Goal: Information Seeking & Learning: Learn about a topic

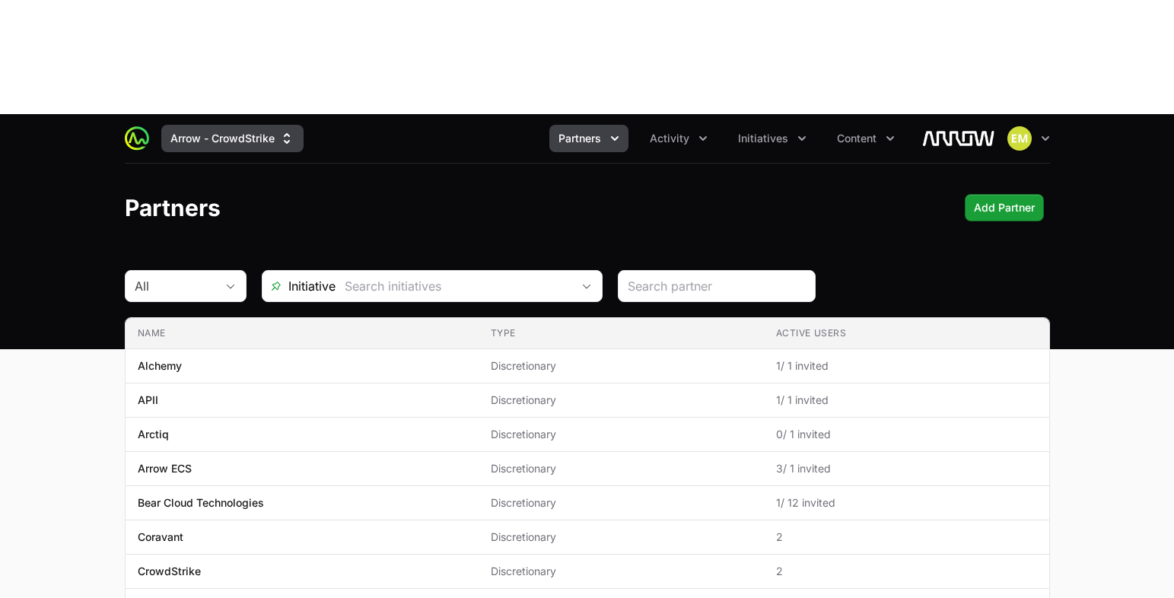
click at [219, 125] on button "Arrow - CrowdStrike" at bounding box center [232, 138] width 142 height 27
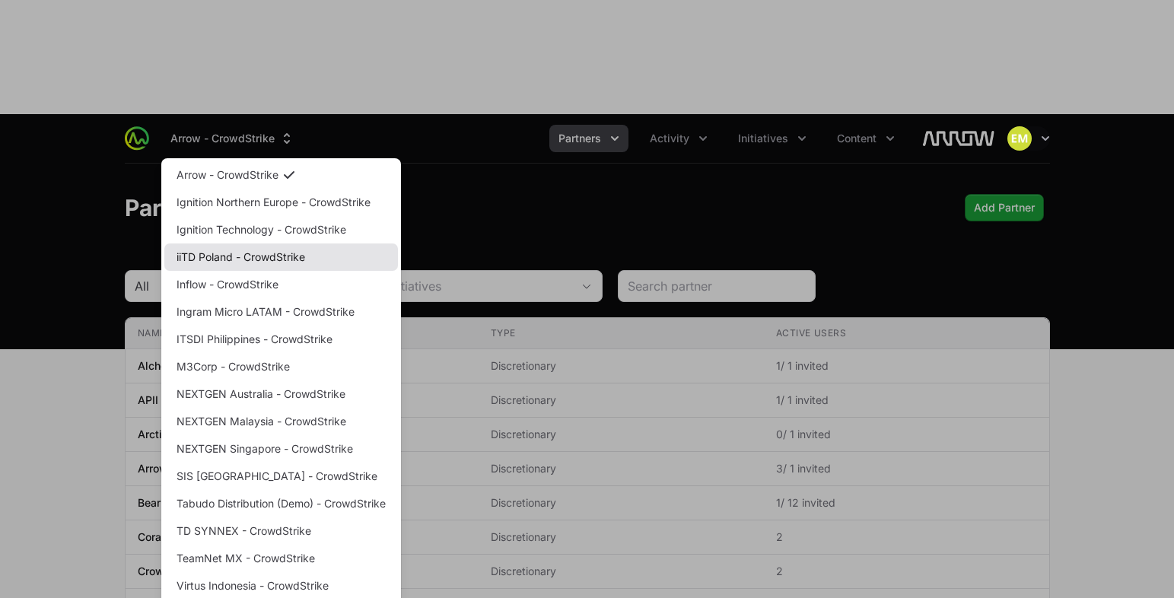
click at [224, 243] on link "iiTD Poland - CrowdStrike" at bounding box center [280, 256] width 233 height 27
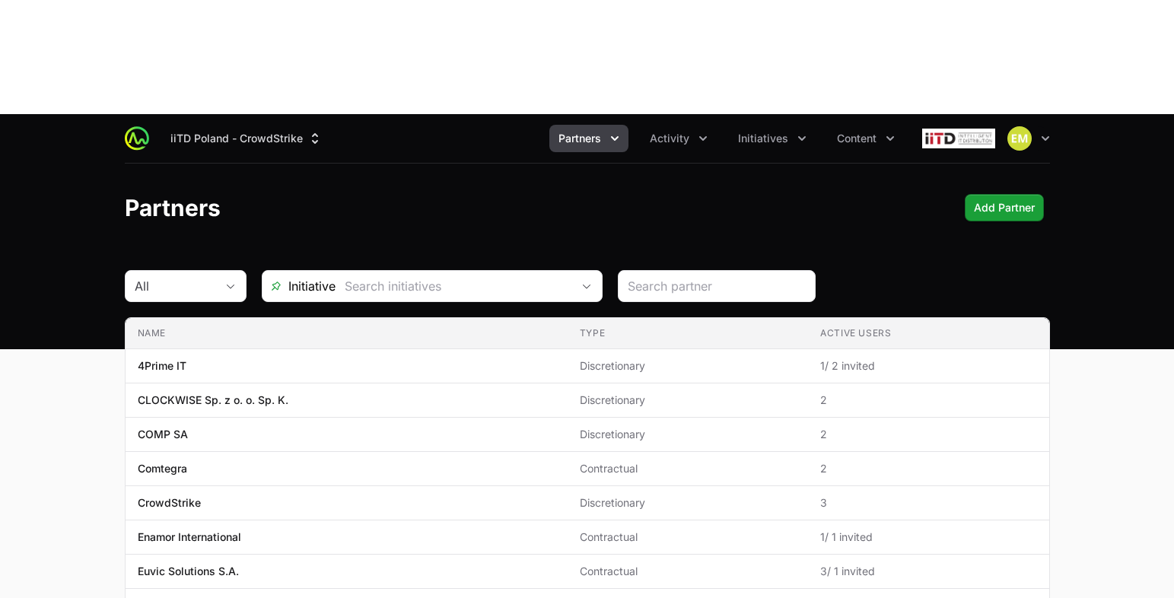
click at [568, 125] on button "Partners" at bounding box center [588, 138] width 79 height 27
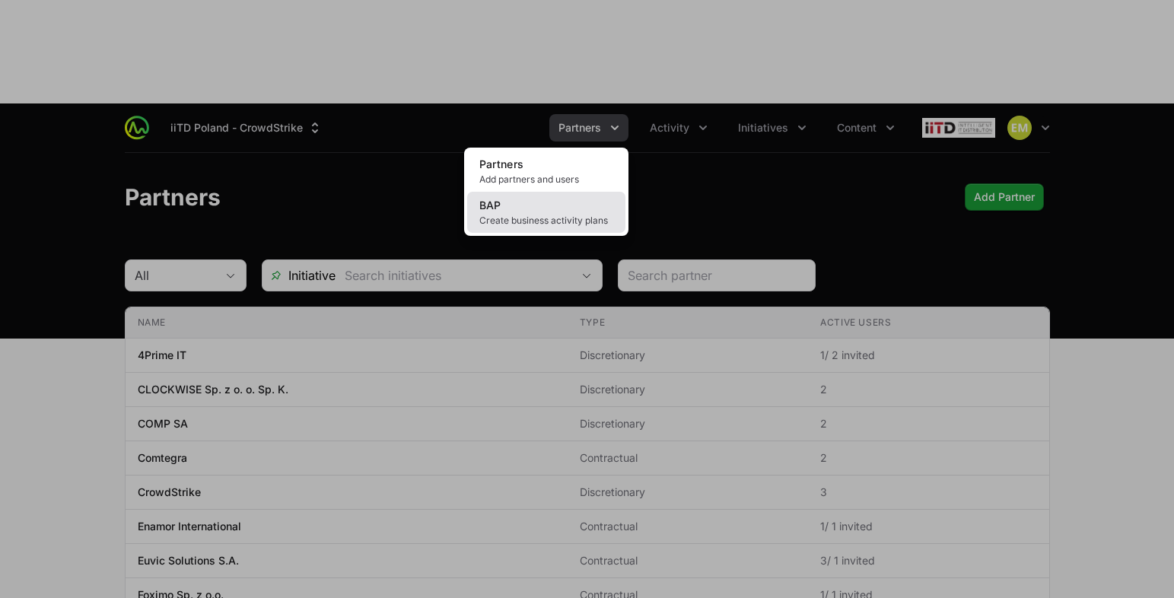
click at [545, 192] on link "BAP Create business activity plans" at bounding box center [546, 212] width 158 height 41
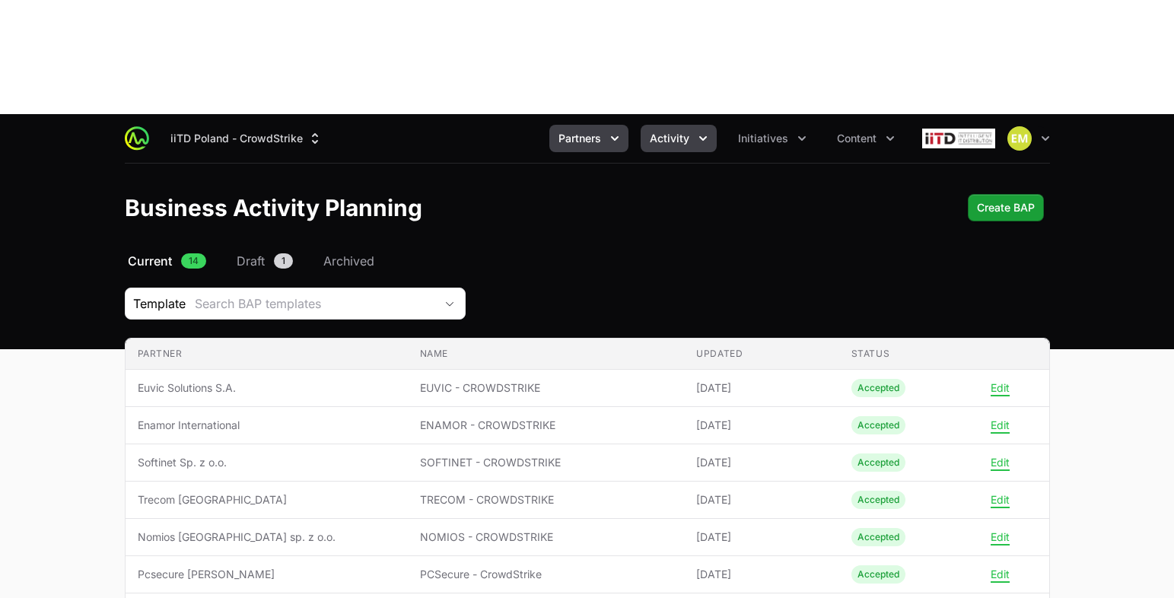
click at [674, 131] on span "Activity" at bounding box center [670, 138] width 40 height 15
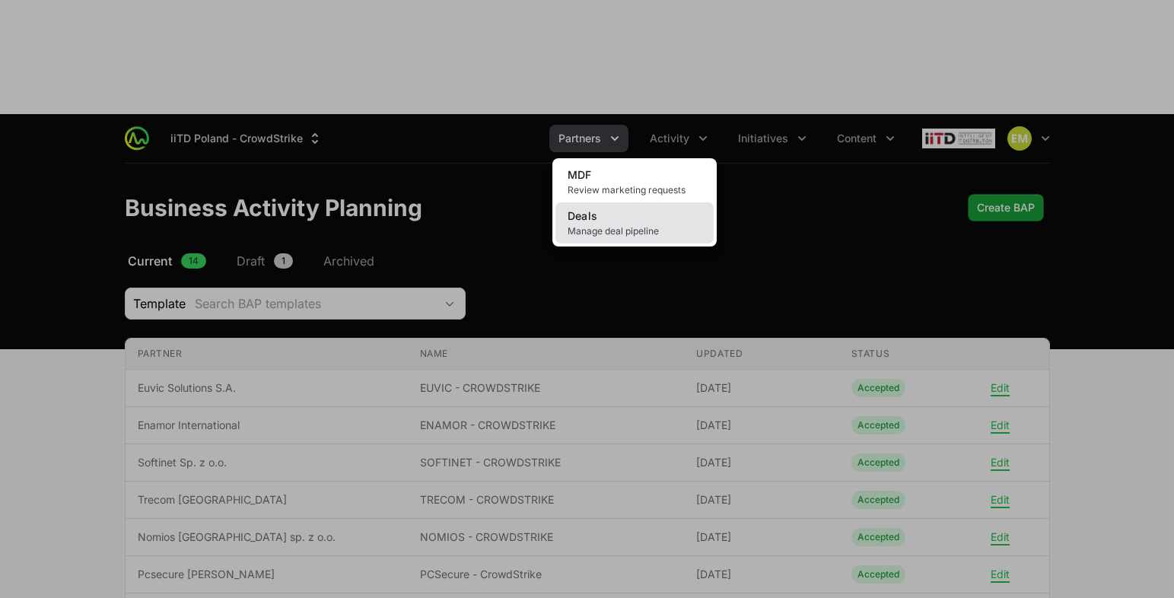
click at [646, 202] on link "Deals Manage deal pipeline" at bounding box center [634, 222] width 158 height 41
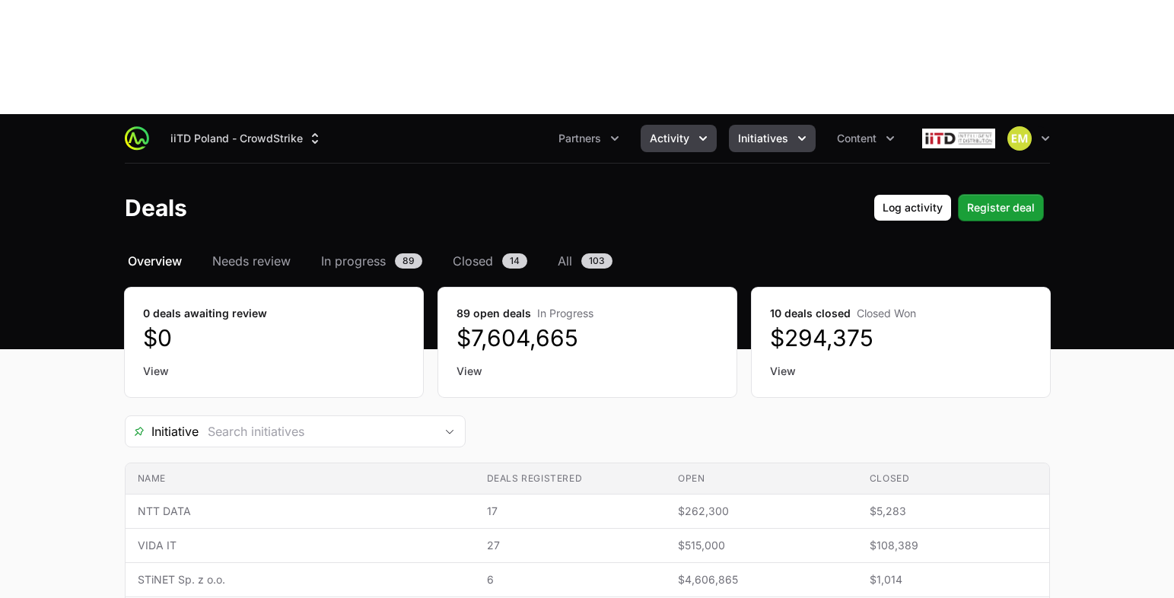
click at [754, 131] on span "Initiatives" at bounding box center [763, 138] width 50 height 15
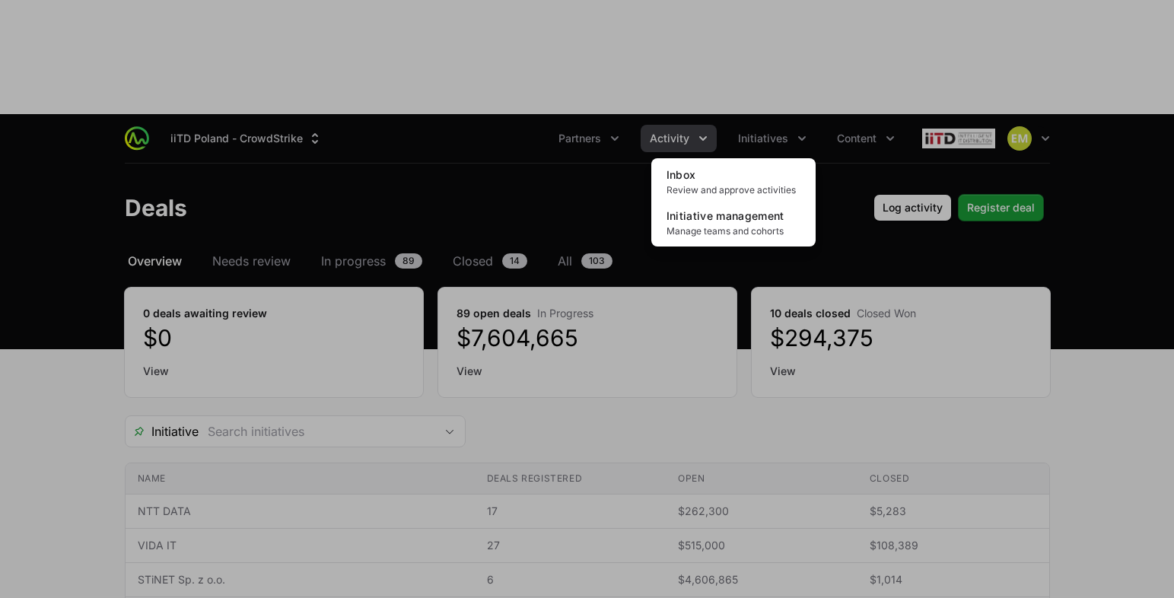
click at [710, 24] on div "Initiatives menu" at bounding box center [587, 299] width 1174 height 598
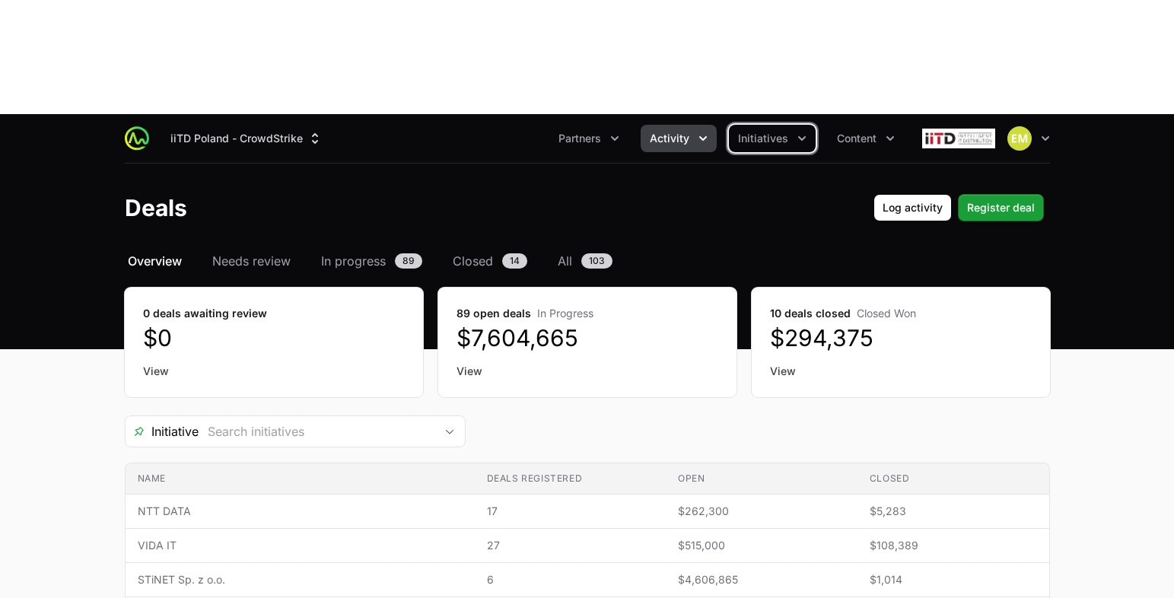
click at [700, 136] on icon "Activity menu" at bounding box center [703, 138] width 8 height 5
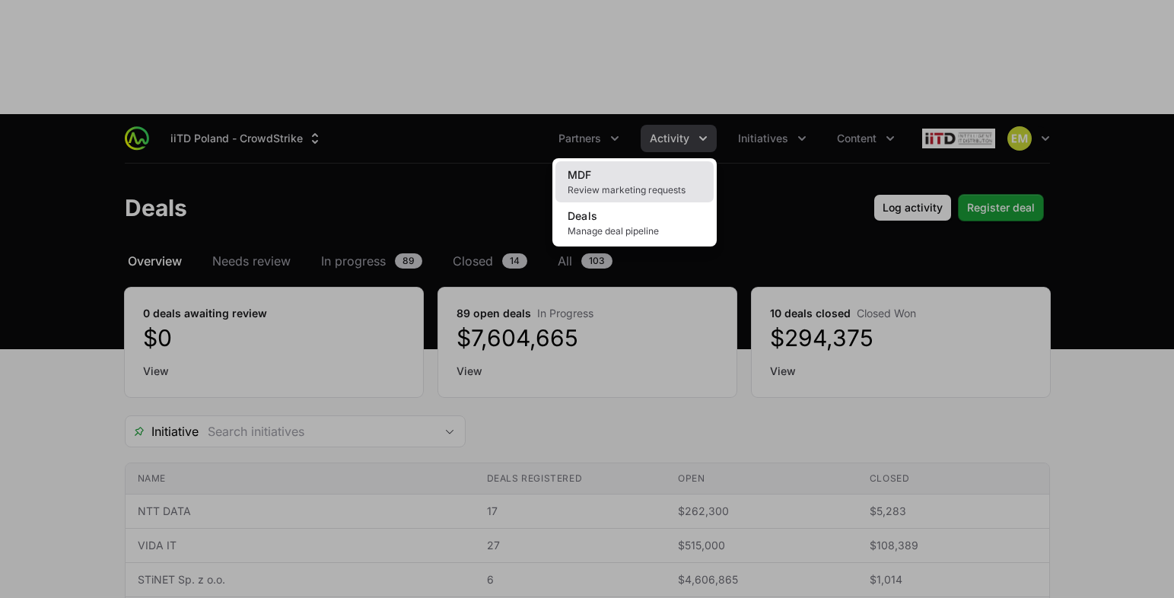
click at [663, 161] on link "MDF Review marketing requests" at bounding box center [634, 181] width 158 height 41
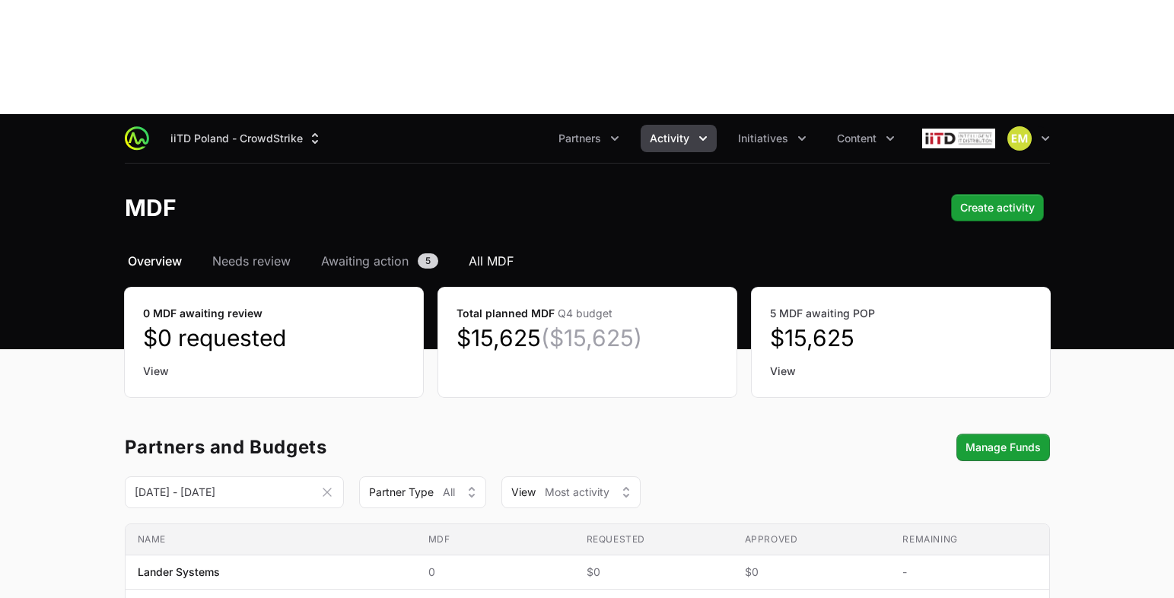
click at [494, 252] on span "All MDF" at bounding box center [491, 261] width 45 height 18
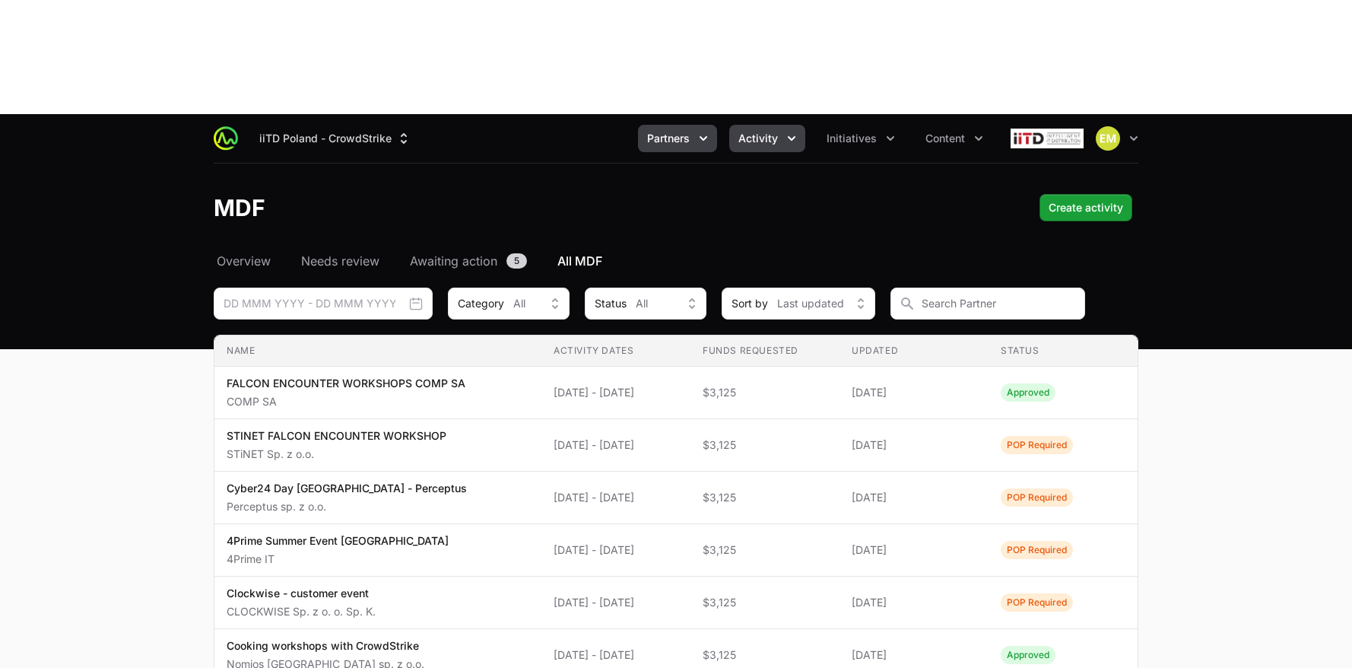
click at [688, 131] on span "Partners" at bounding box center [668, 138] width 43 height 15
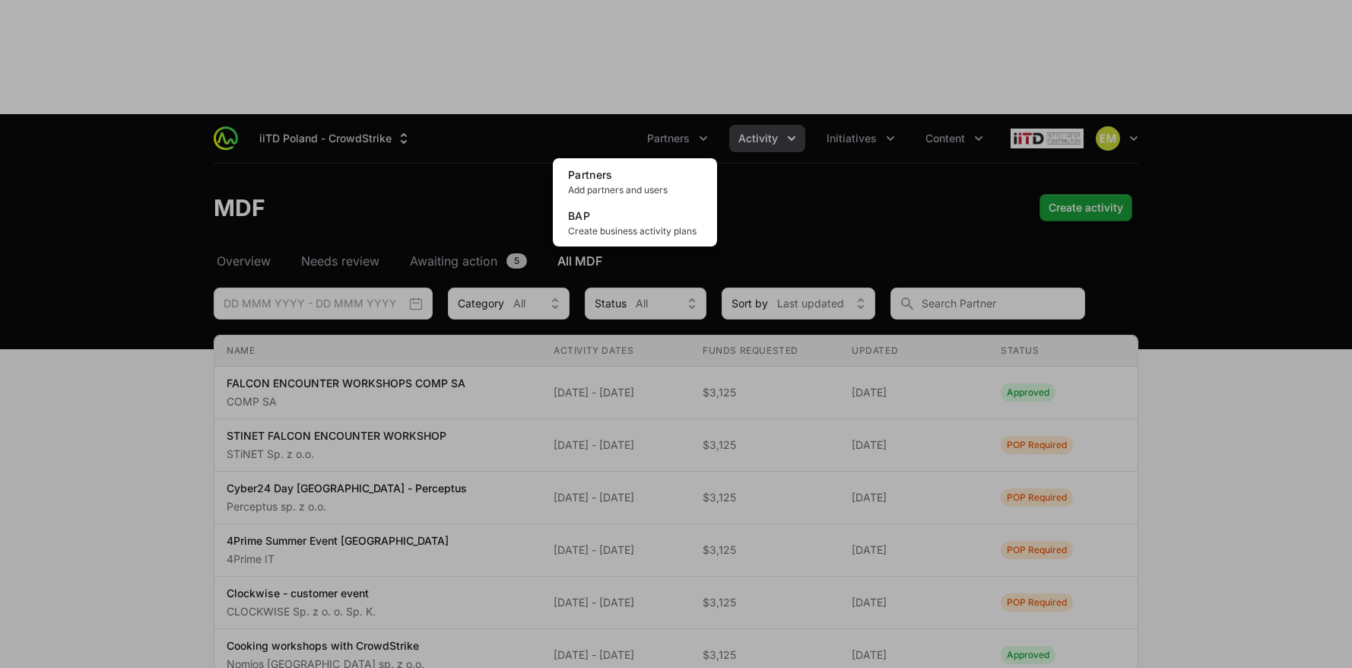
click at [748, 50] on div "Partners menu" at bounding box center [676, 334] width 1352 height 668
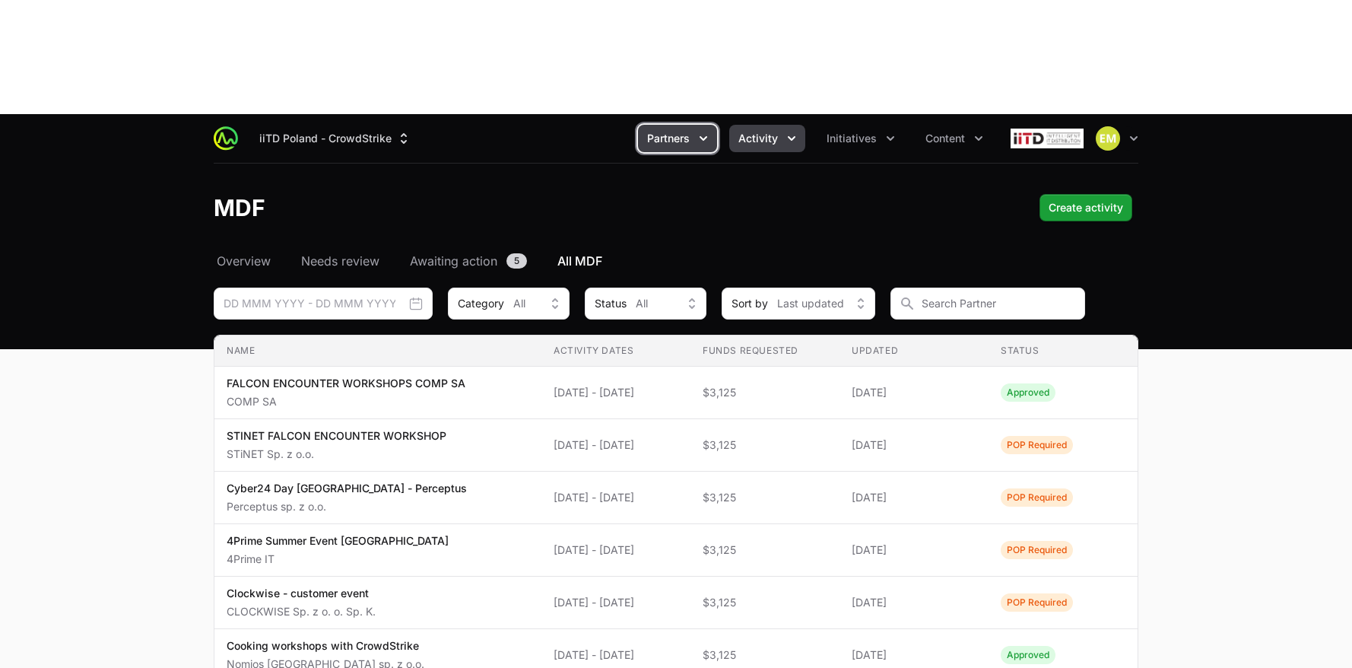
click at [693, 125] on button "Partners" at bounding box center [677, 138] width 79 height 27
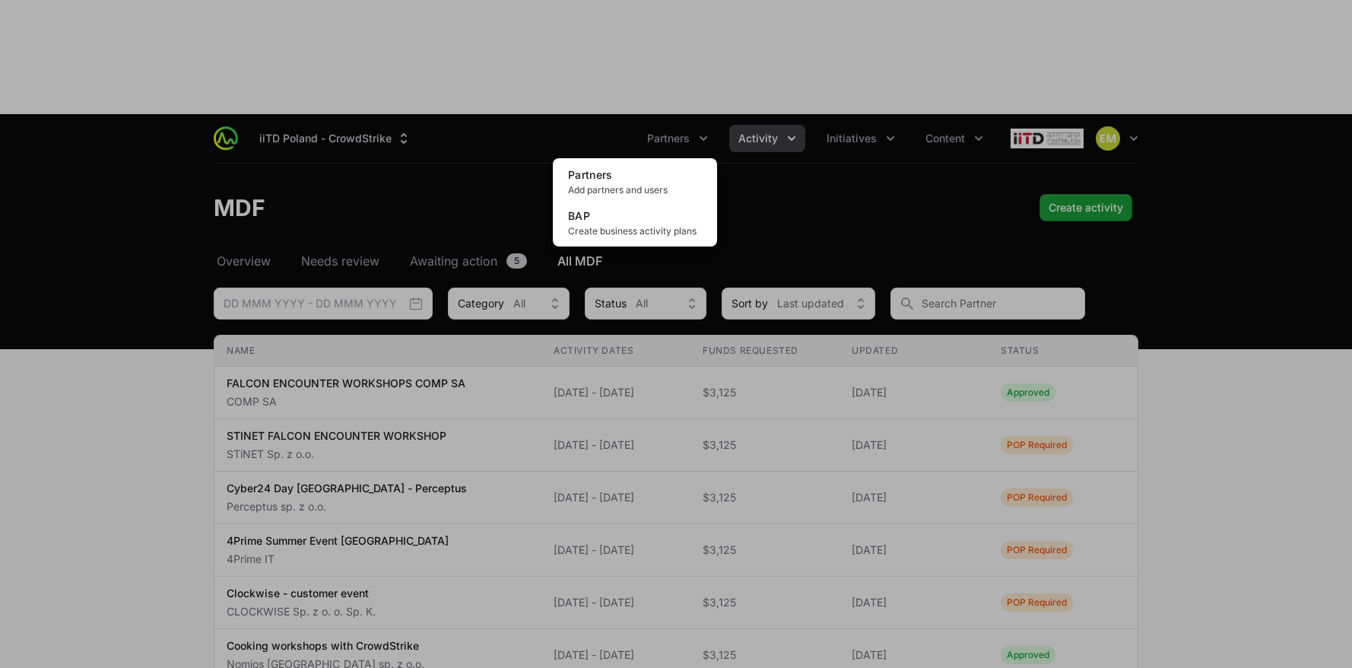
click at [808, 114] on div "Partners menu" at bounding box center [676, 334] width 1352 height 668
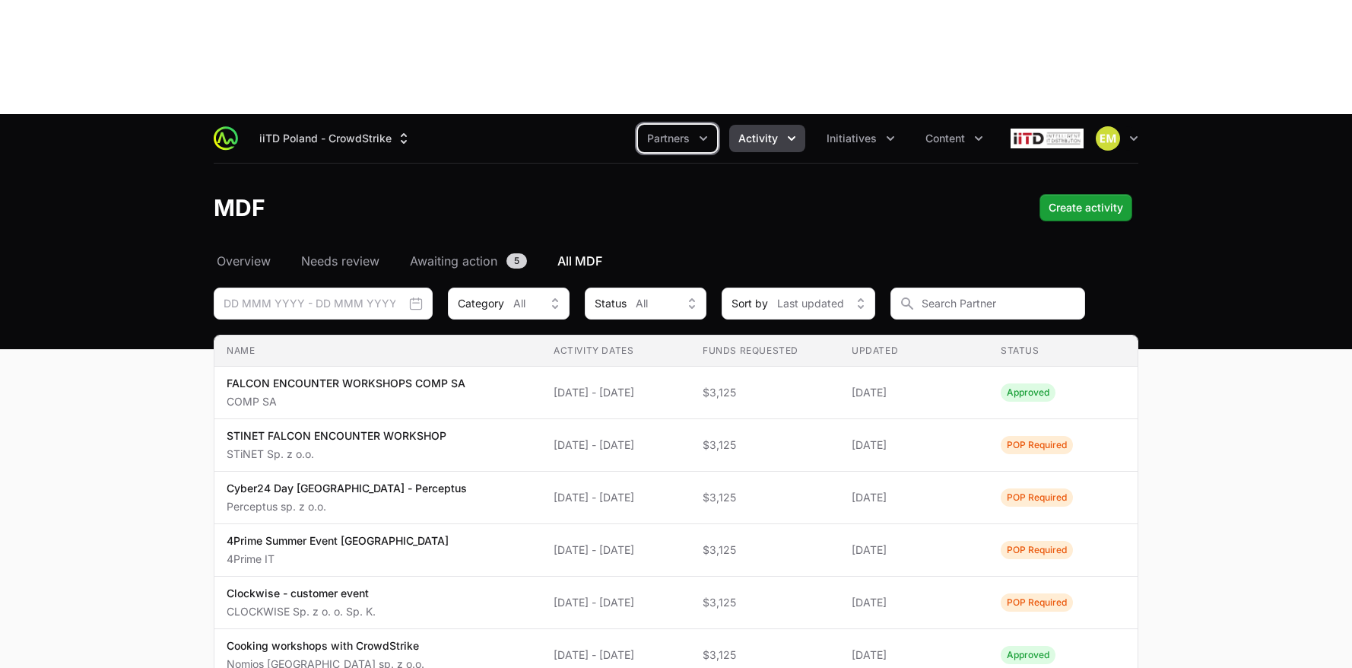
click at [780, 125] on button "Activity" at bounding box center [767, 138] width 76 height 27
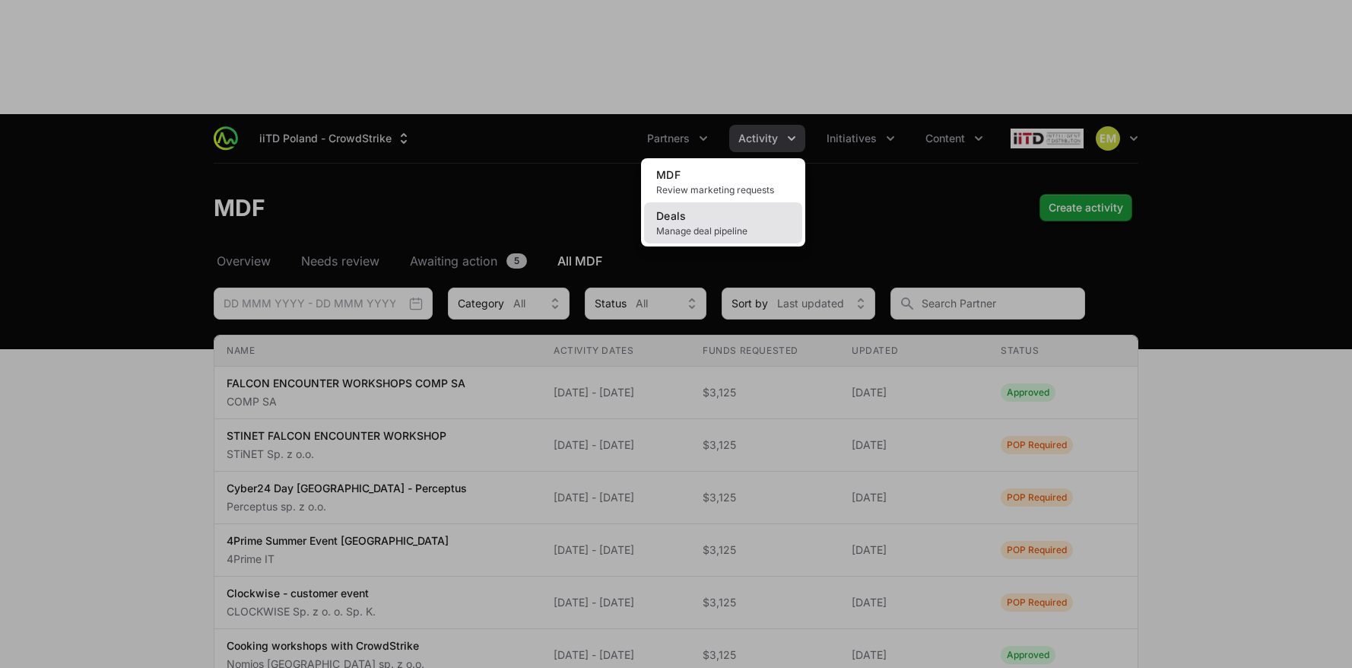
click at [661, 209] on span "Deals" at bounding box center [671, 215] width 30 height 13
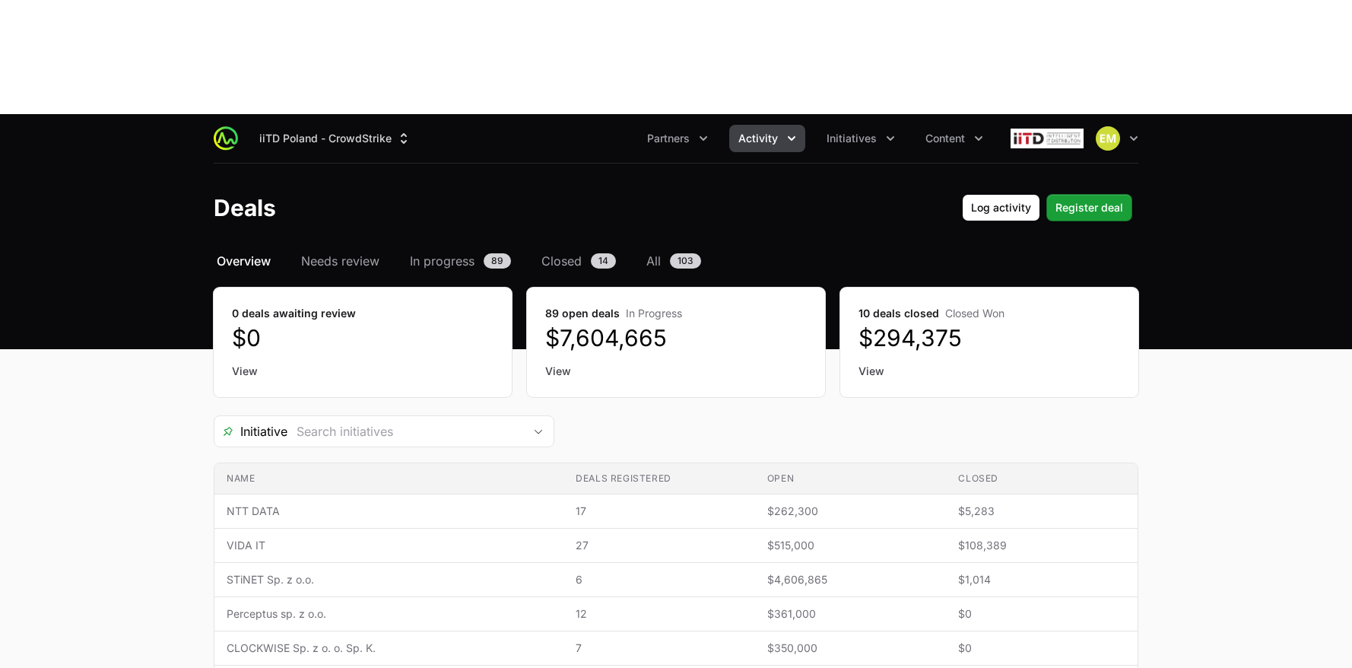
click at [764, 131] on span "Activity" at bounding box center [759, 138] width 40 height 15
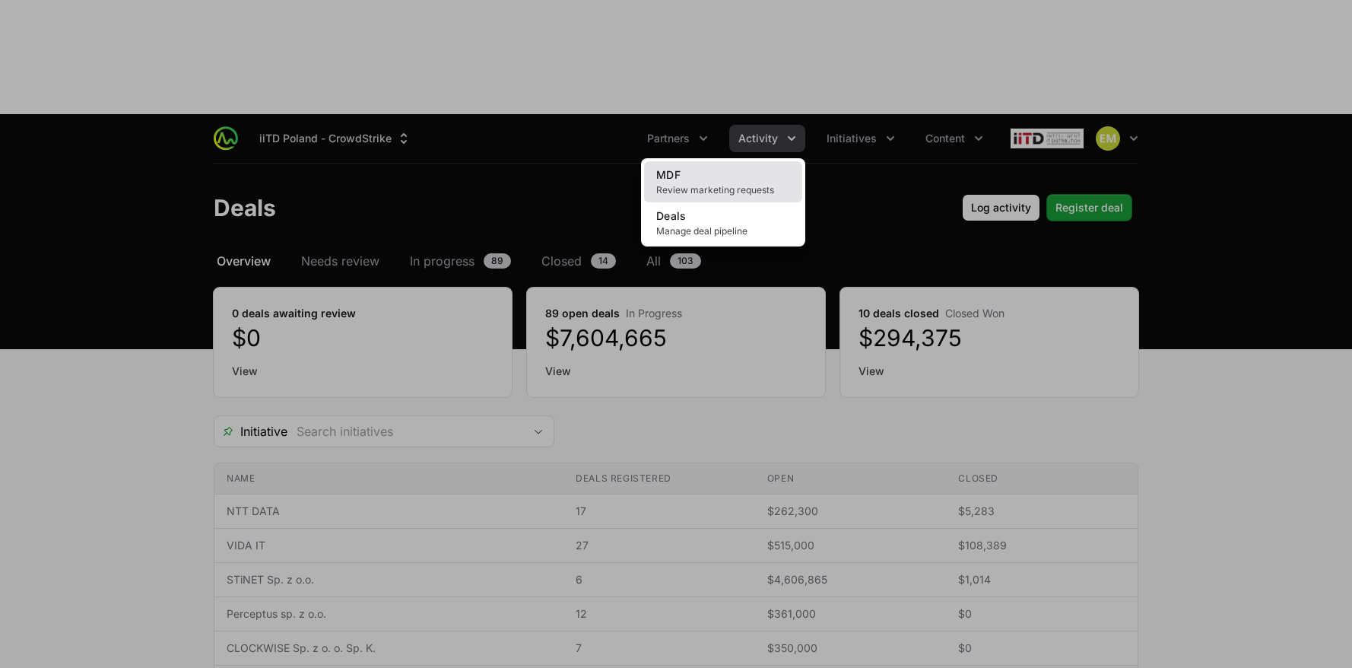
click at [713, 184] on span "Review marketing requests" at bounding box center [723, 190] width 134 height 12
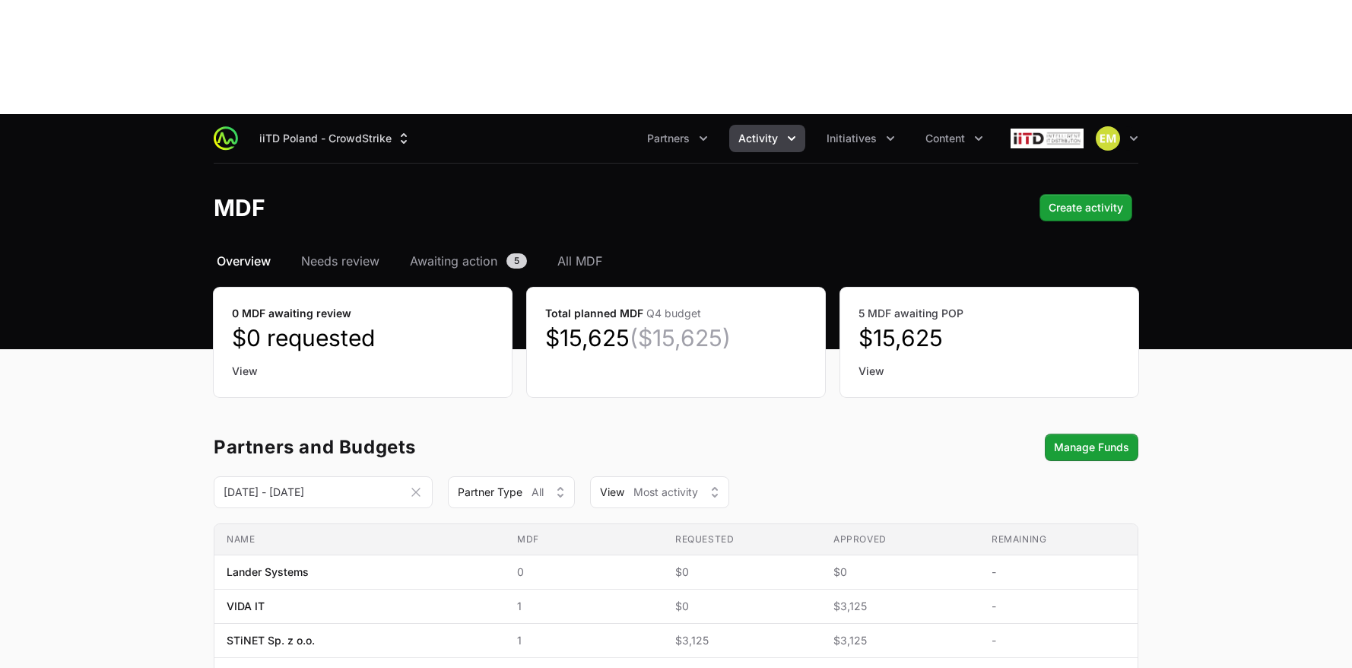
scroll to position [99, 0]
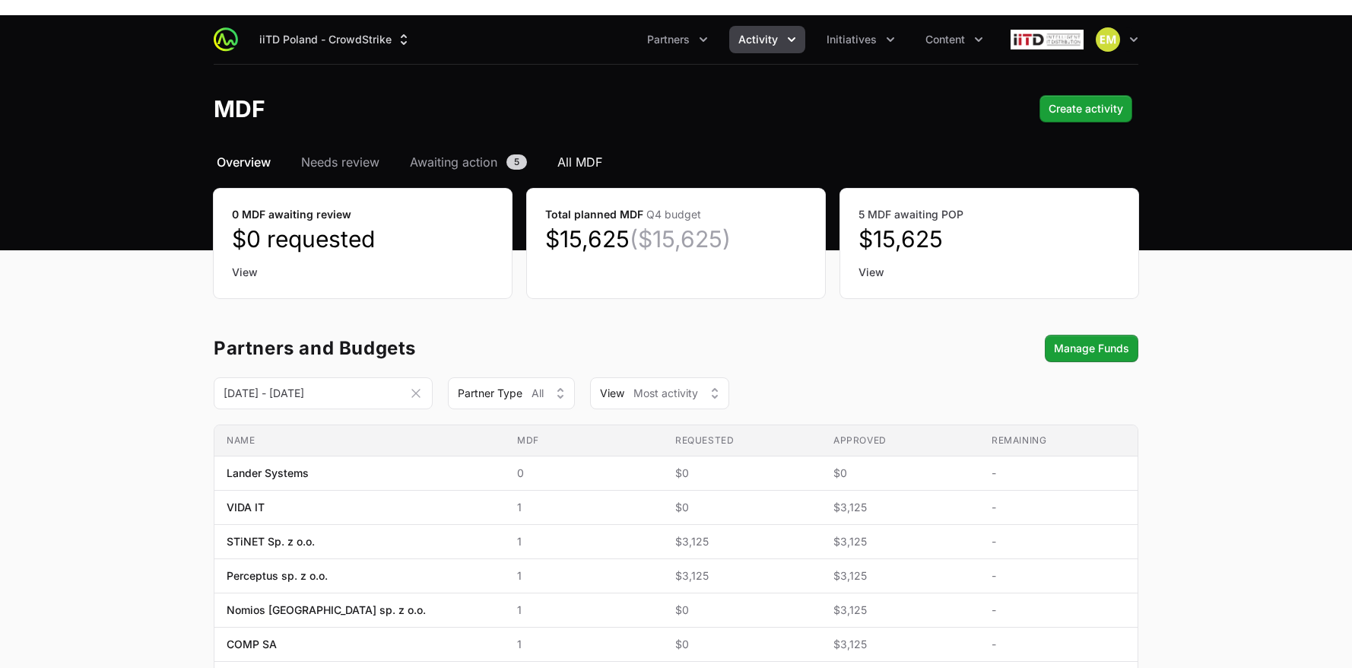
click at [586, 153] on span "All MDF" at bounding box center [579, 162] width 45 height 18
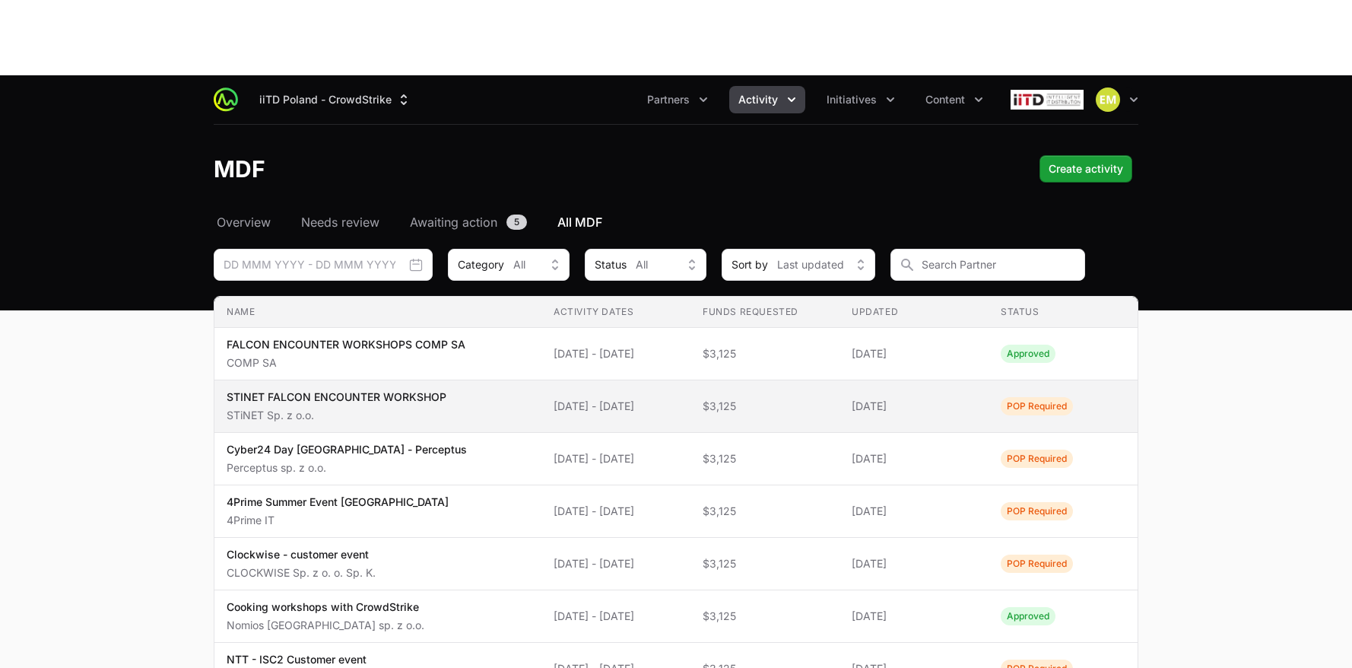
scroll to position [43, 0]
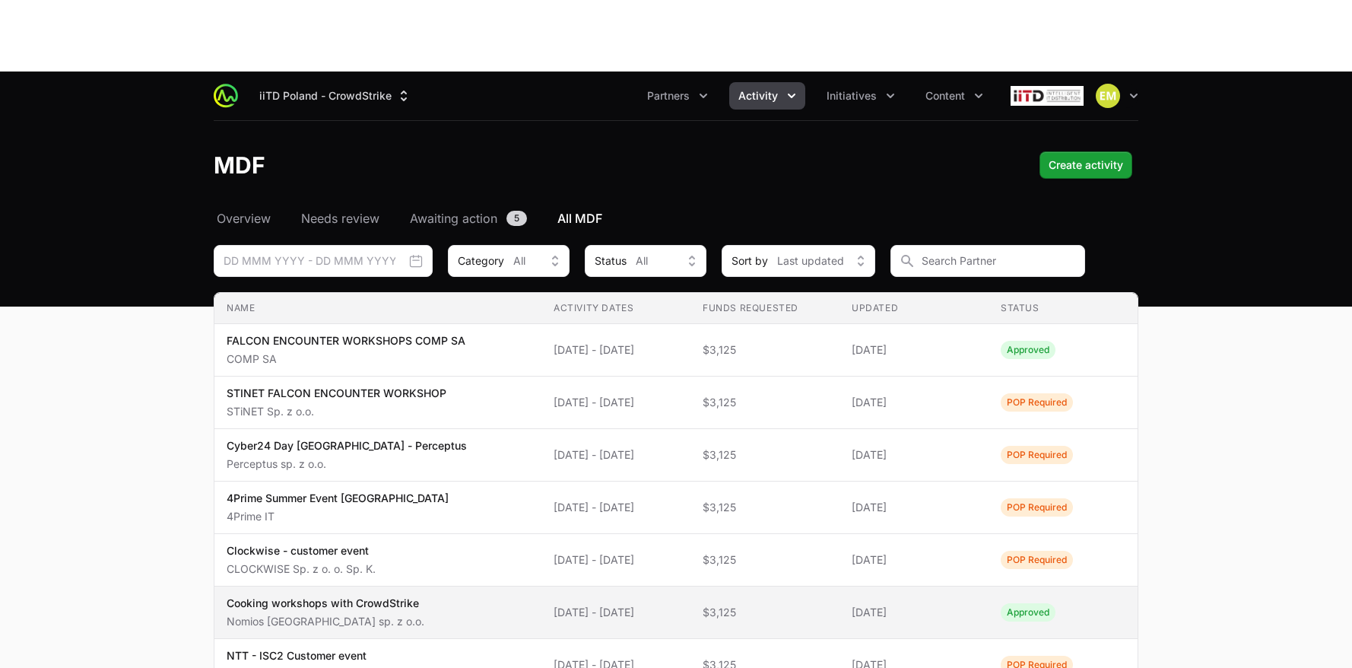
click at [378, 596] on p "Cooking workshops with CrowdStrike" at bounding box center [326, 603] width 198 height 15
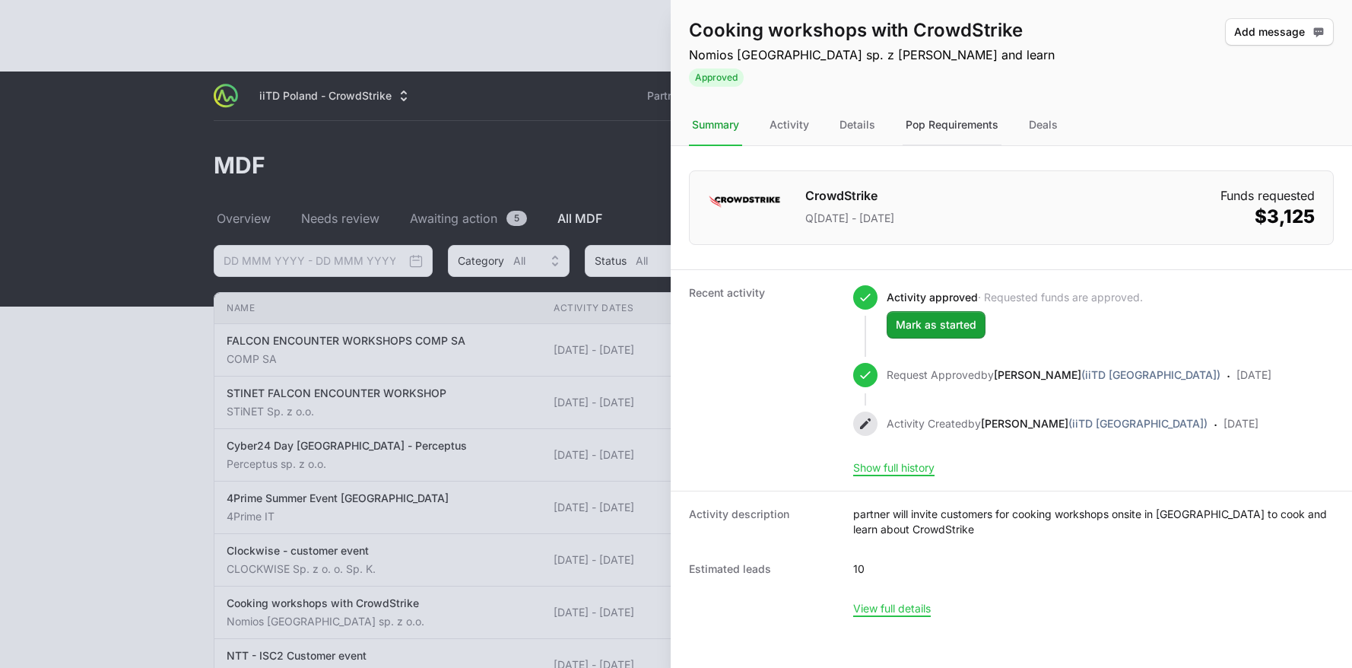
click at [944, 129] on div "Pop Requirements" at bounding box center [952, 125] width 99 height 41
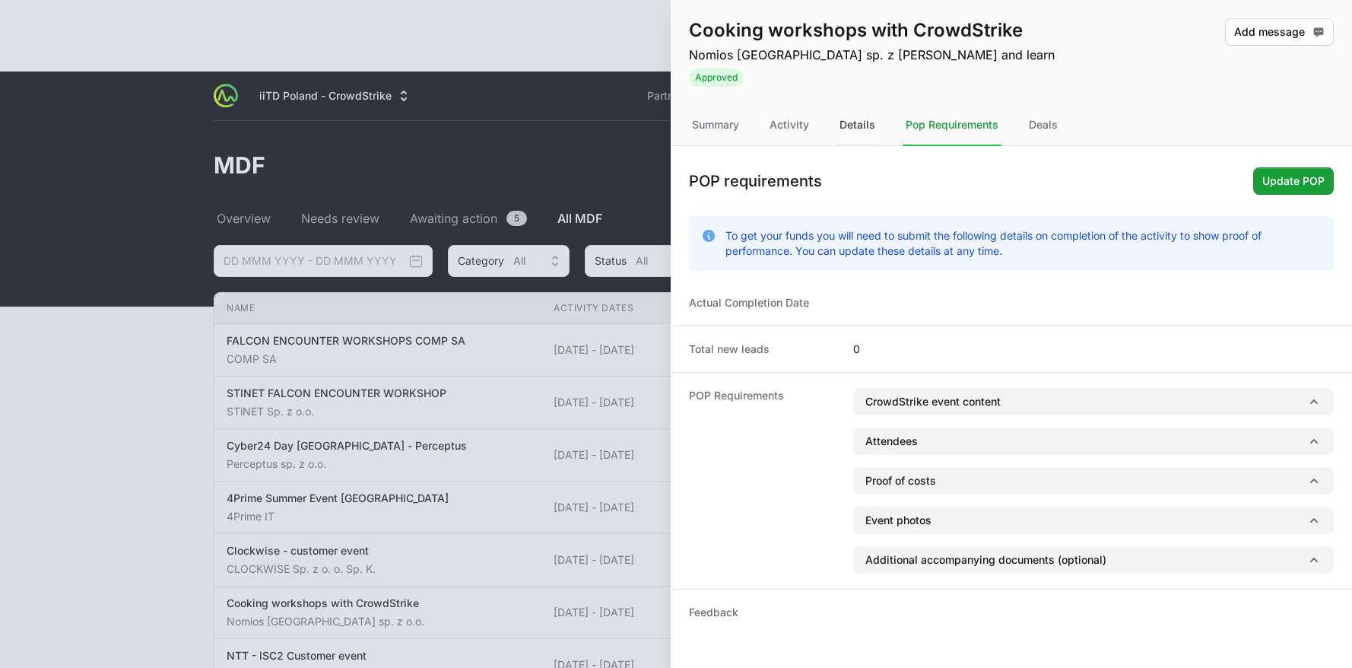
click at [874, 127] on div "Details" at bounding box center [858, 125] width 42 height 41
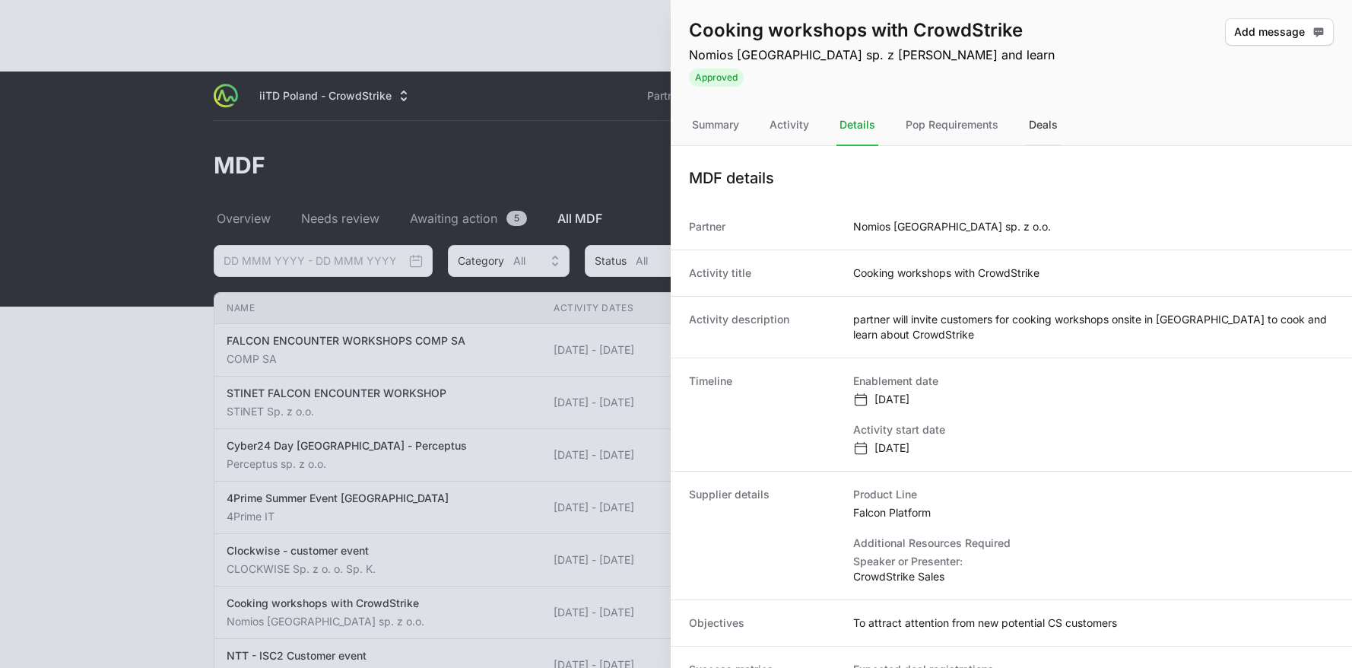
click at [1028, 125] on div "Deals" at bounding box center [1043, 125] width 35 height 41
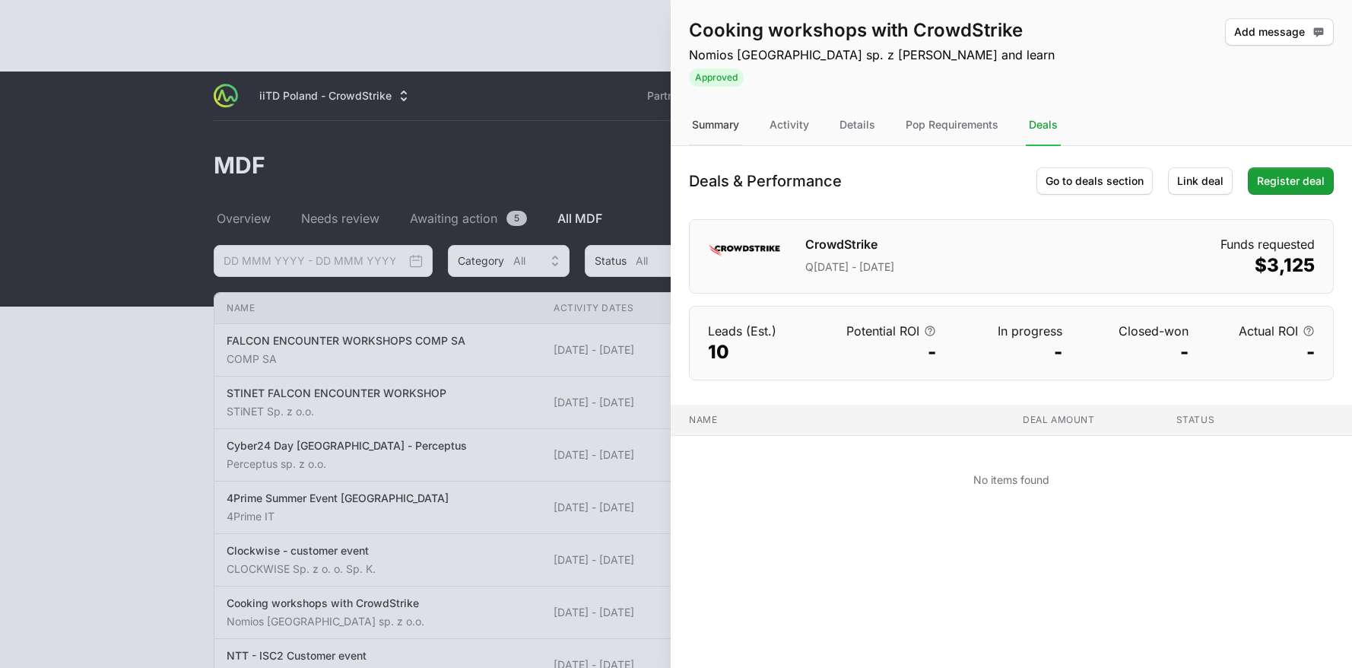
click at [735, 125] on div "Summary" at bounding box center [715, 125] width 53 height 41
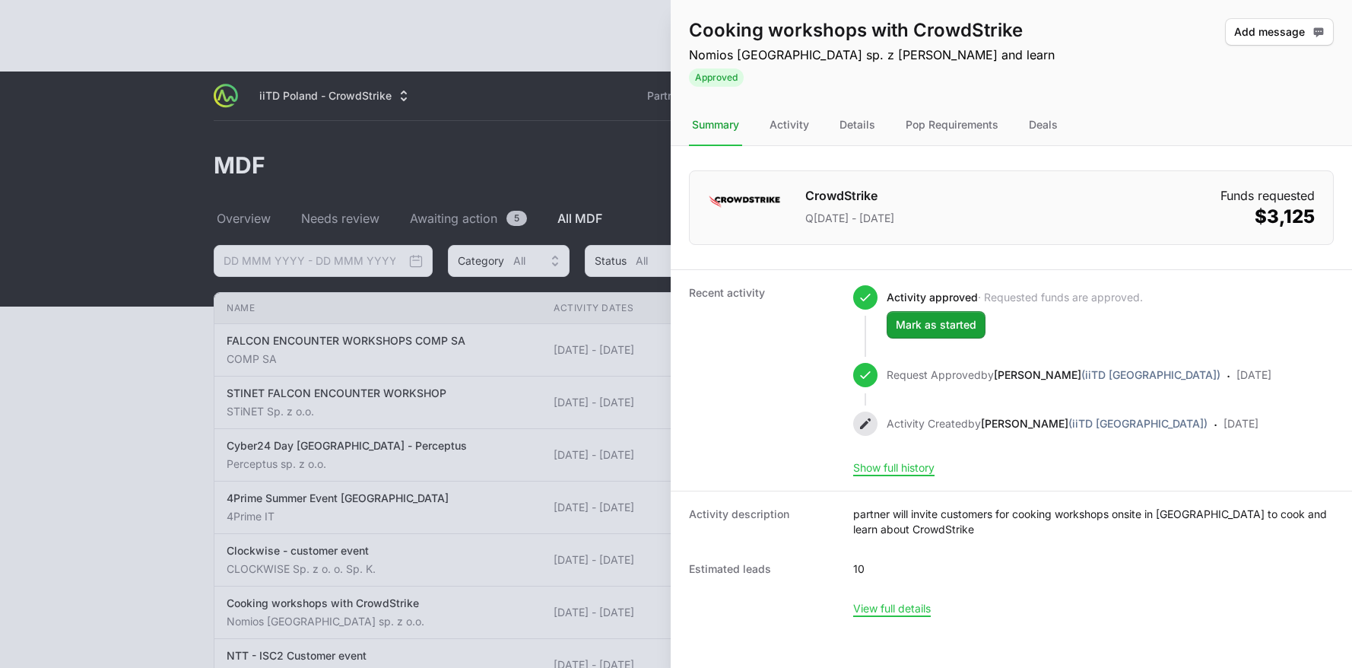
click at [538, 285] on div at bounding box center [676, 334] width 1352 height 668
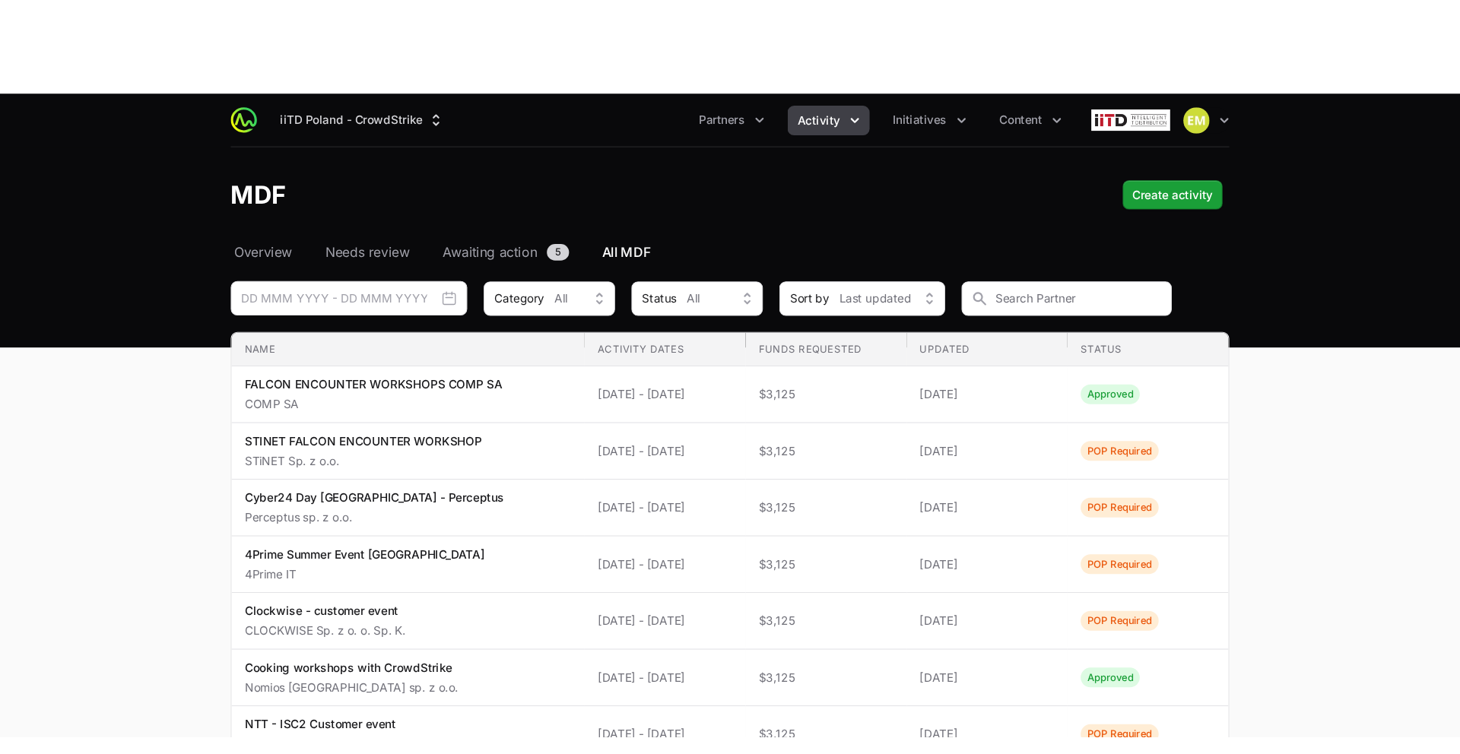
scroll to position [19, 0]
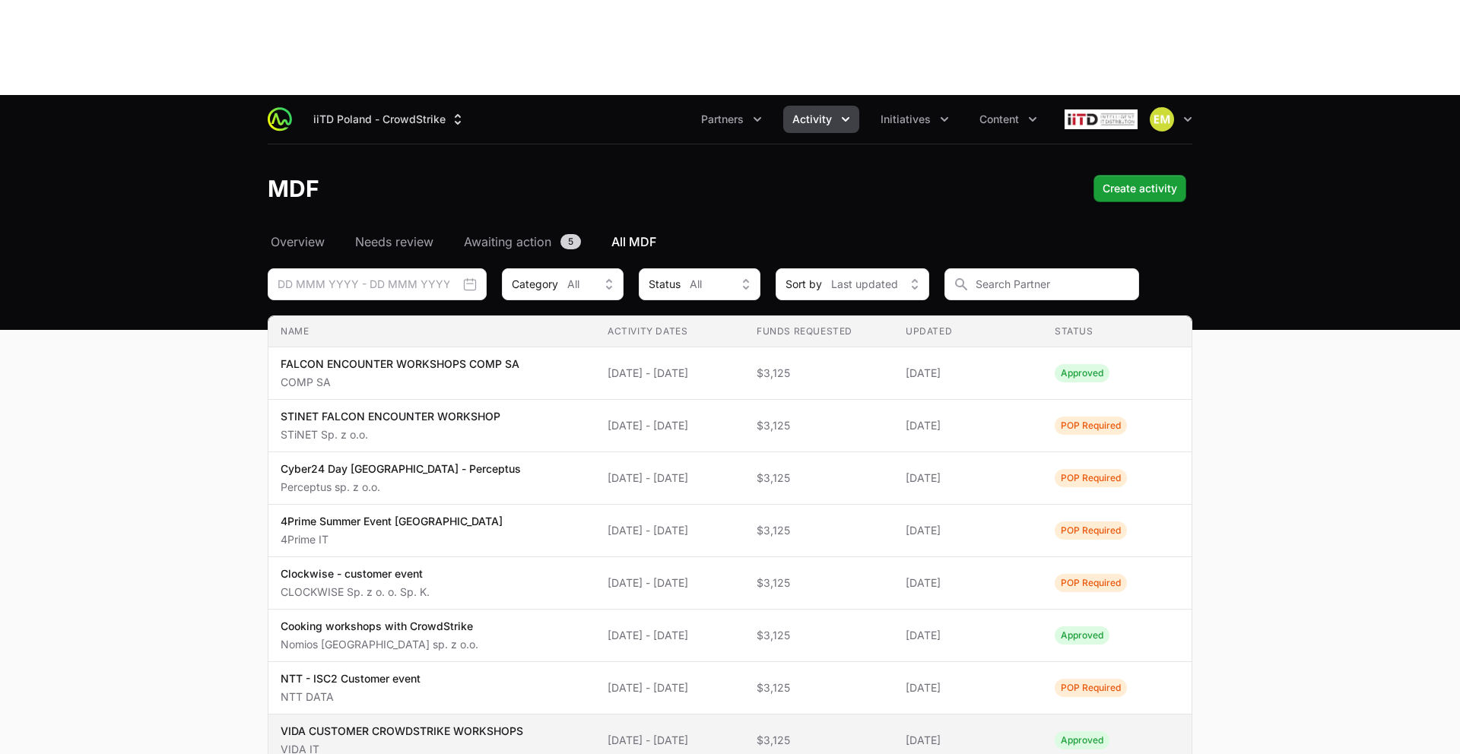
click at [494, 597] on p "VIDA CUSTOMER CROWDSTRIKE WORKSHOPS" at bounding box center [402, 731] width 243 height 15
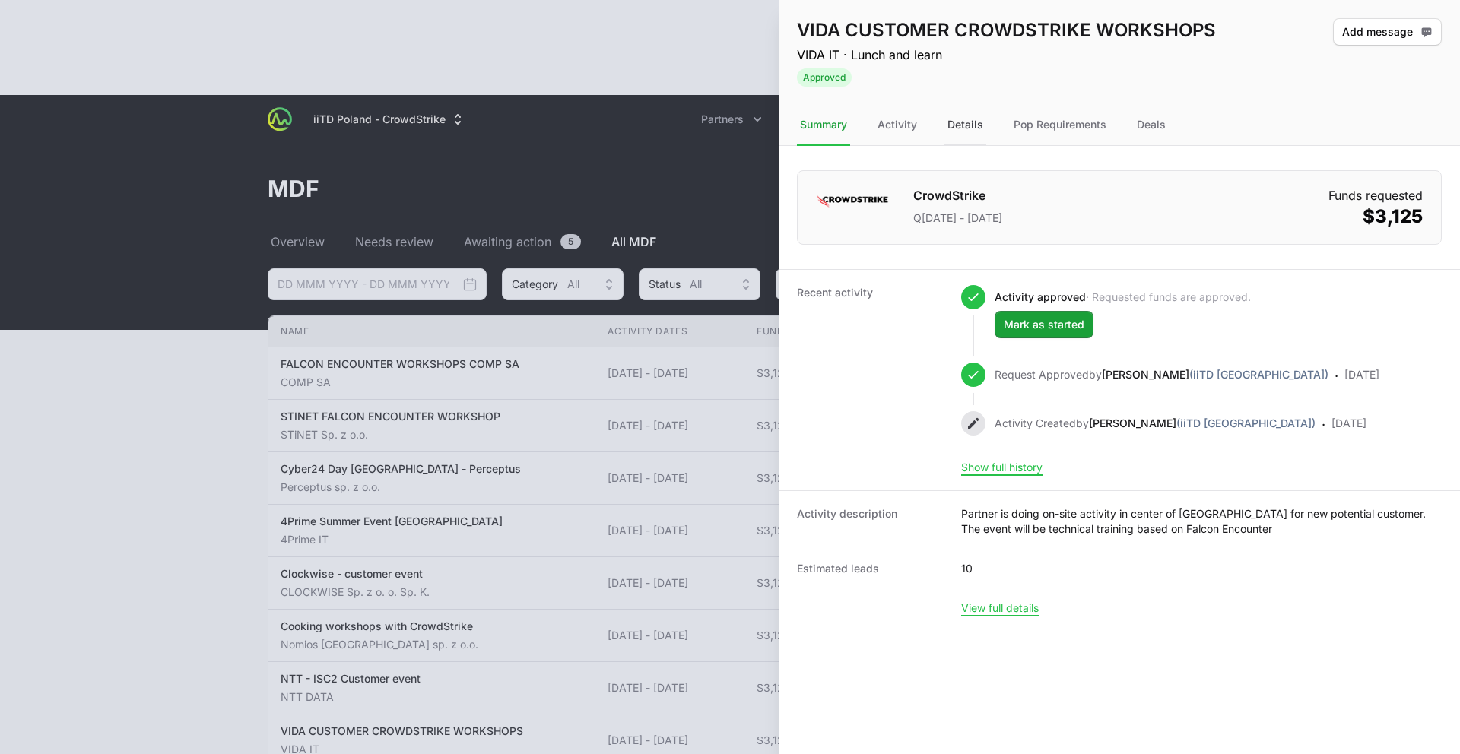
click at [971, 124] on div "Details" at bounding box center [966, 125] width 42 height 41
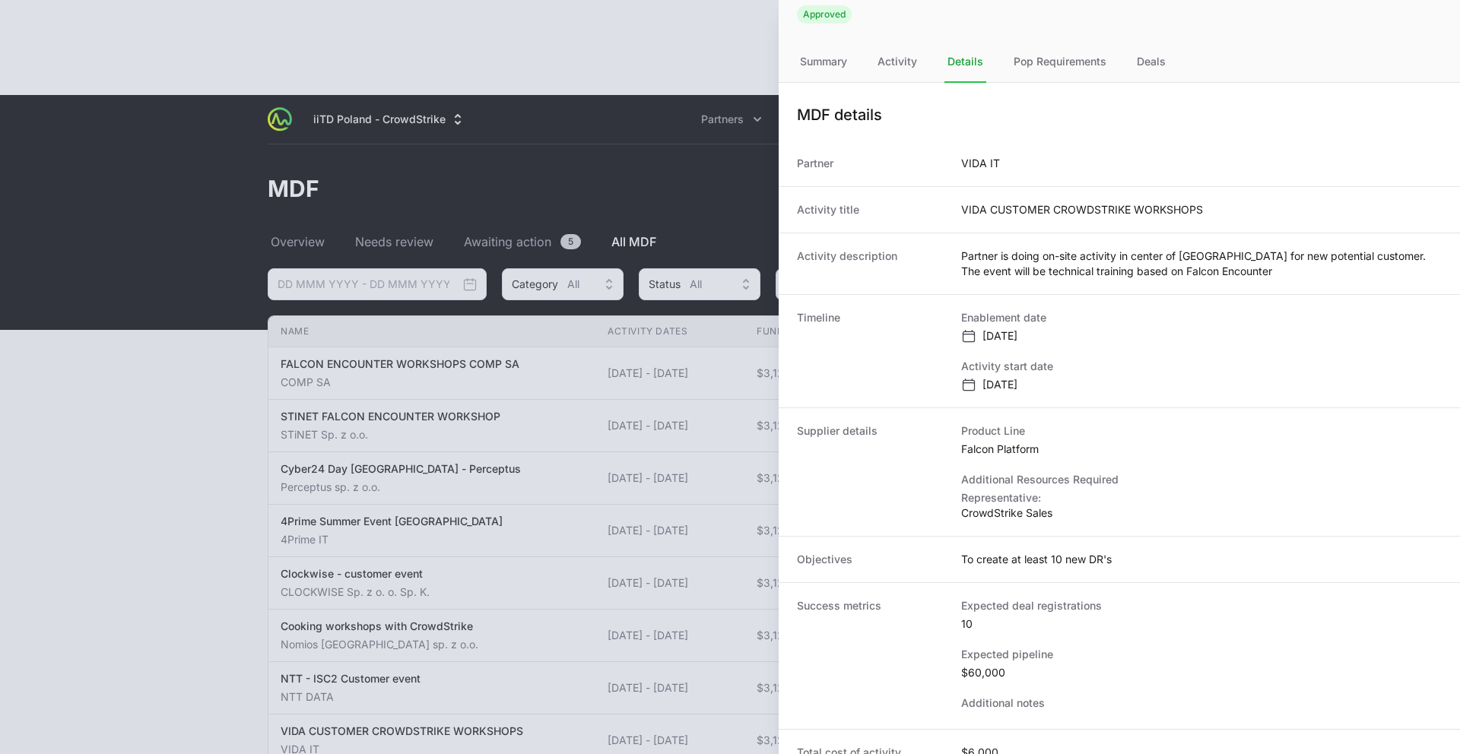
scroll to position [65, 0]
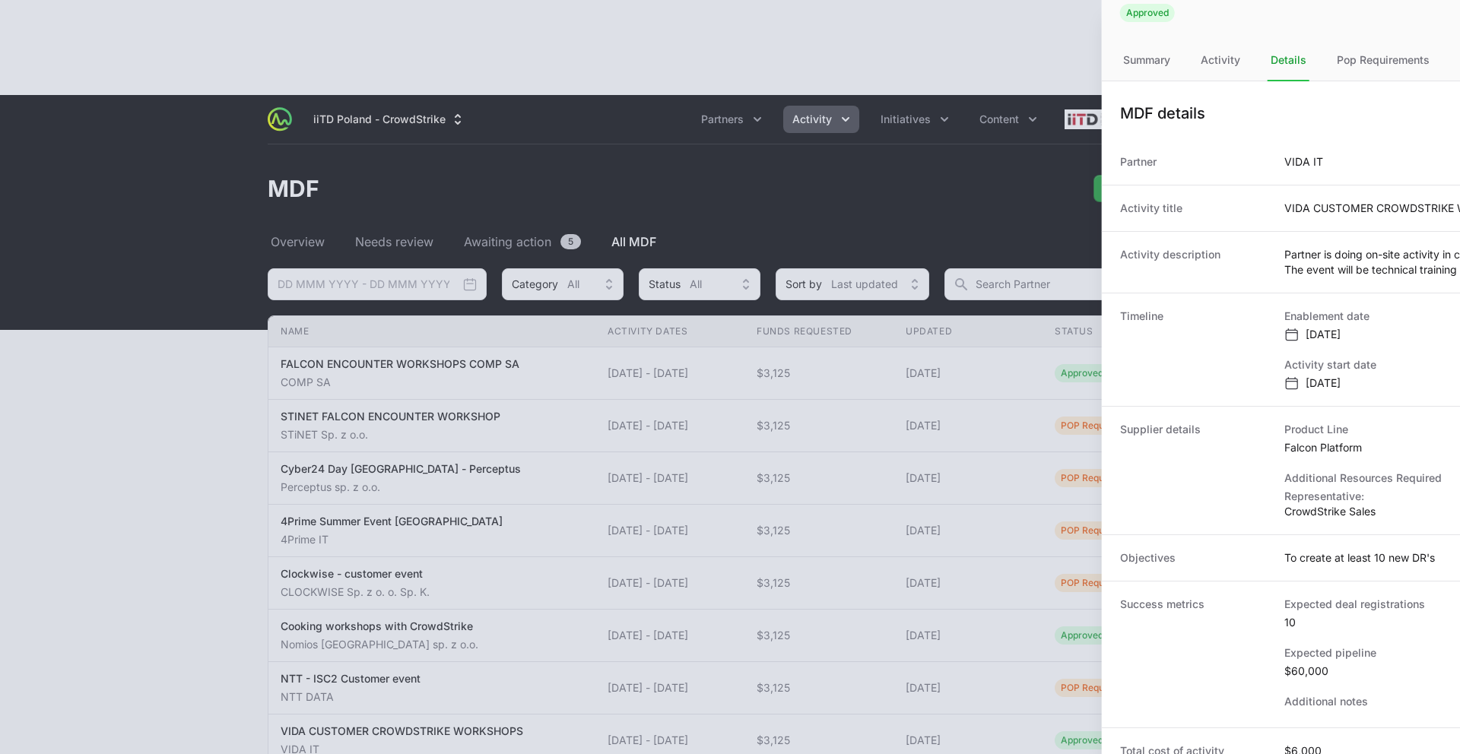
click at [678, 267] on div at bounding box center [730, 377] width 1460 height 754
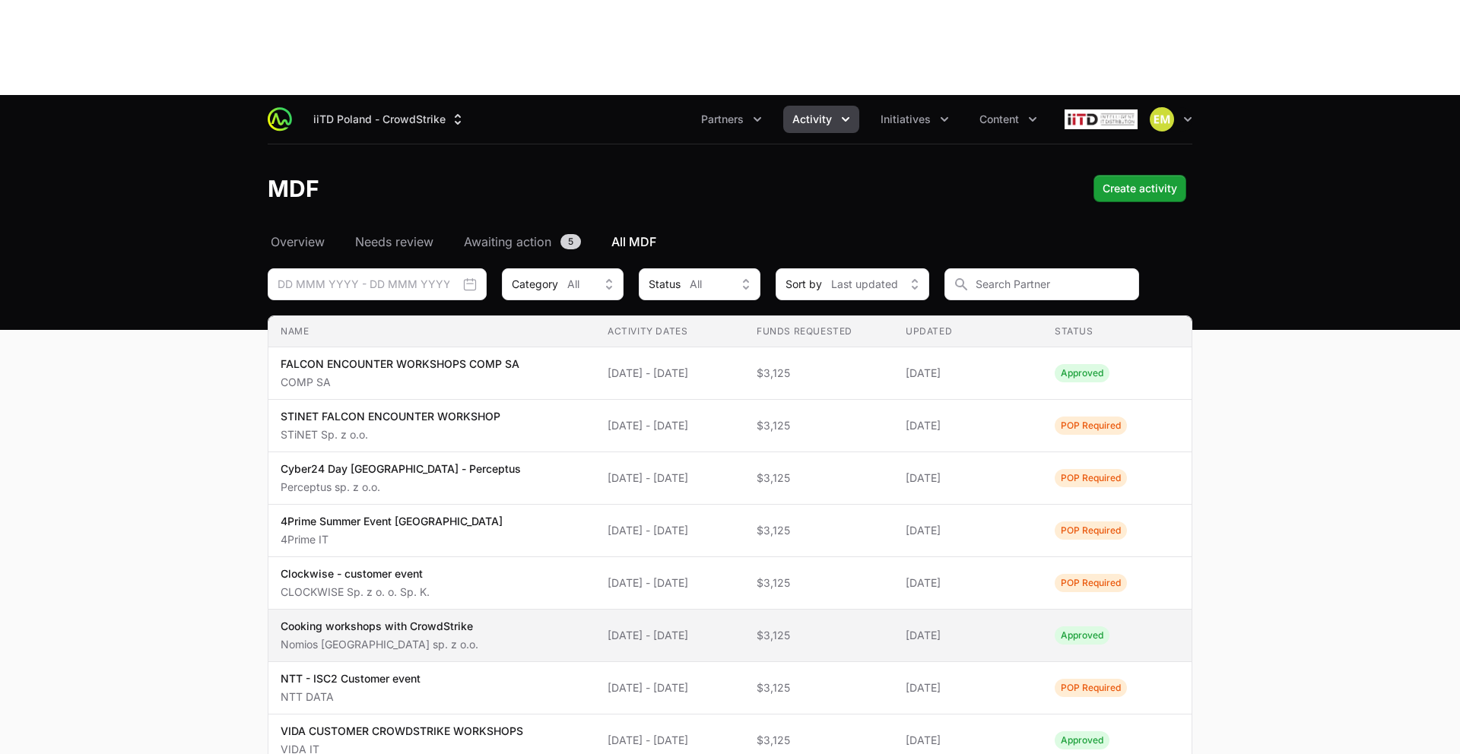
click at [392, 597] on p "Nomios [GEOGRAPHIC_DATA] sp. z o.o." at bounding box center [380, 644] width 198 height 15
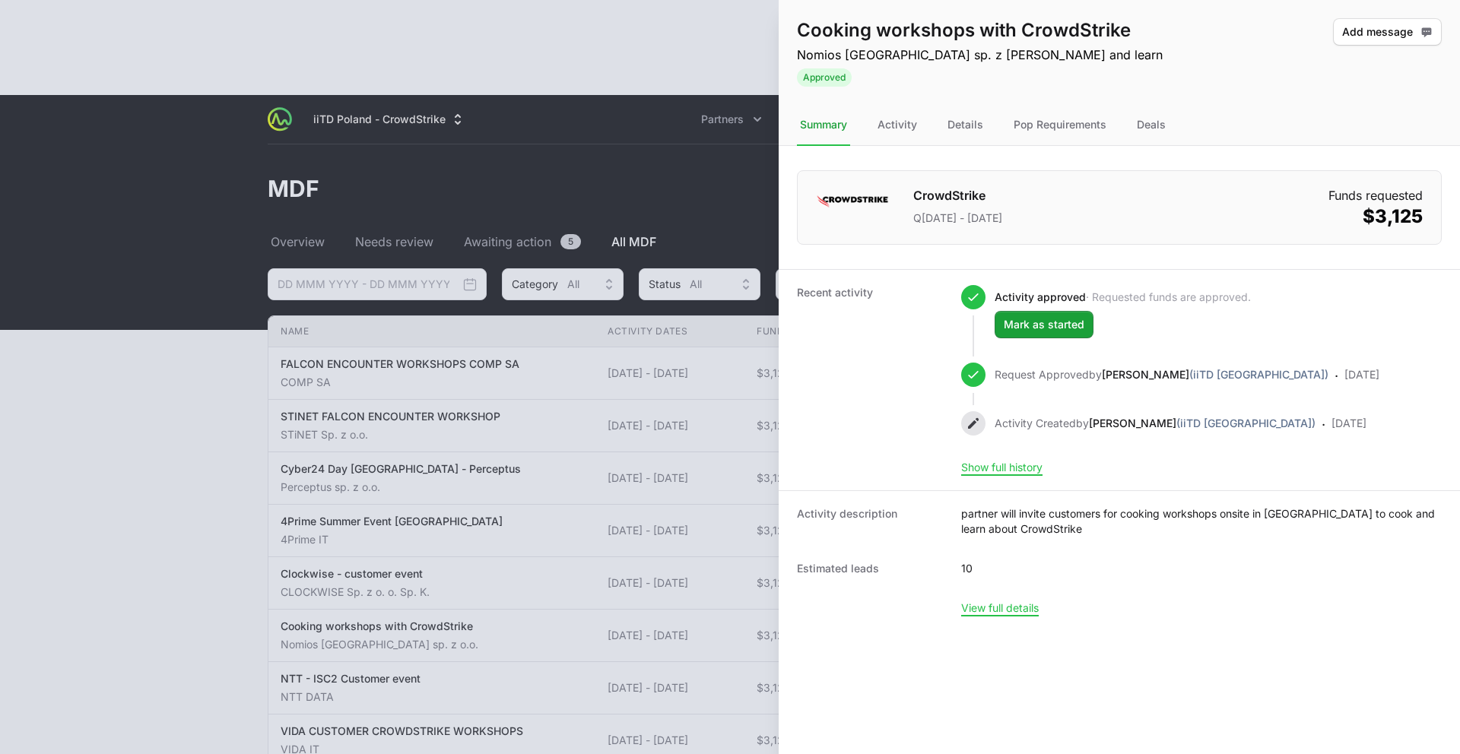
click at [753, 345] on div at bounding box center [730, 377] width 1460 height 754
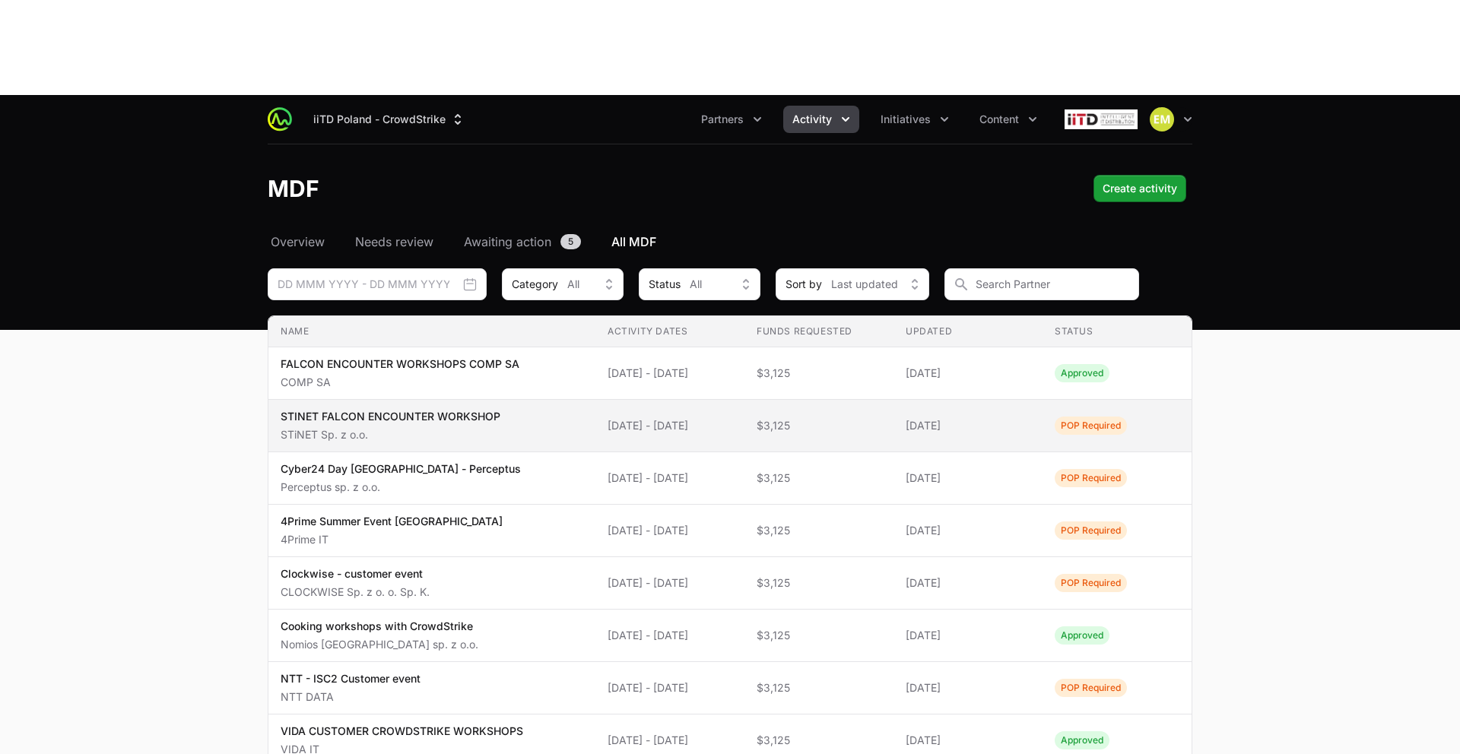
click at [874, 418] on span "$3,125" at bounding box center [819, 425] width 125 height 15
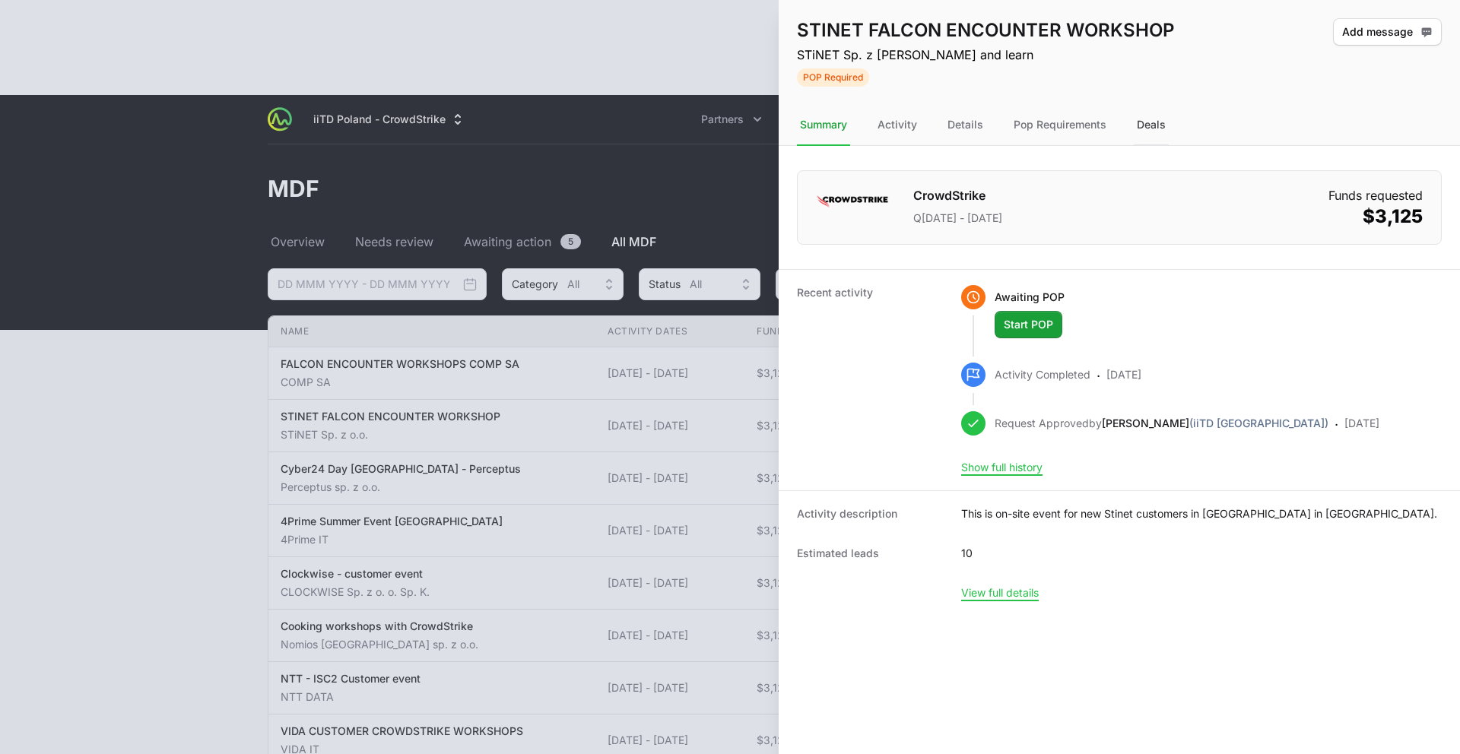
click at [1141, 121] on div "Deals" at bounding box center [1151, 125] width 35 height 41
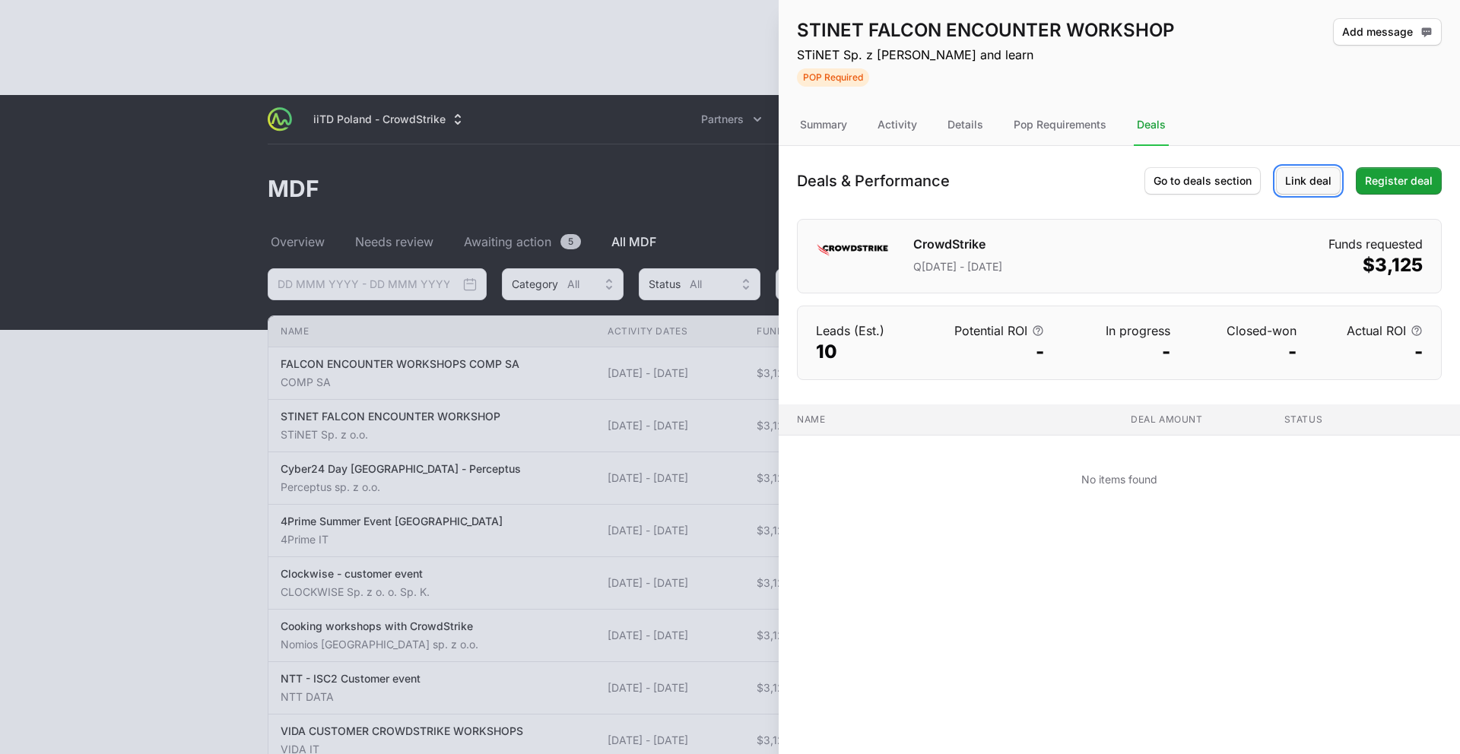
click at [1173, 185] on span "Link deal" at bounding box center [1308, 181] width 46 height 18
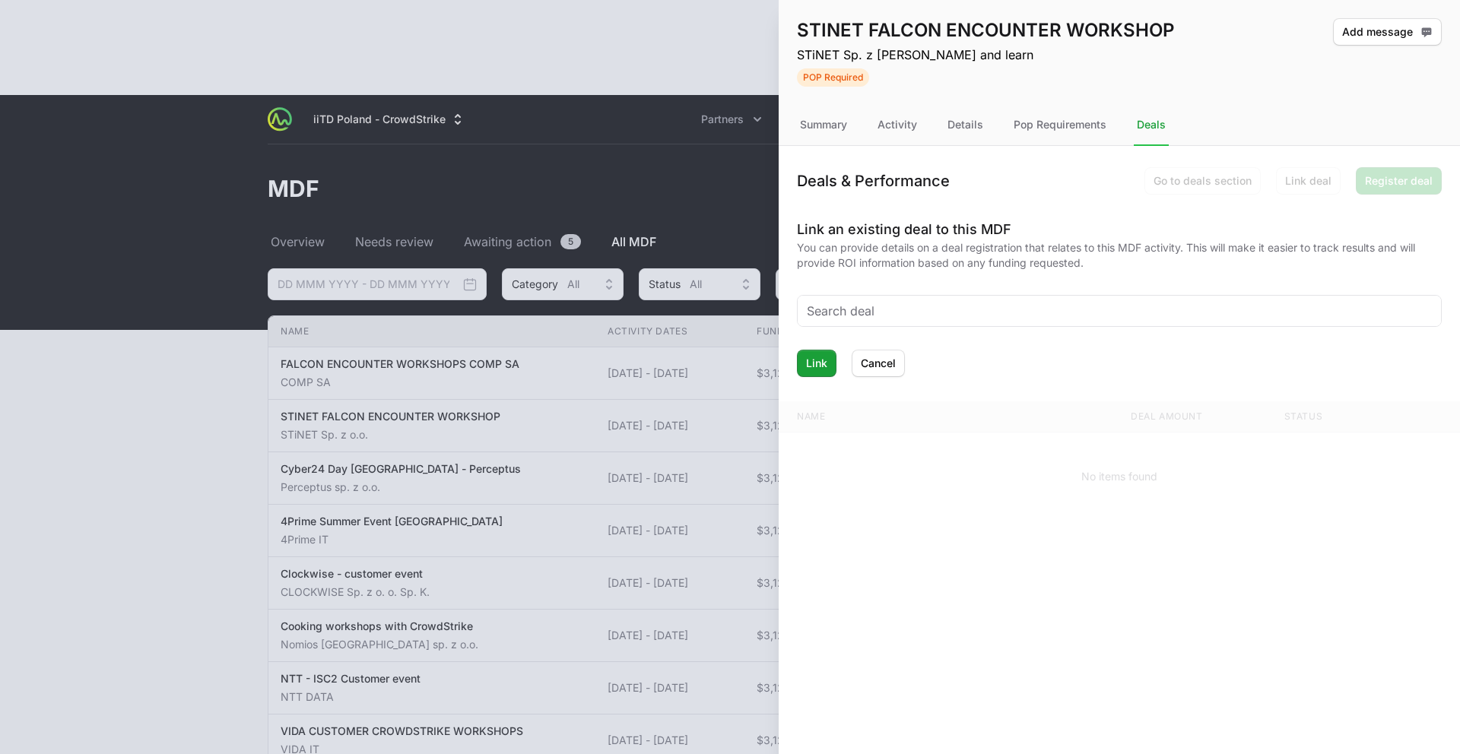
drag, startPoint x: 613, startPoint y: 319, endPoint x: 622, endPoint y: 318, distance: 9.3
click at [613, 319] on div at bounding box center [730, 377] width 1460 height 754
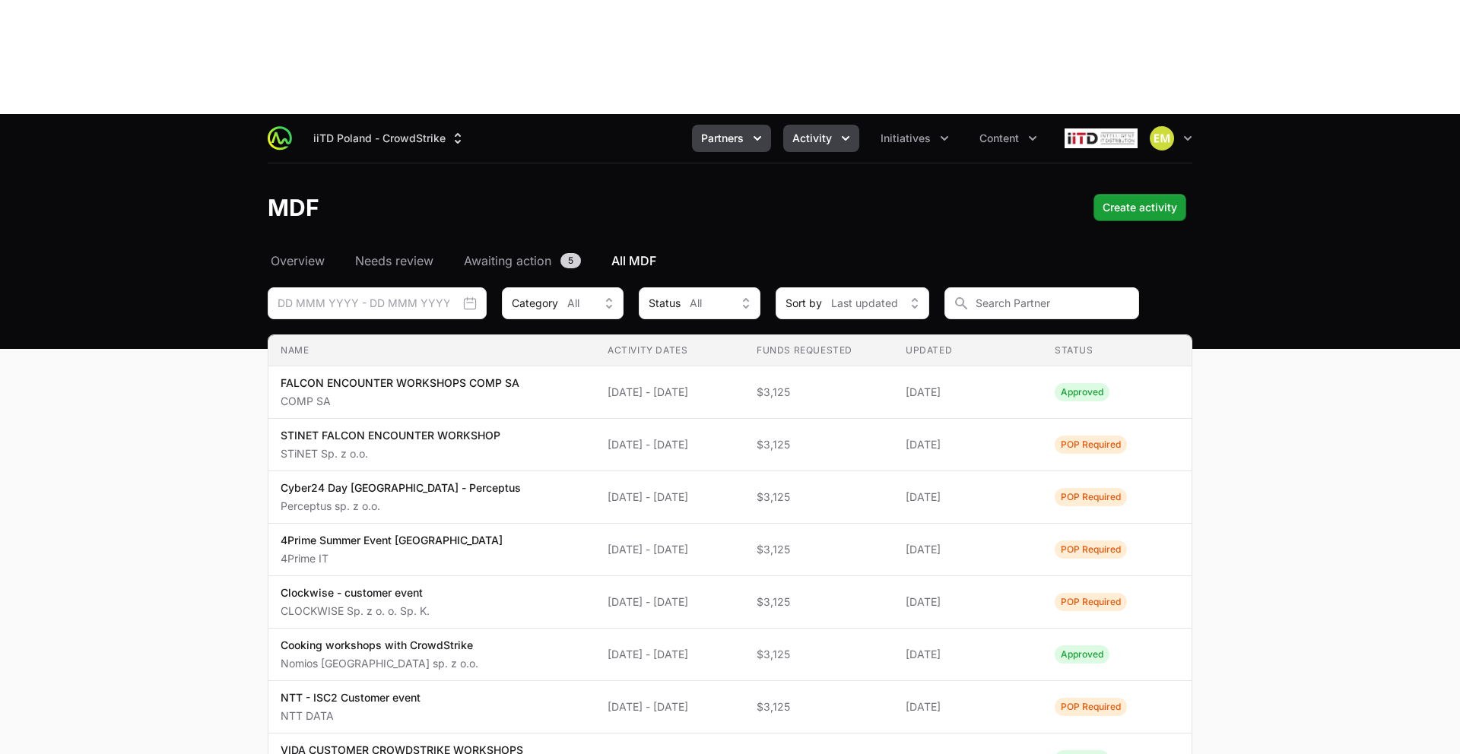
click at [738, 131] on span "Partners" at bounding box center [722, 138] width 43 height 15
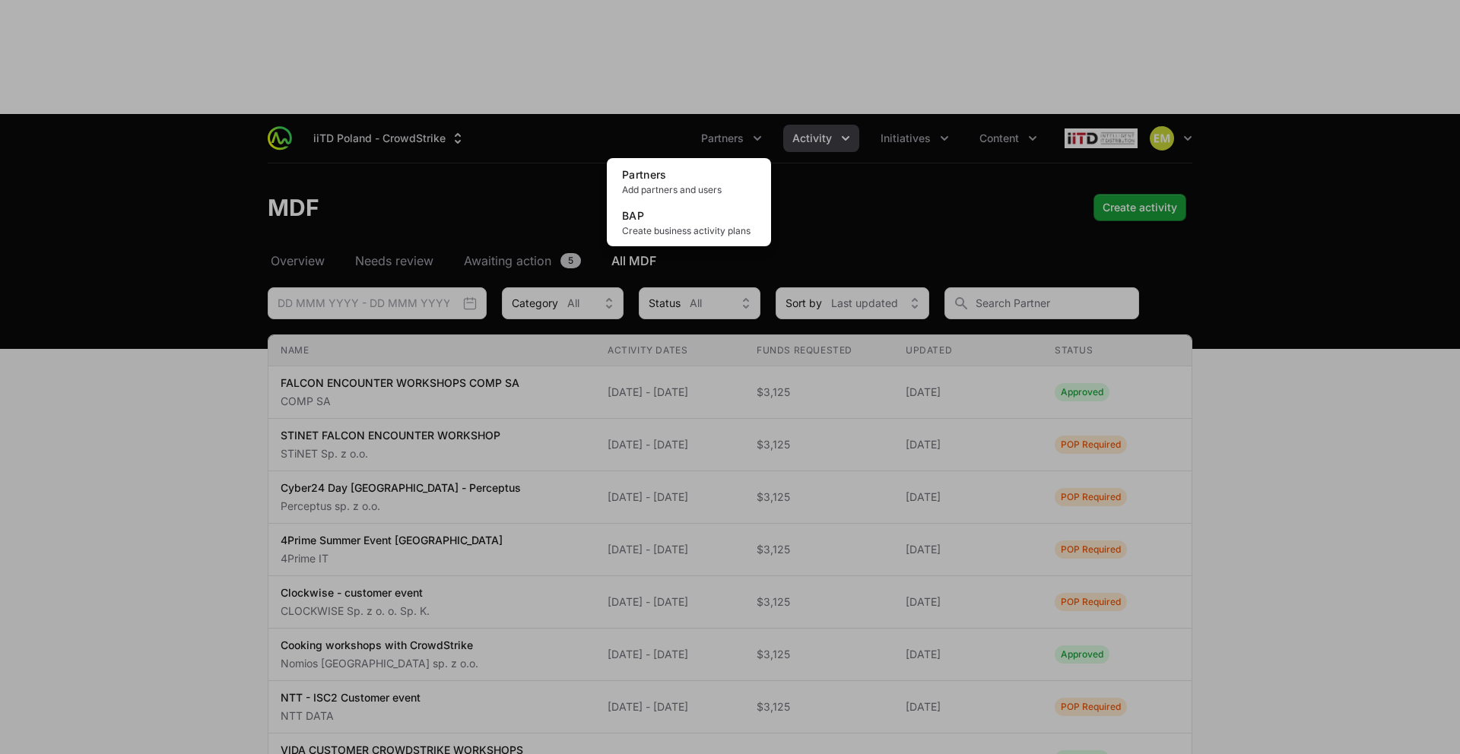
click at [785, 33] on div "Partners menu" at bounding box center [730, 377] width 1460 height 754
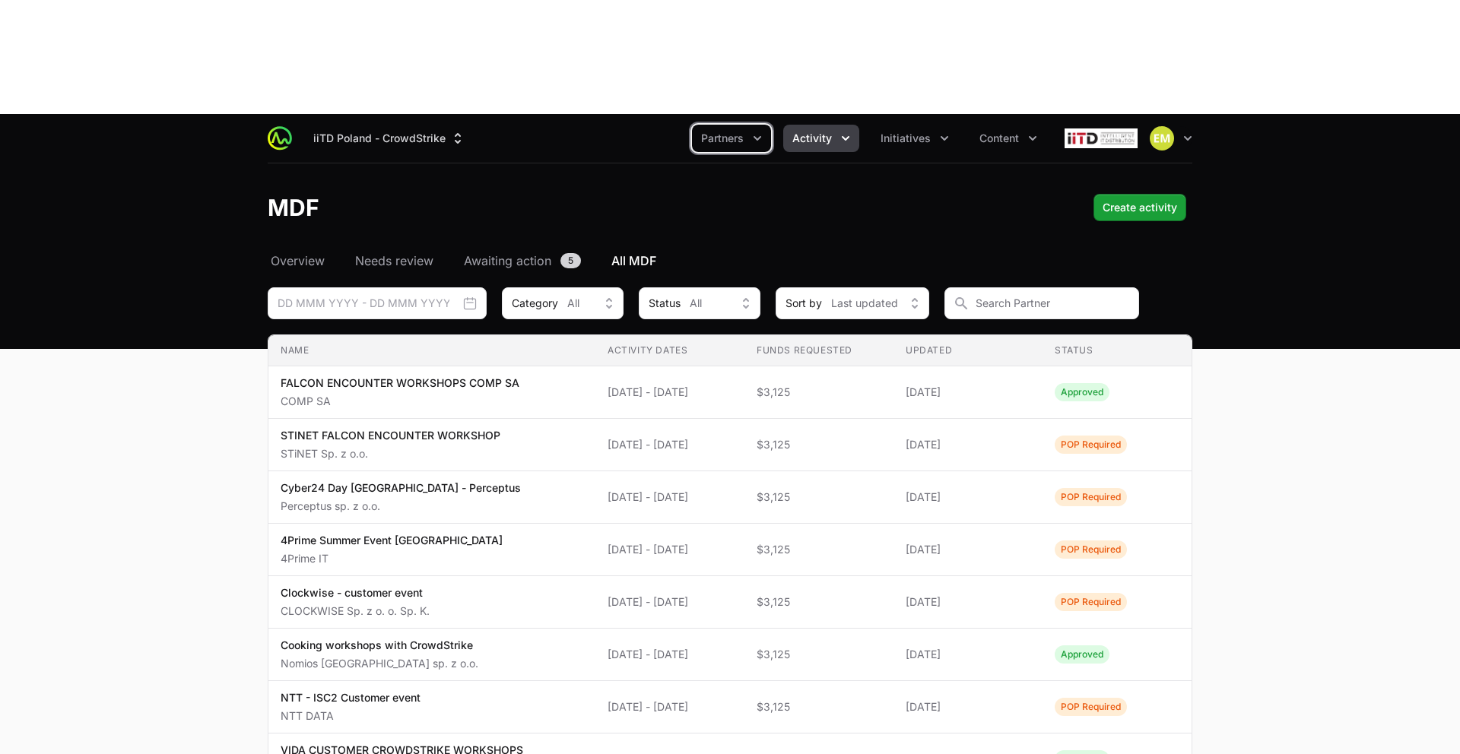
click at [796, 131] on span "Activity" at bounding box center [813, 138] width 40 height 15
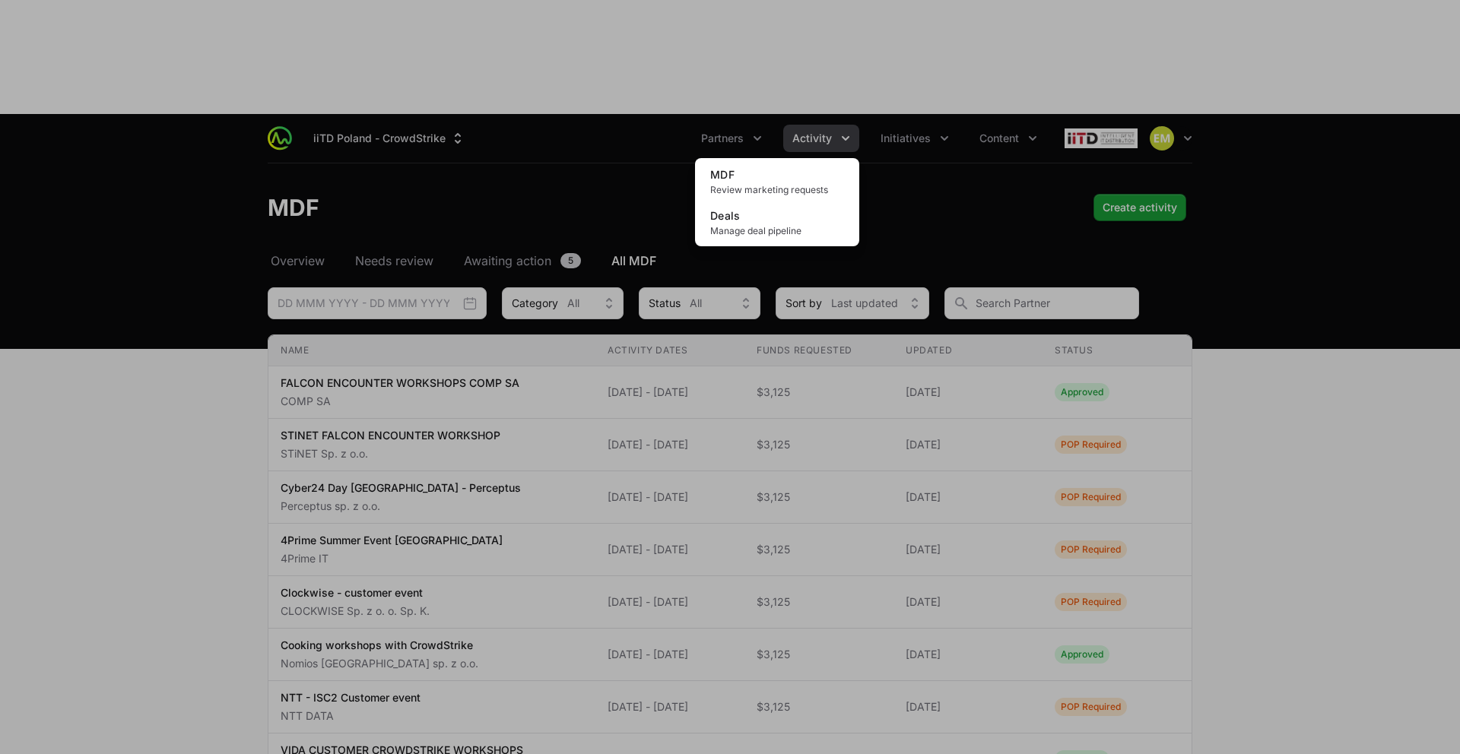
click at [648, 296] on div "Activity menu" at bounding box center [730, 377] width 1460 height 754
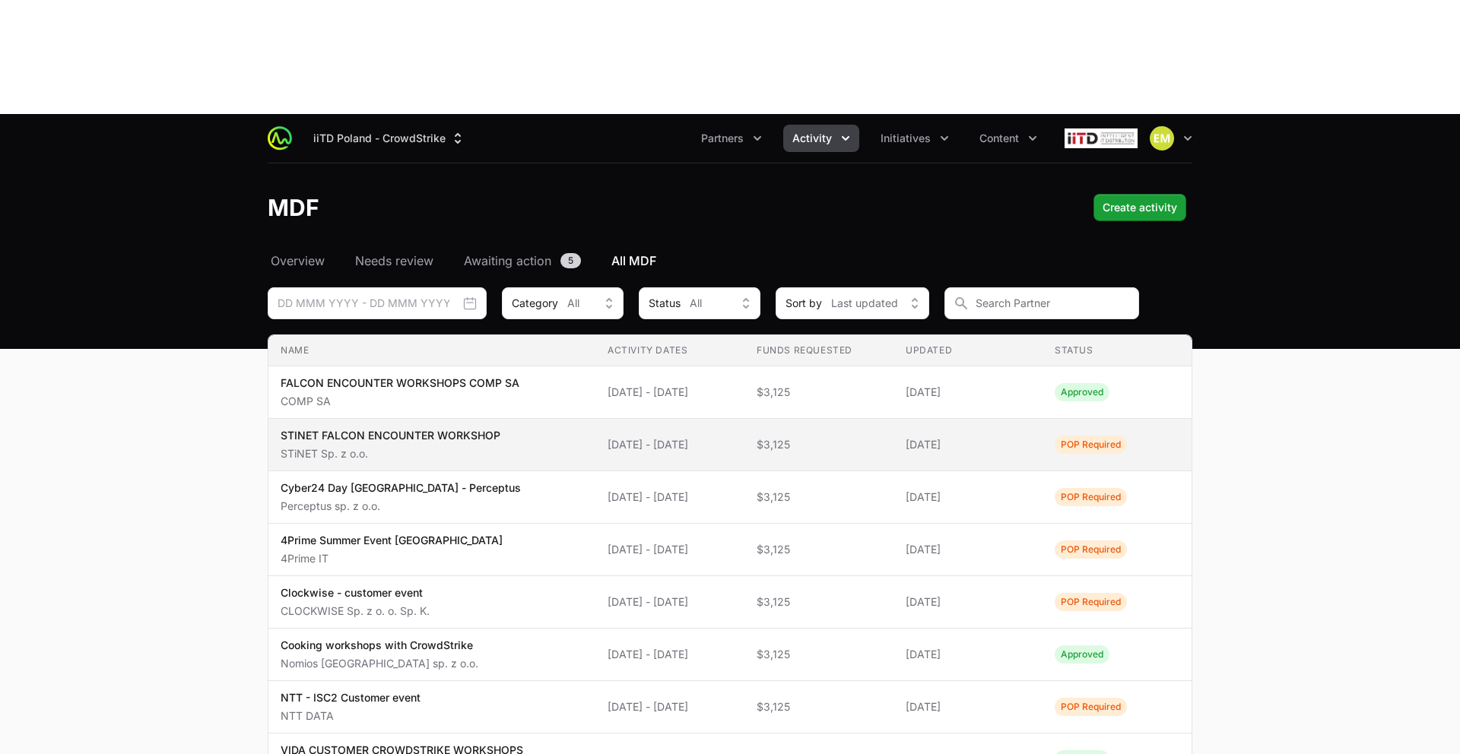
click at [631, 437] on span "[DATE] - [DATE]" at bounding box center [670, 444] width 125 height 15
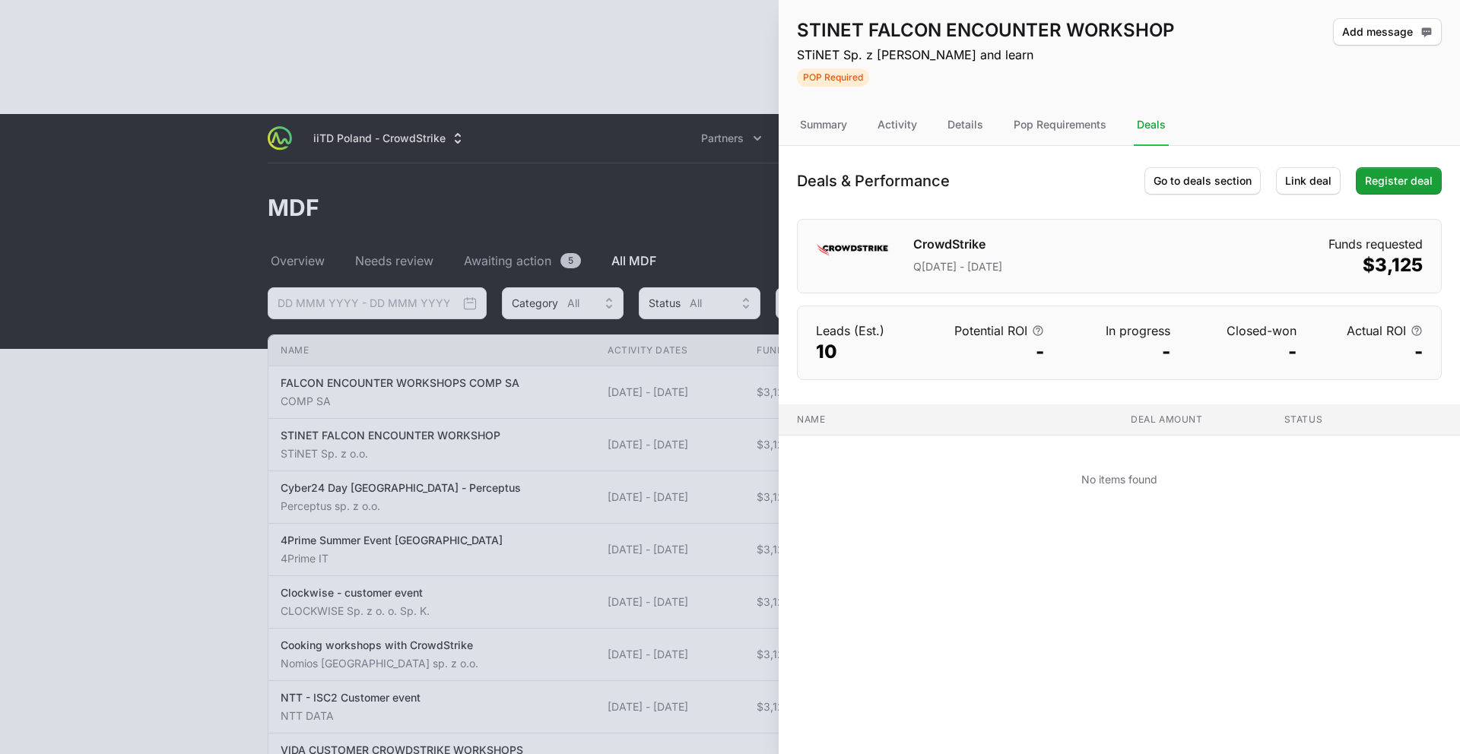
click at [446, 233] on div at bounding box center [730, 377] width 1460 height 754
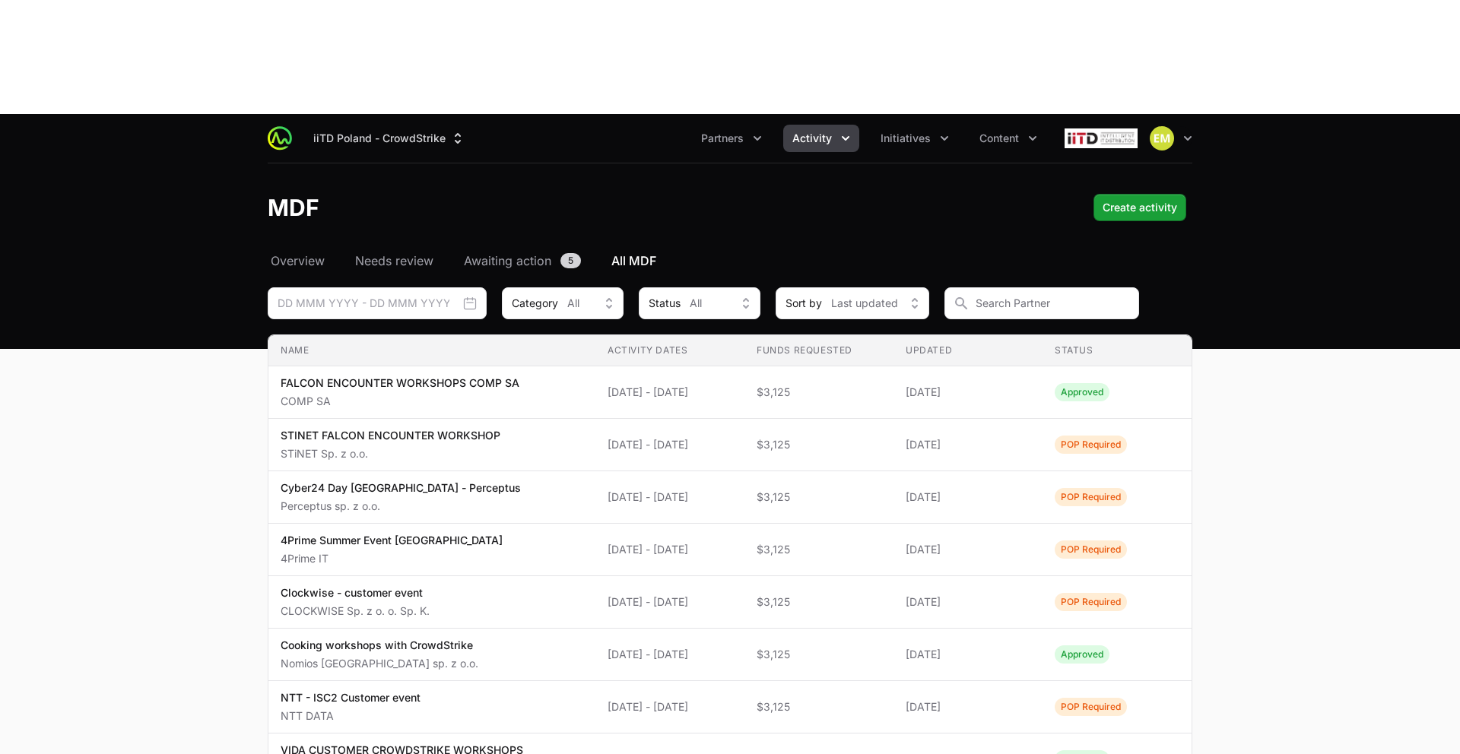
click at [808, 131] on span "Activity" at bounding box center [813, 138] width 40 height 15
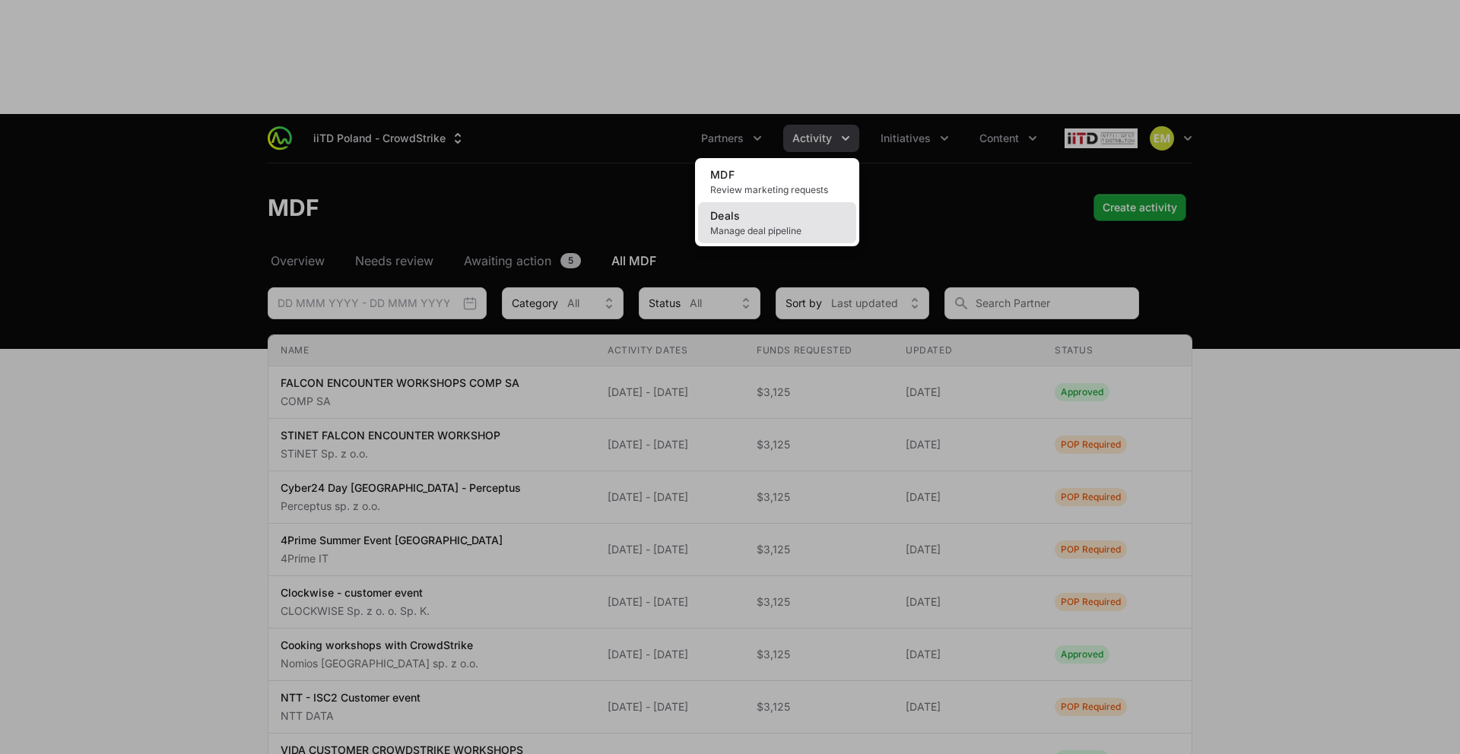
click at [775, 202] on link "Deals Manage deal pipeline" at bounding box center [777, 222] width 158 height 41
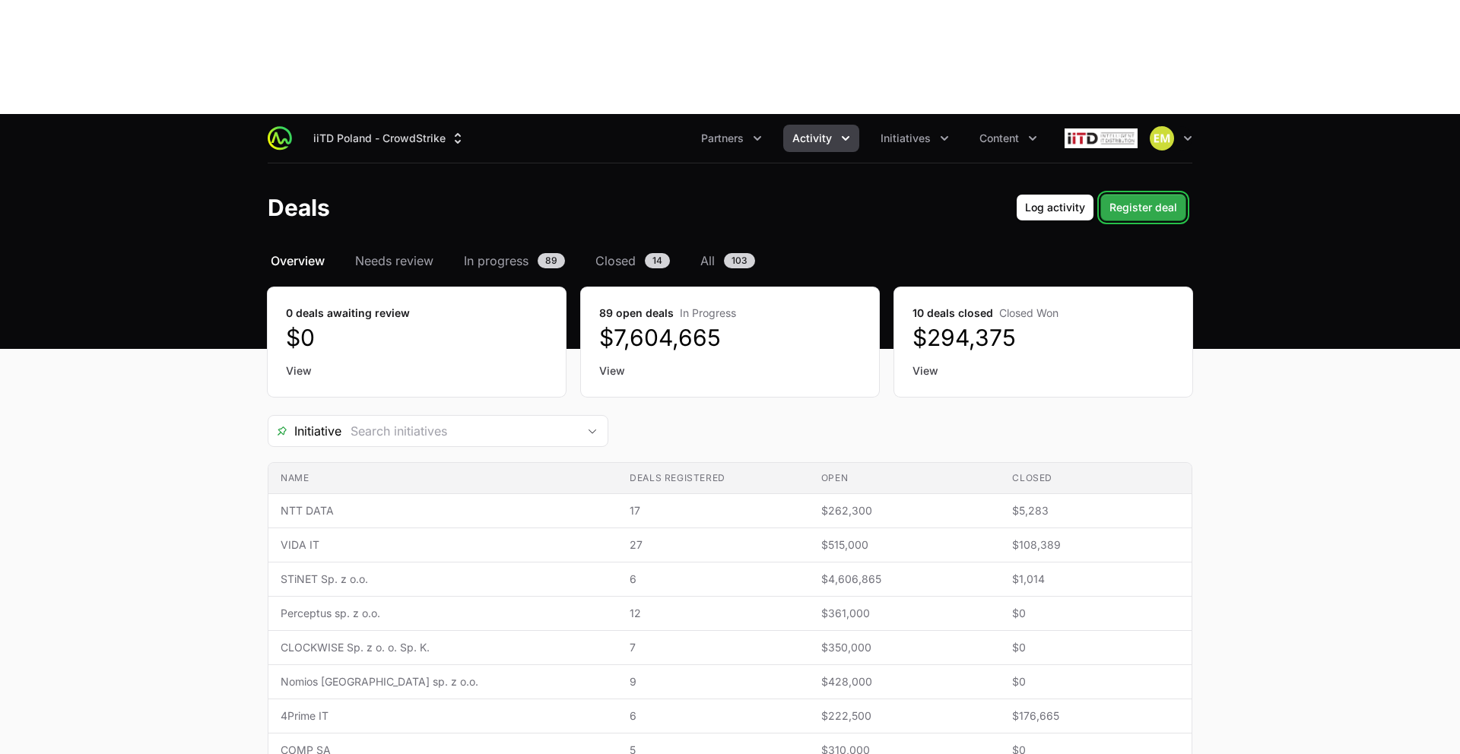
click at [1122, 199] on span "Register deal" at bounding box center [1144, 208] width 68 height 18
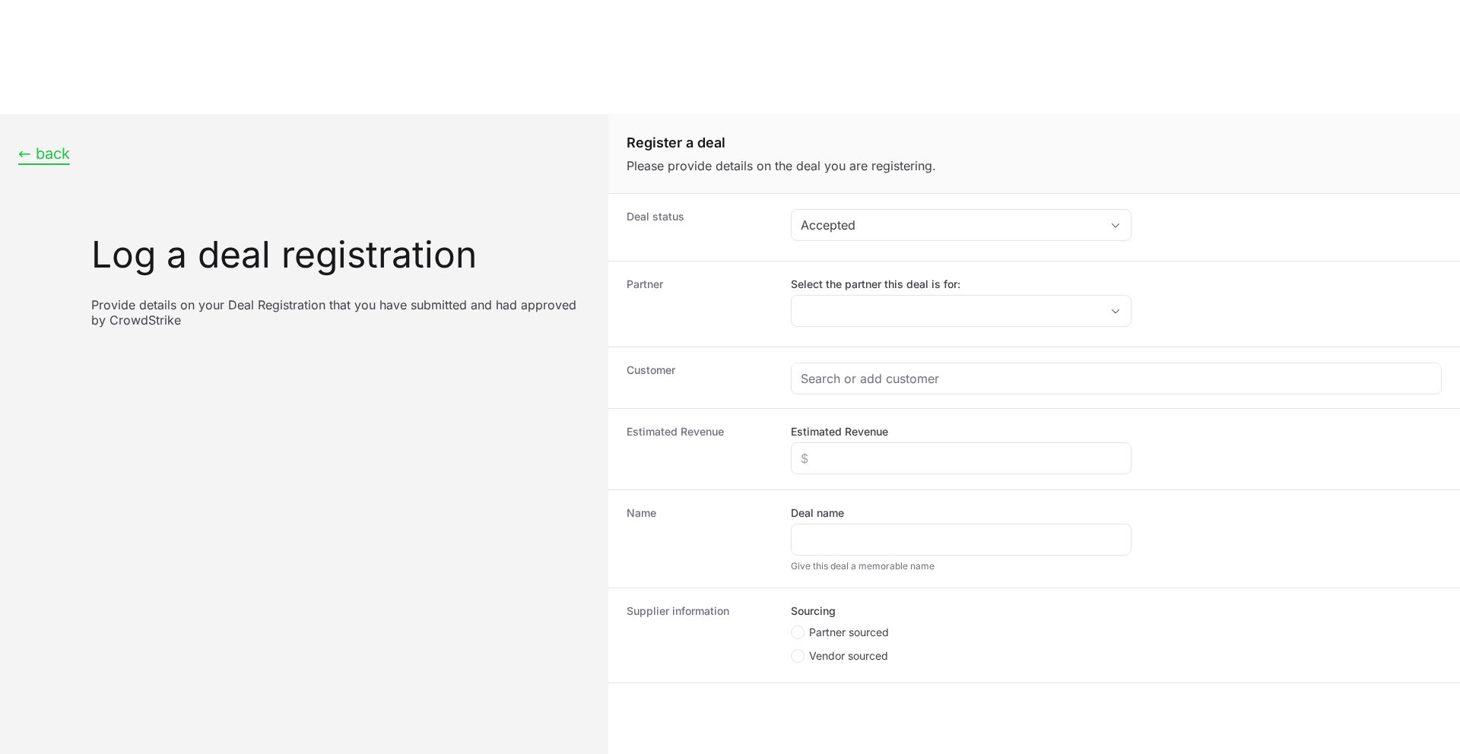
click at [33, 145] on button "← back" at bounding box center [44, 154] width 52 height 19
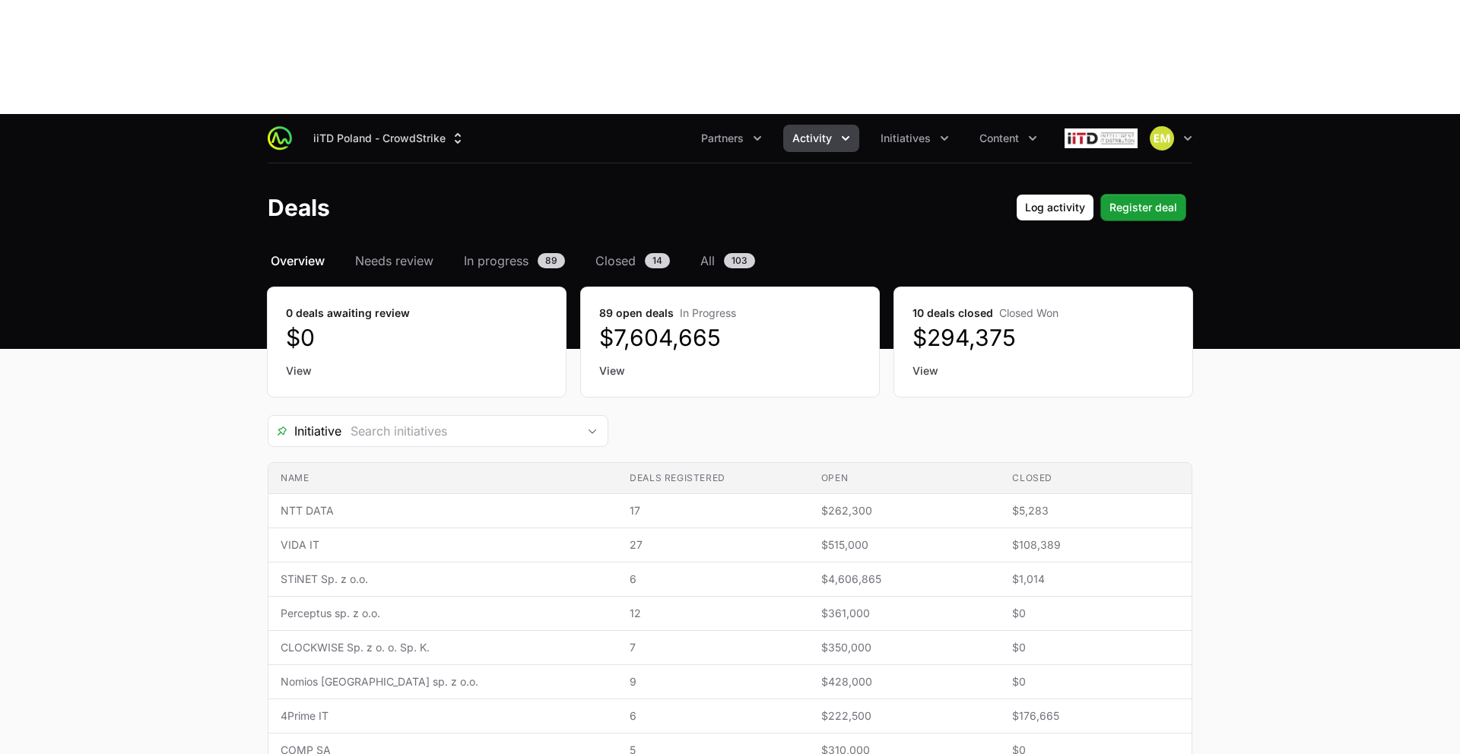
click at [799, 125] on button "Activity" at bounding box center [821, 138] width 76 height 27
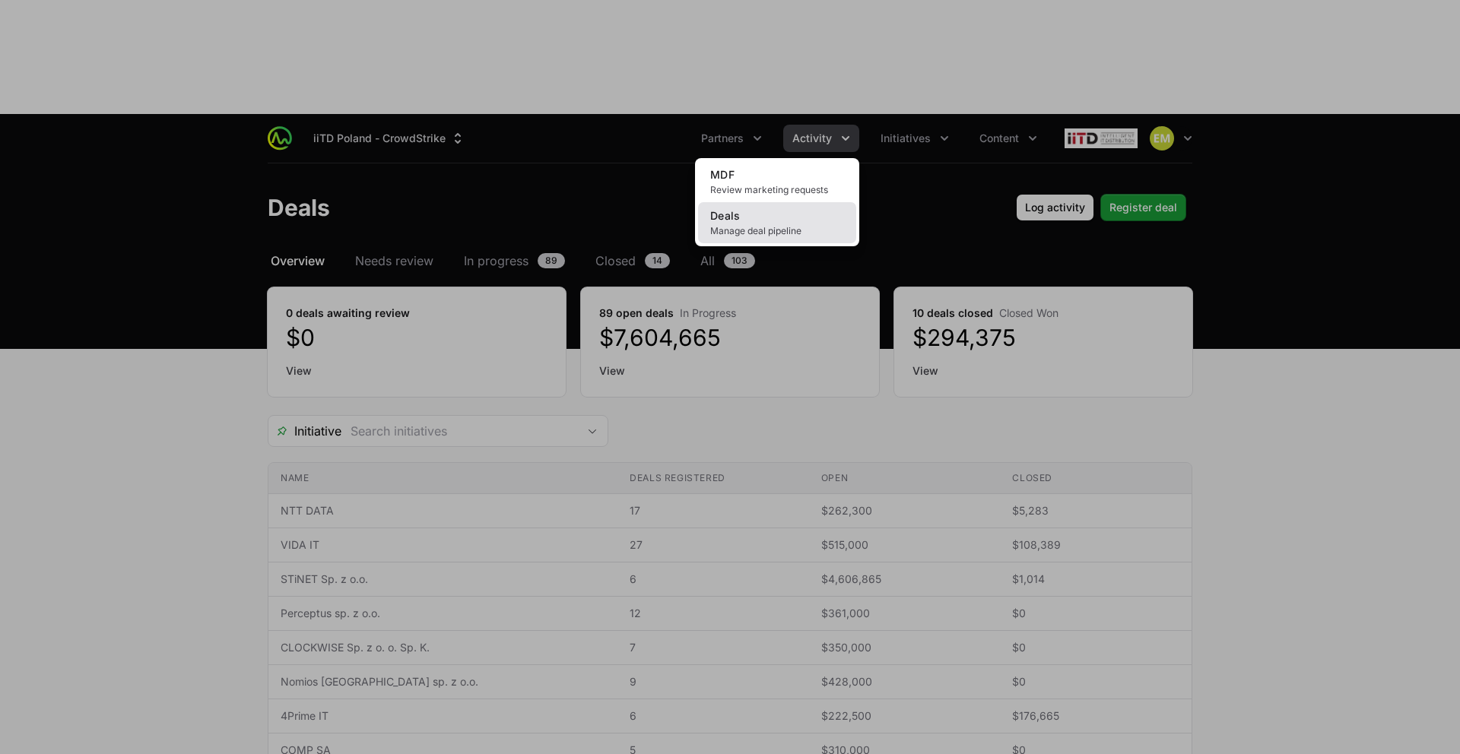
click at [784, 202] on link "Deals Manage deal pipeline" at bounding box center [777, 222] width 158 height 41
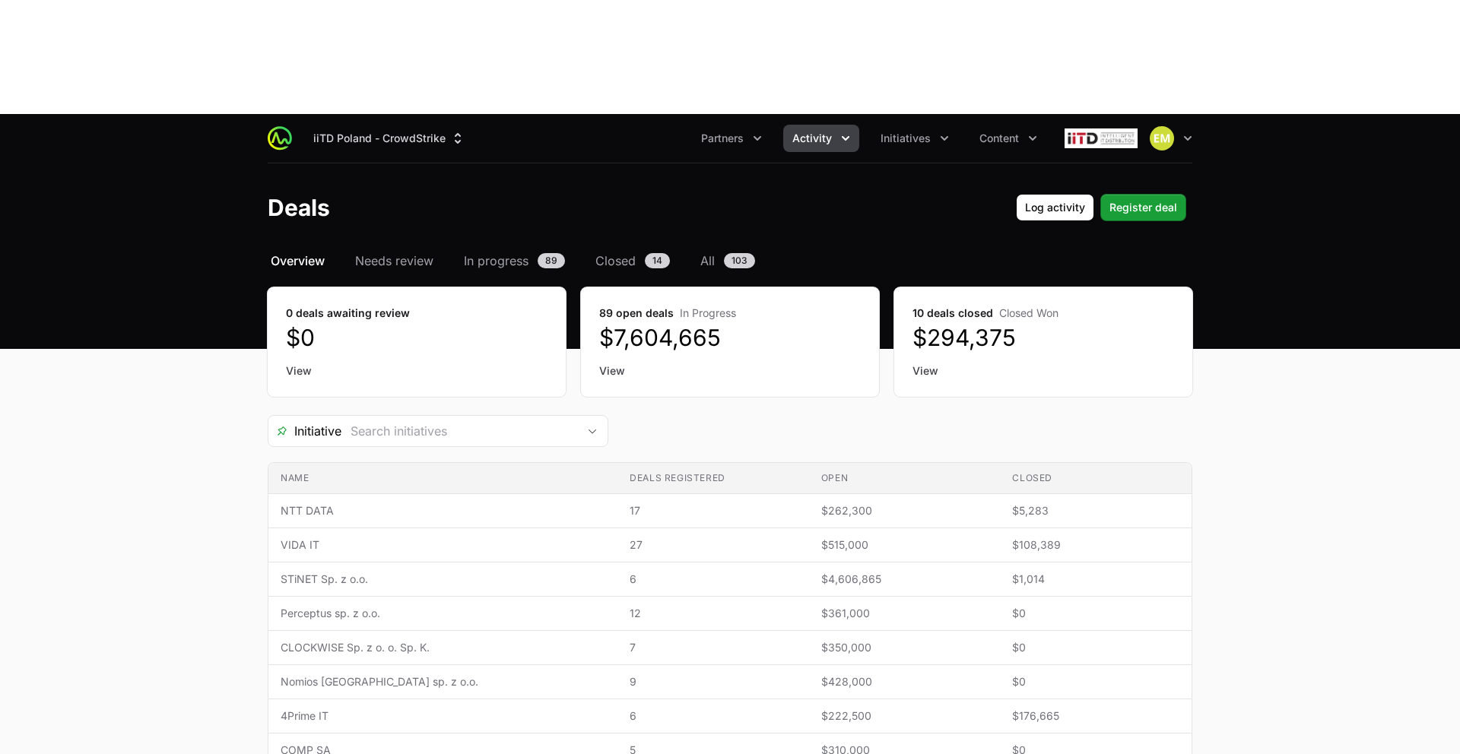
click at [826, 131] on span "Activity" at bounding box center [813, 138] width 40 height 15
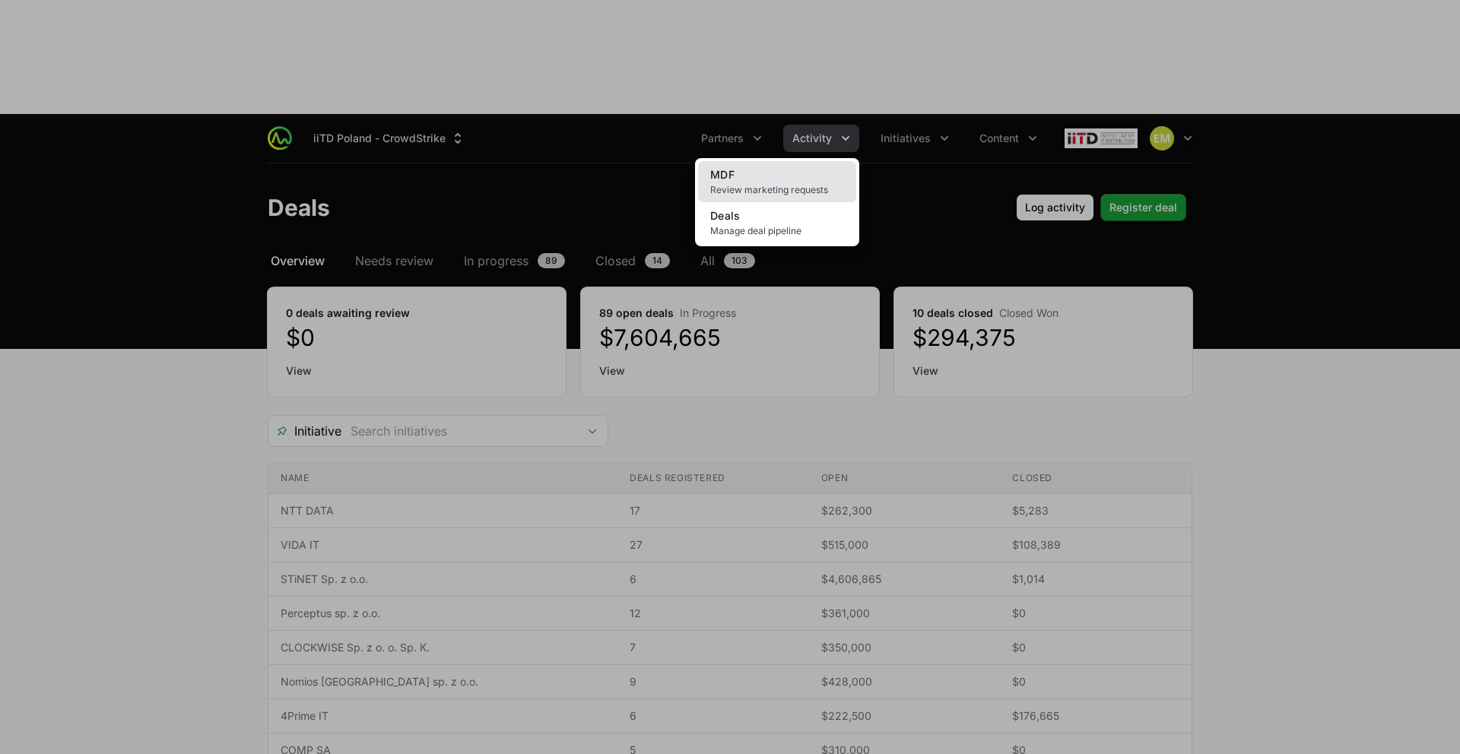
click at [732, 168] on span "MDF" at bounding box center [722, 174] width 24 height 13
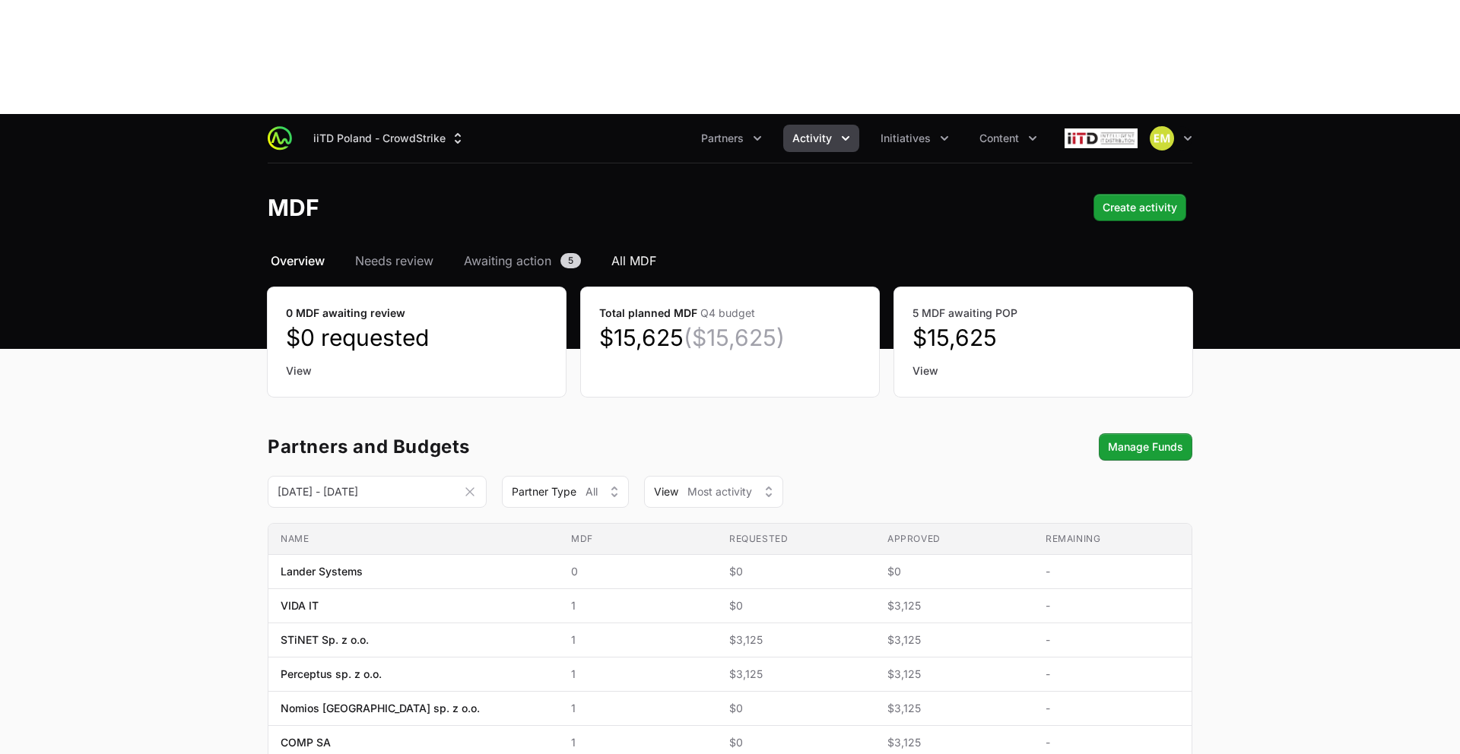
click at [634, 252] on span "All MDF" at bounding box center [633, 261] width 45 height 18
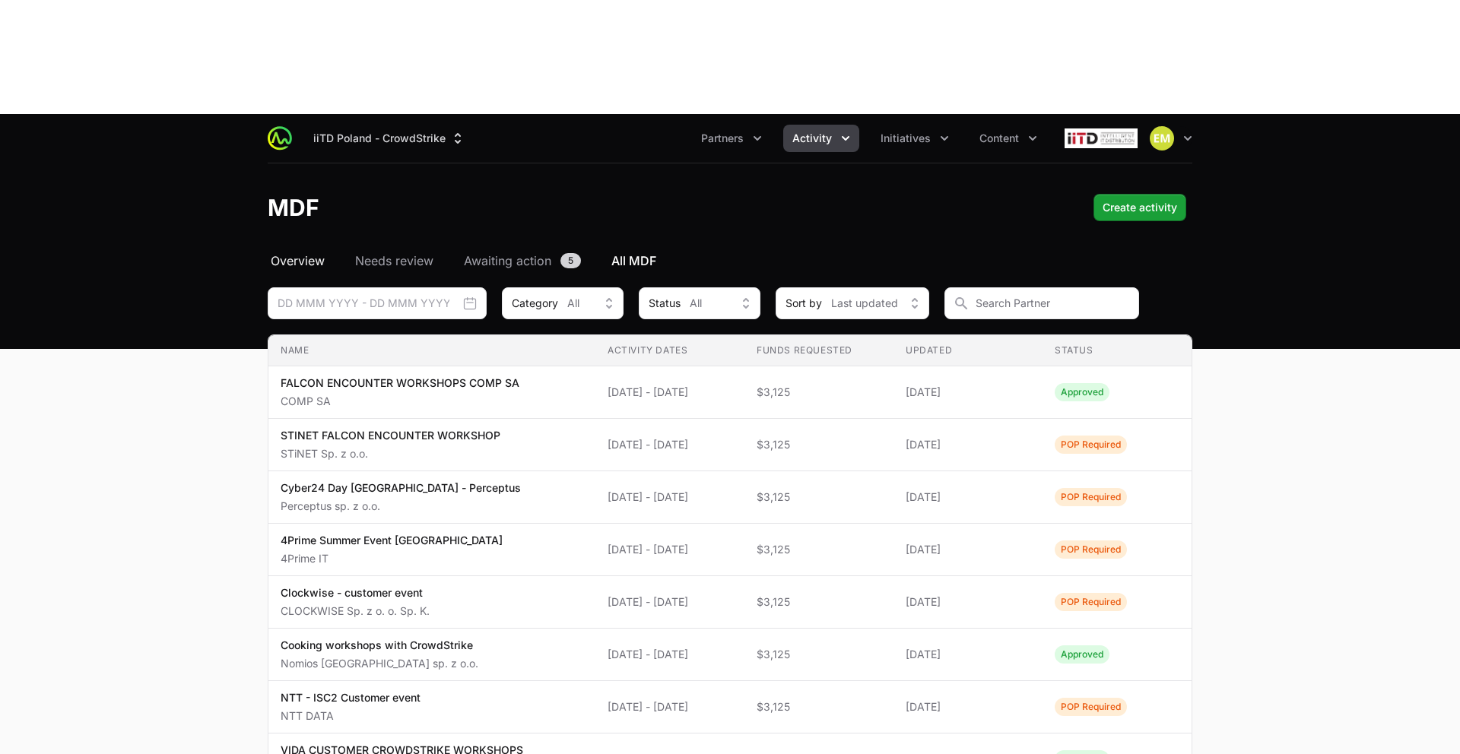
click at [313, 252] on span "Overview" at bounding box center [298, 261] width 54 height 18
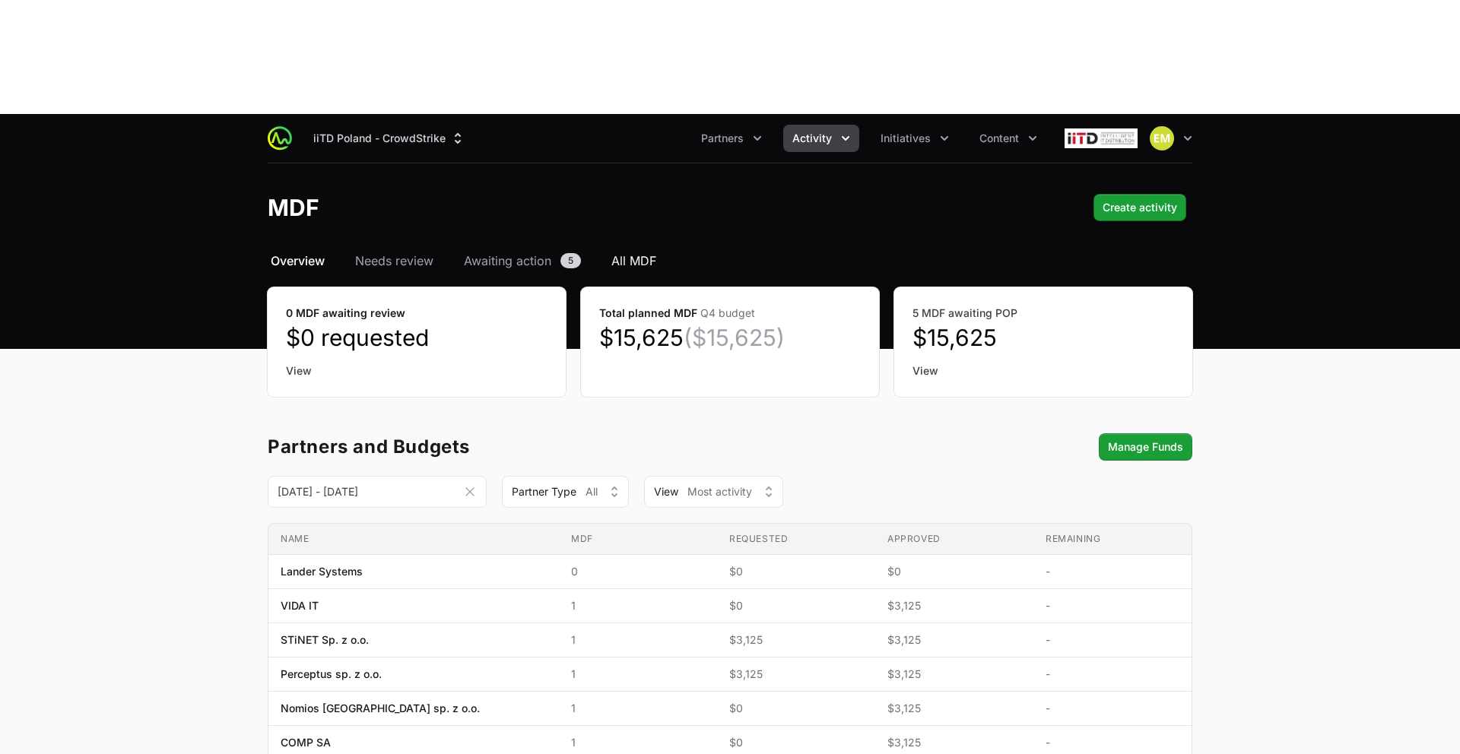
click at [638, 252] on span "All MDF" at bounding box center [633, 261] width 45 height 18
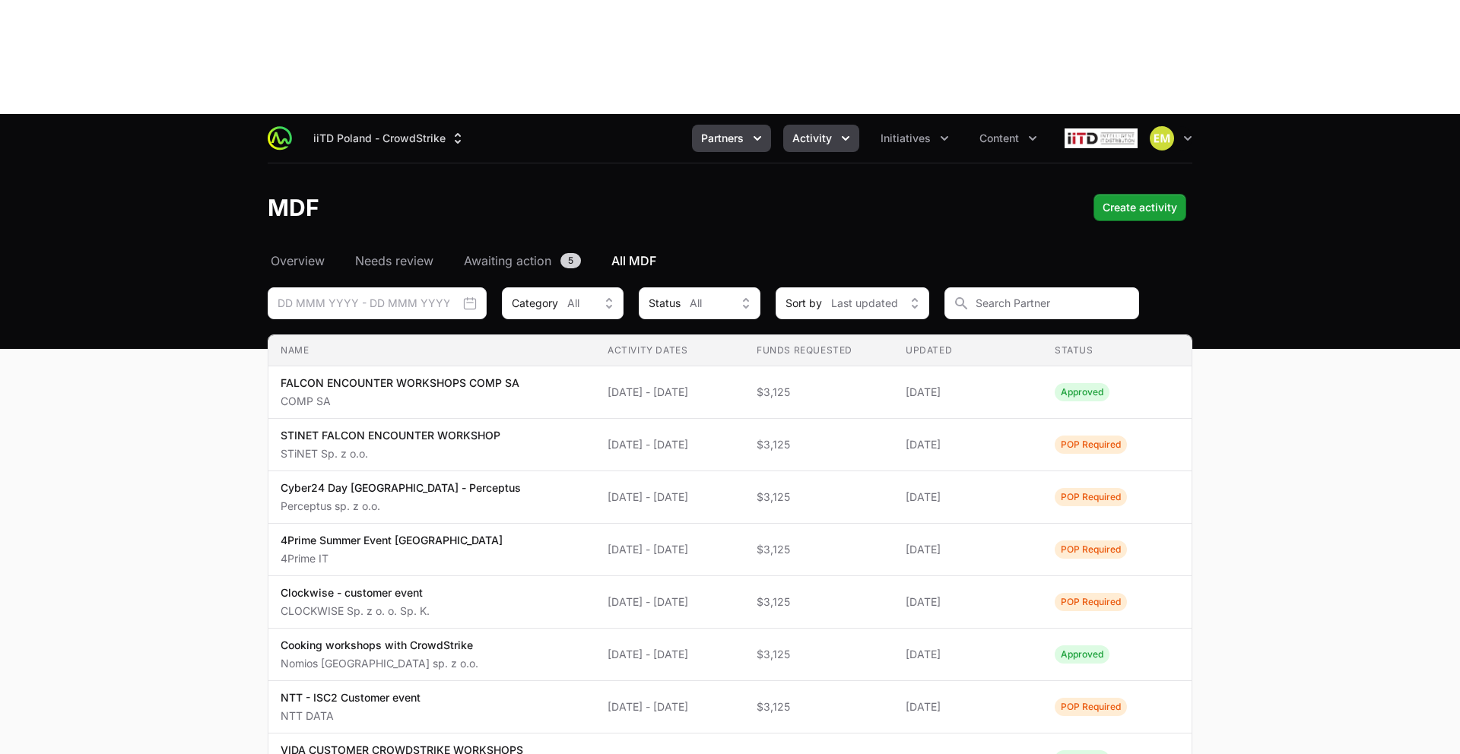
click at [714, 131] on span "Partners" at bounding box center [722, 138] width 43 height 15
click at [900, 131] on span "Initiatives" at bounding box center [906, 138] width 50 height 15
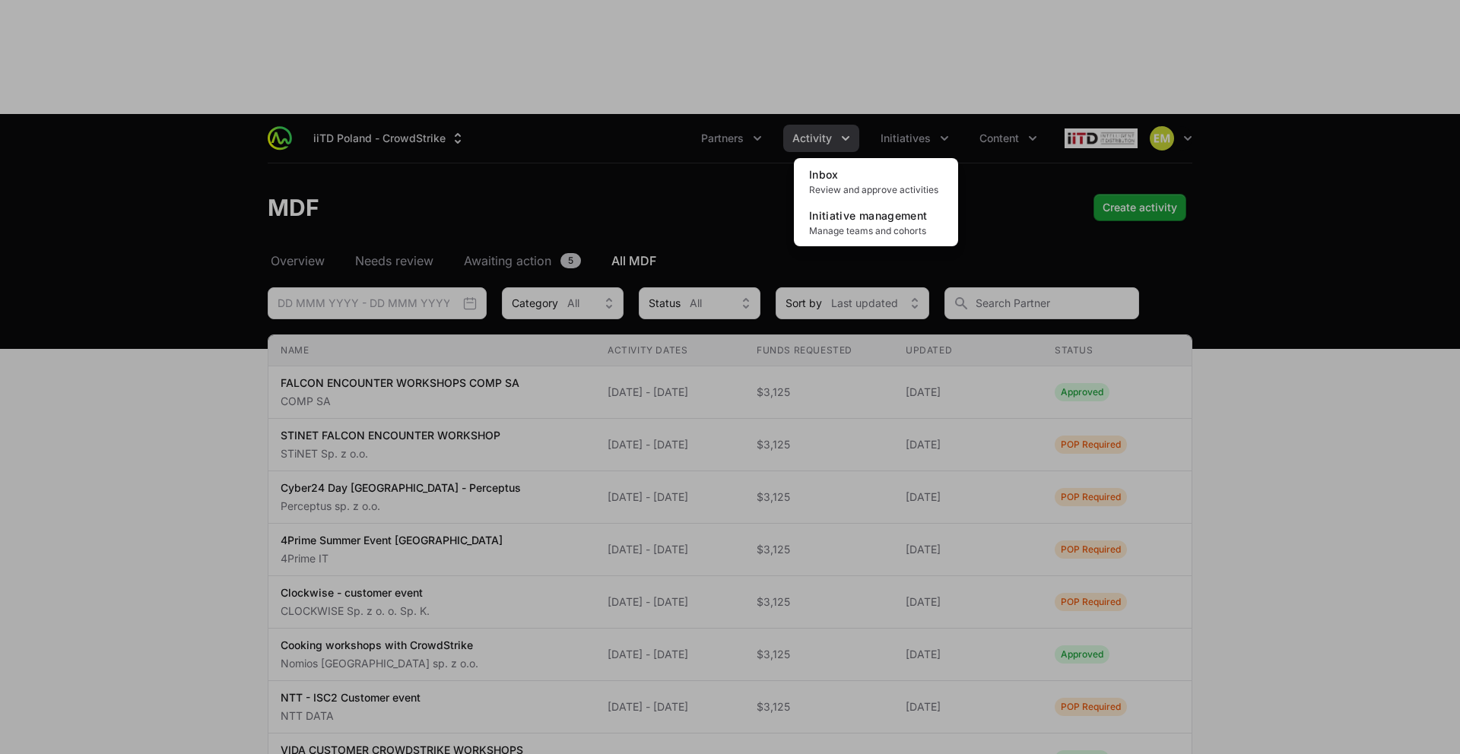
click at [819, 33] on div "Initiatives menu" at bounding box center [730, 377] width 1460 height 754
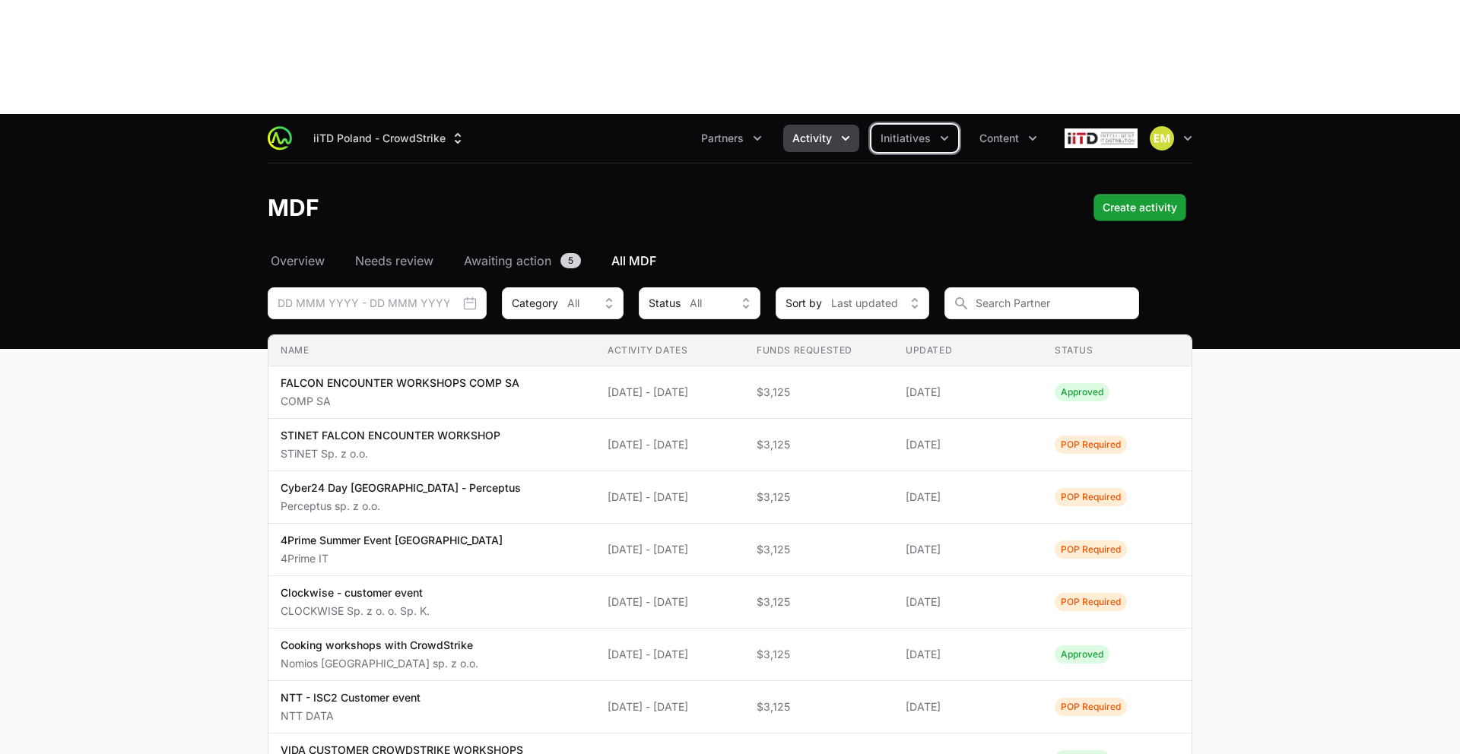
click at [821, 131] on span "Activity" at bounding box center [813, 138] width 40 height 15
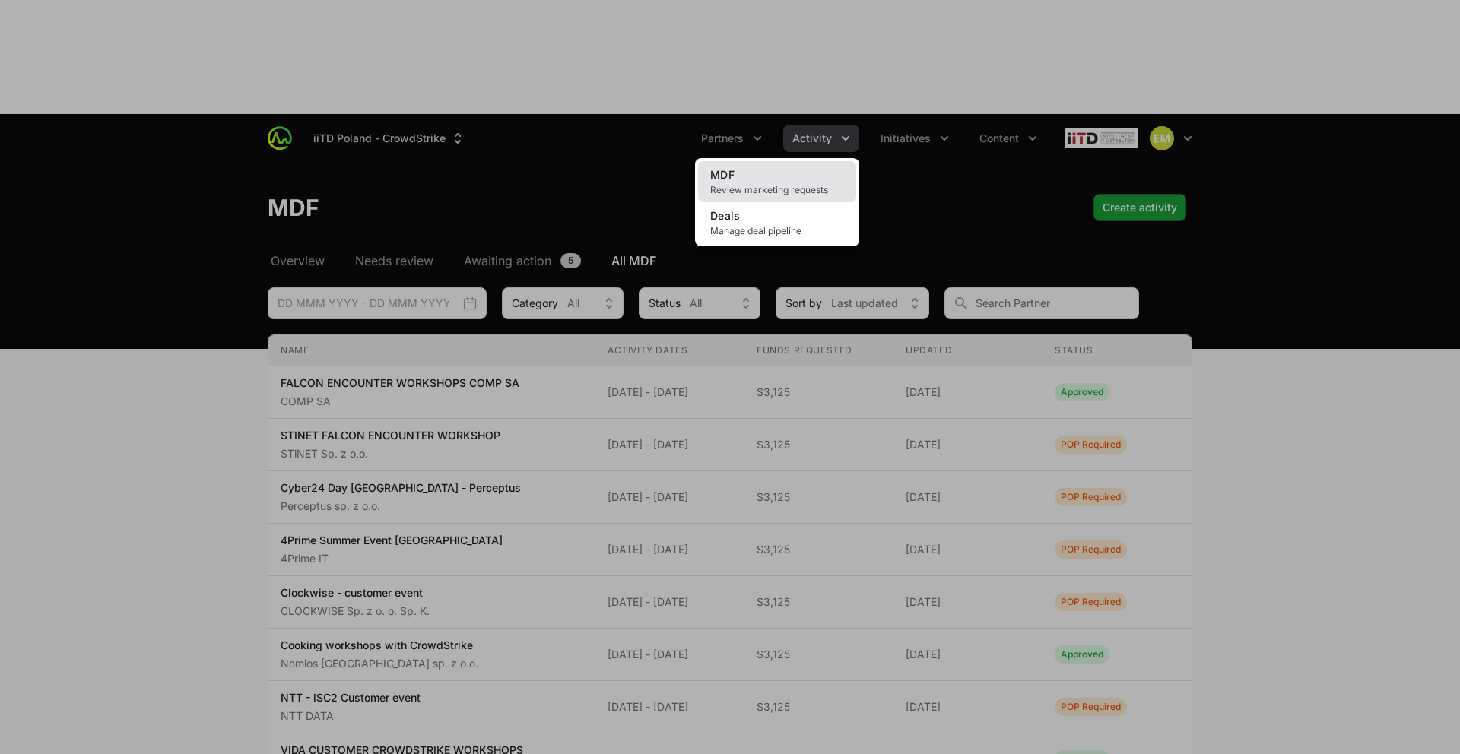
click at [767, 184] on span "Review marketing requests" at bounding box center [777, 190] width 134 height 12
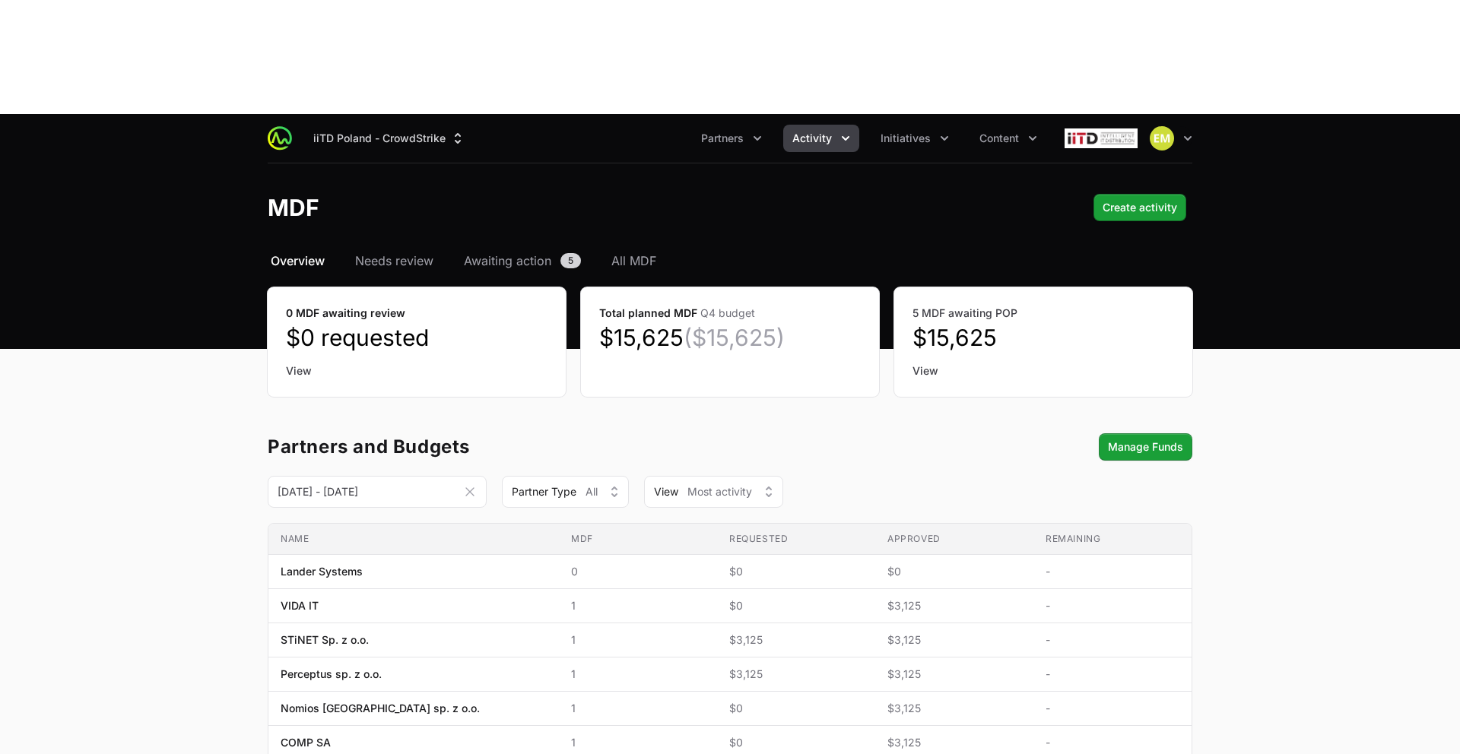
click at [803, 131] on span "Activity" at bounding box center [813, 138] width 40 height 15
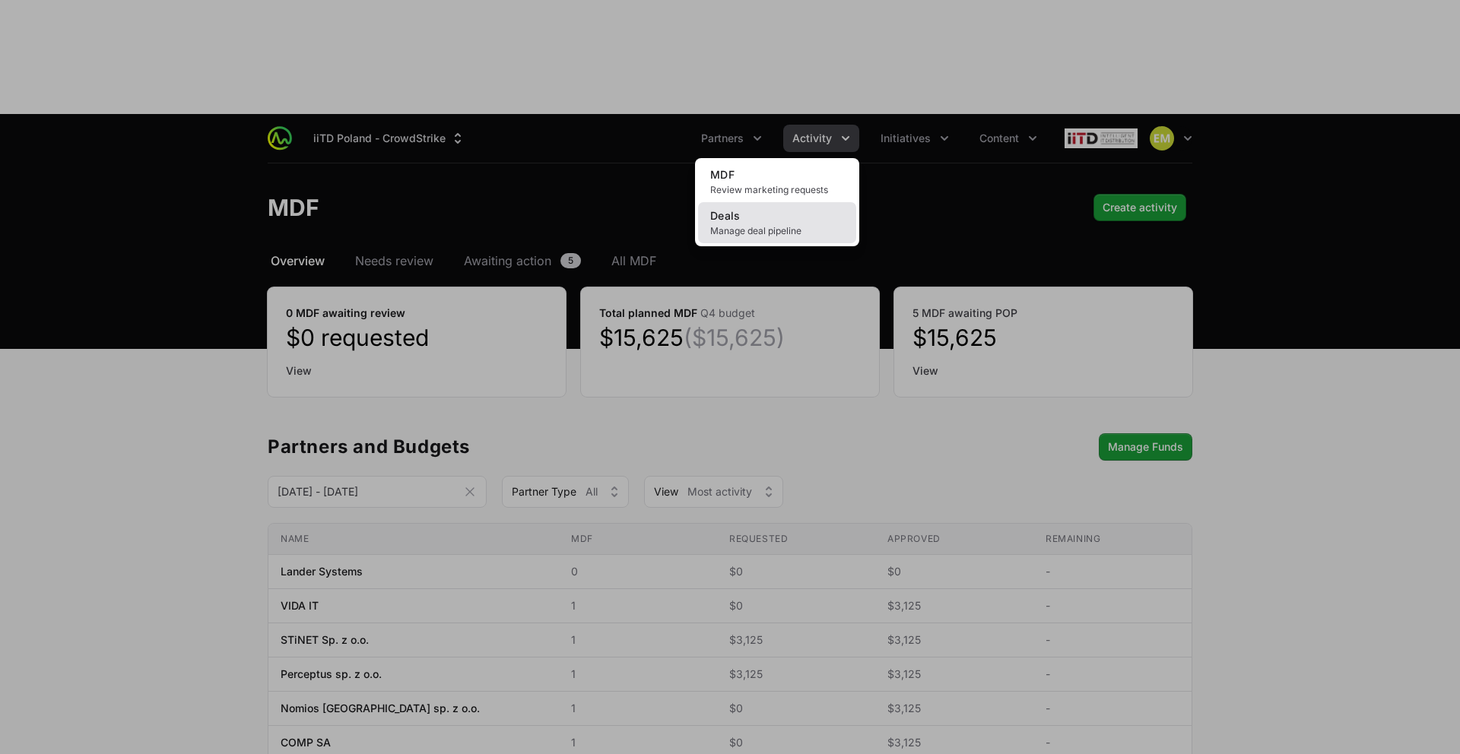
click at [762, 202] on link "Deals Manage deal pipeline" at bounding box center [777, 222] width 158 height 41
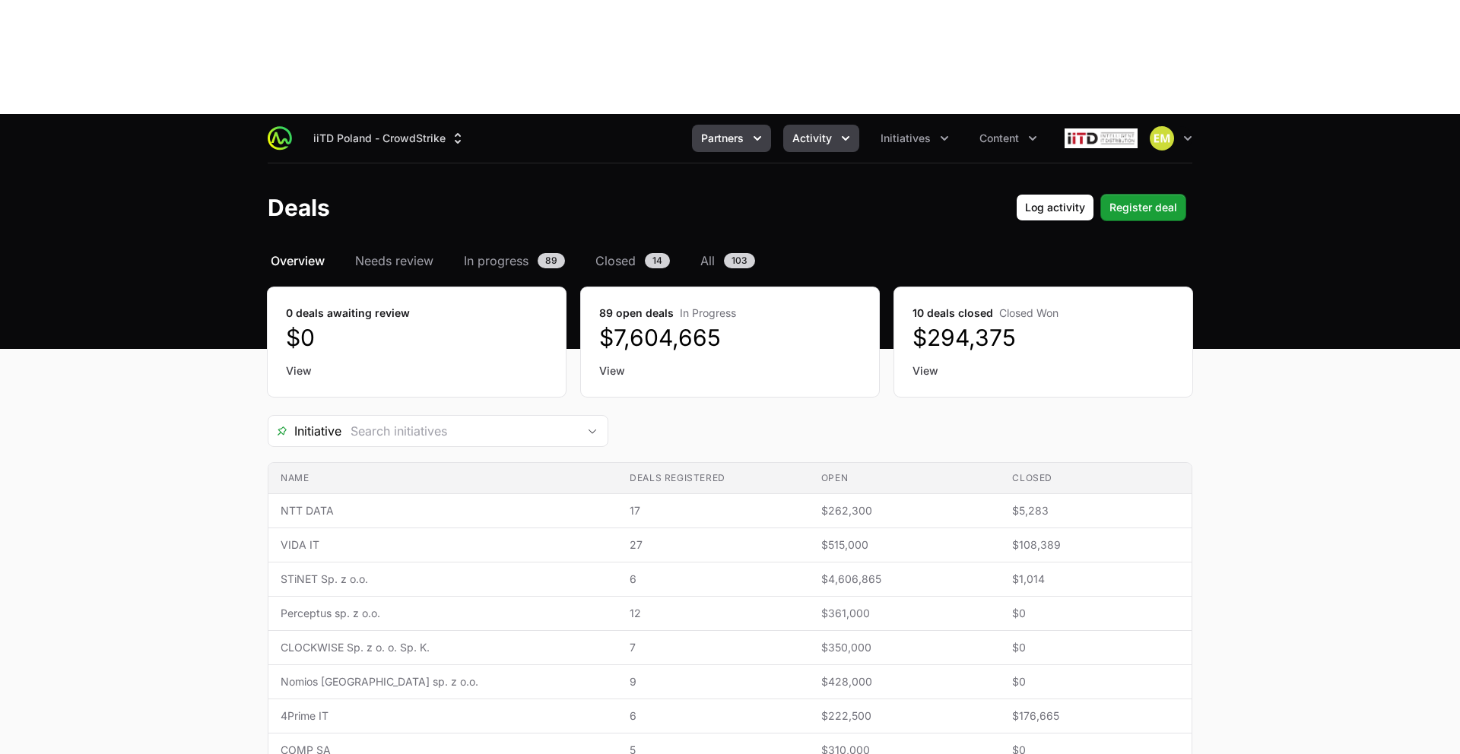
click at [732, 131] on span "Partners" at bounding box center [722, 138] width 43 height 15
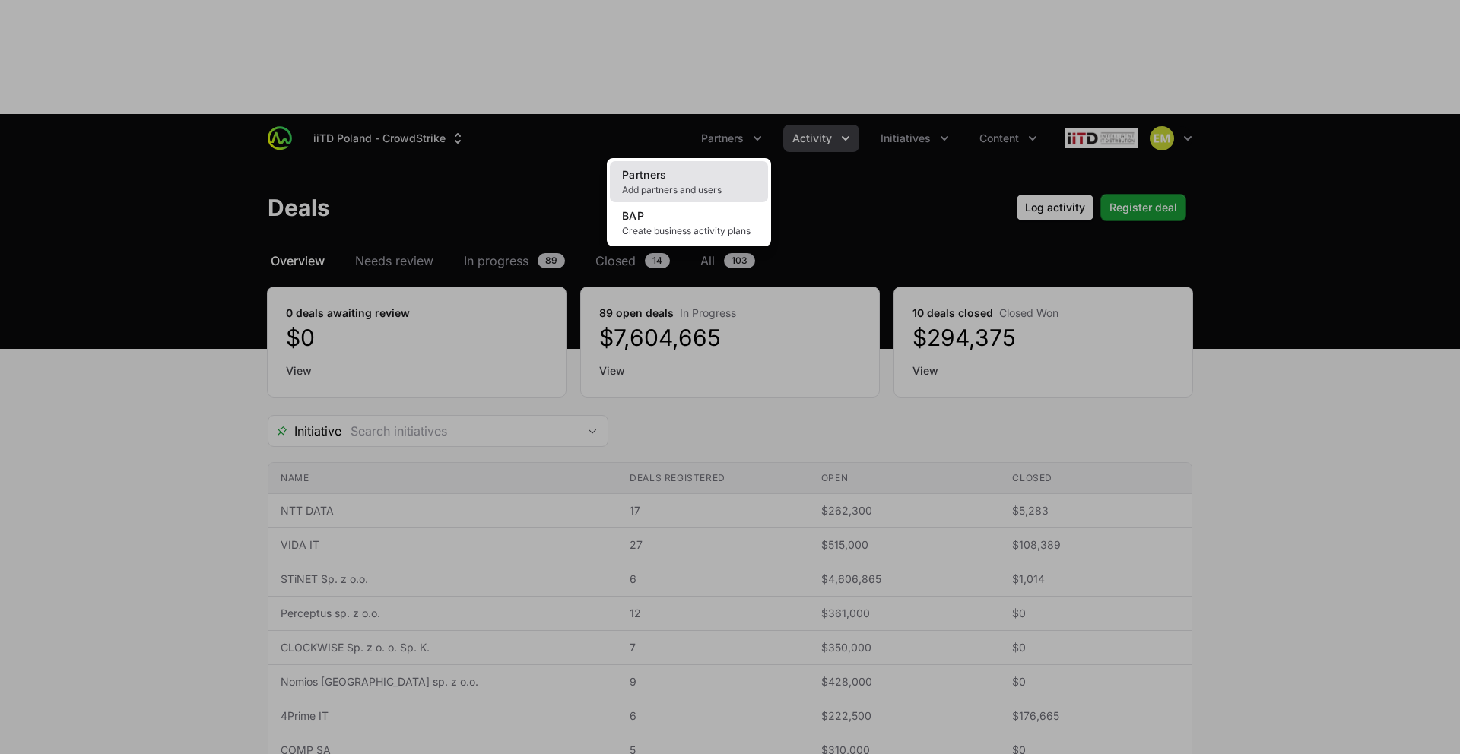
click at [668, 184] on span "Add partners and users" at bounding box center [689, 190] width 134 height 12
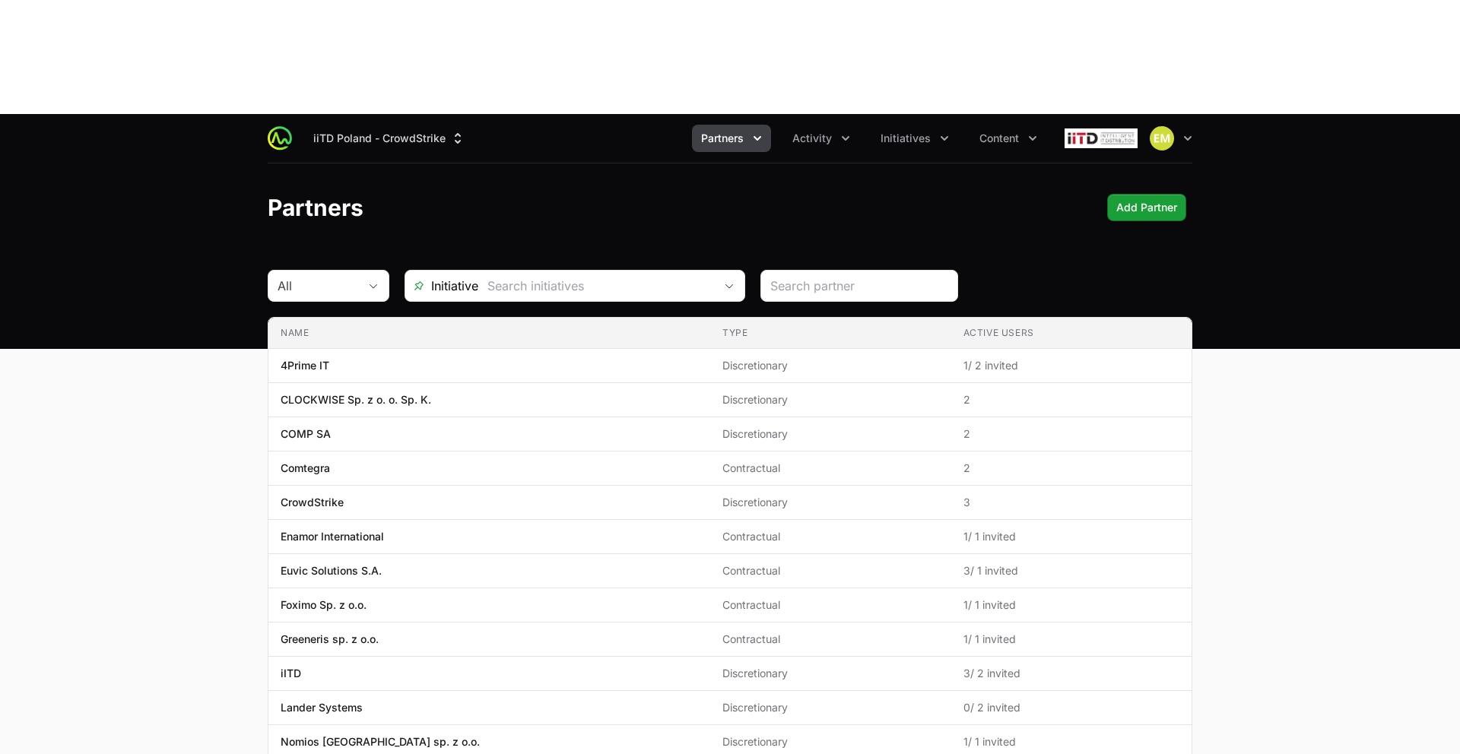
click at [707, 125] on button "Partners" at bounding box center [731, 138] width 79 height 27
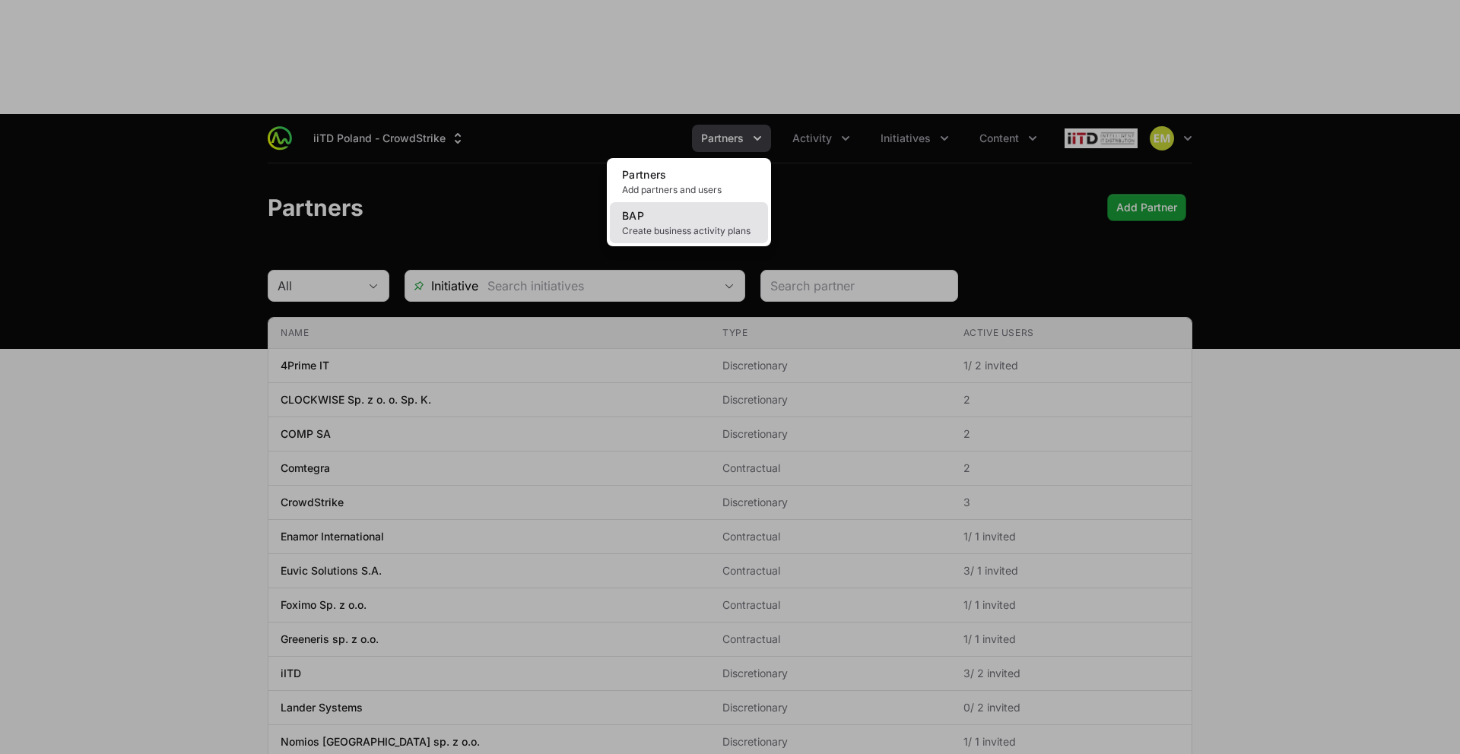
click at [694, 225] on span "Create business activity plans" at bounding box center [689, 231] width 134 height 12
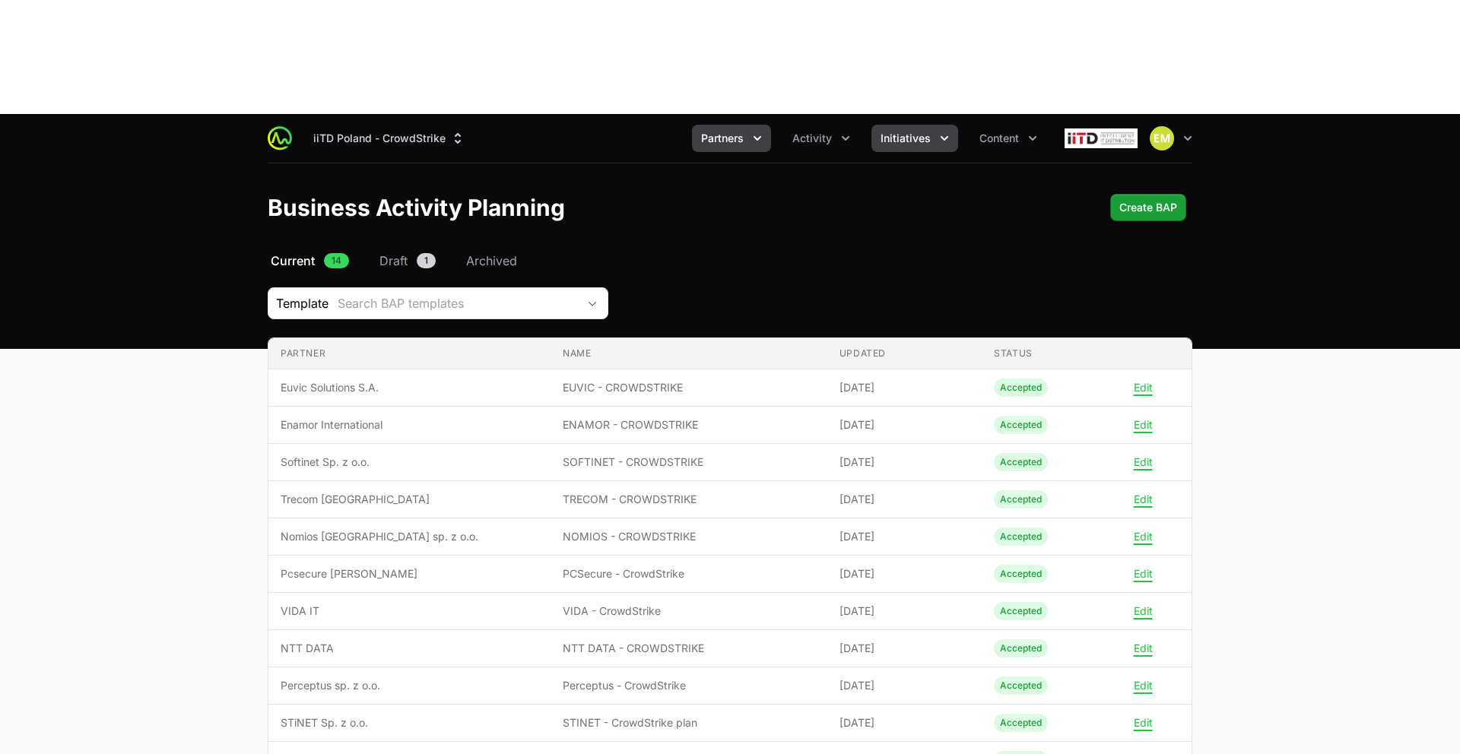
click at [892, 131] on span "Initiatives" at bounding box center [906, 138] width 50 height 15
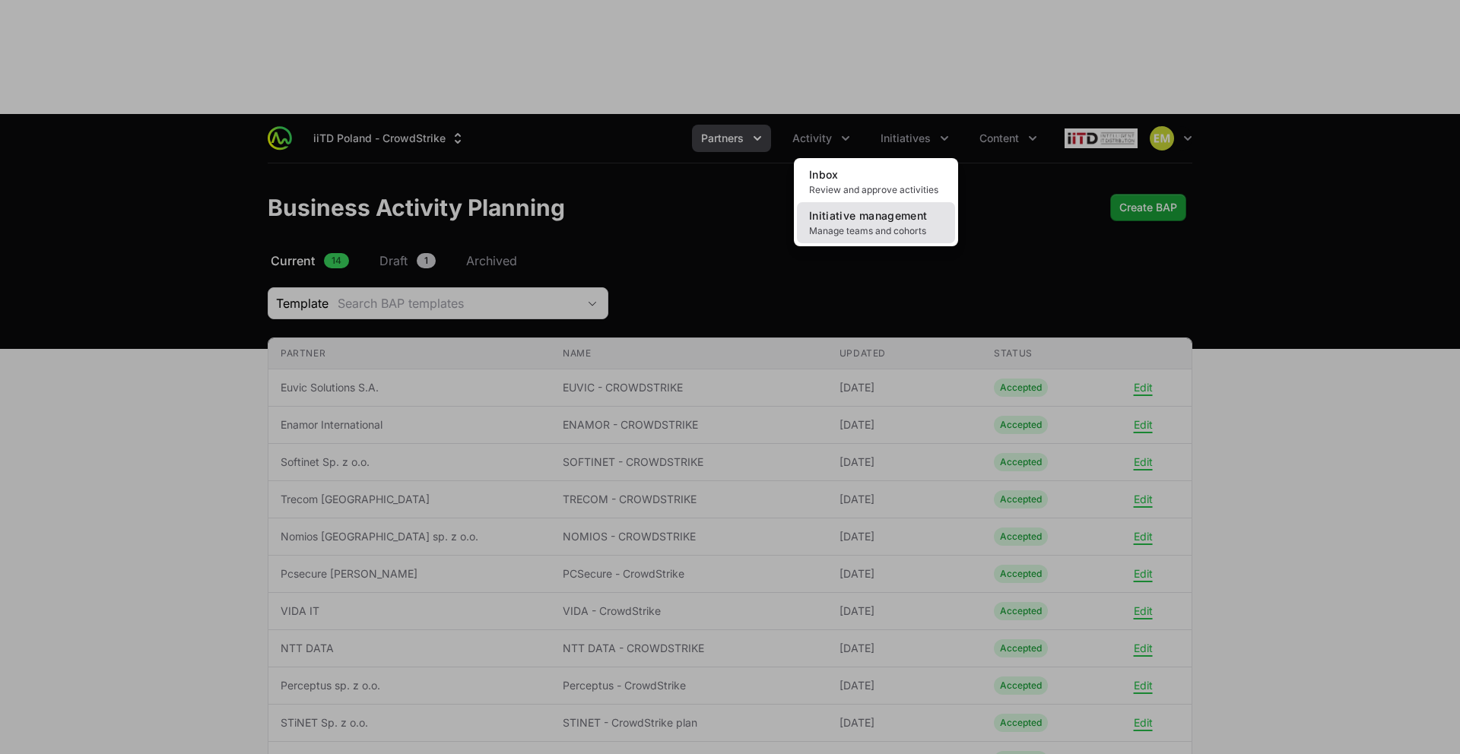
click at [862, 202] on link "Initiative management Manage teams and cohorts" at bounding box center [876, 222] width 158 height 41
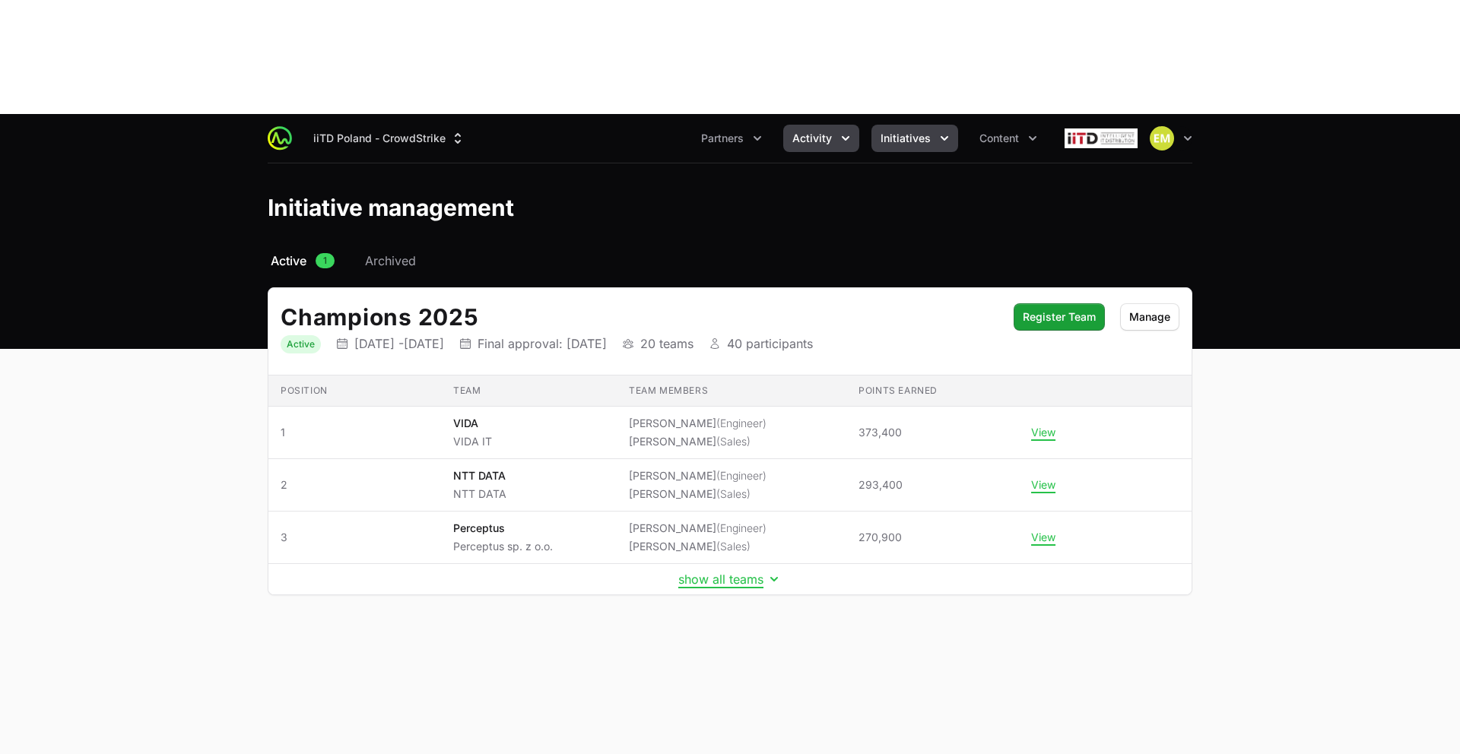
click at [818, 131] on span "Activity" at bounding box center [813, 138] width 40 height 15
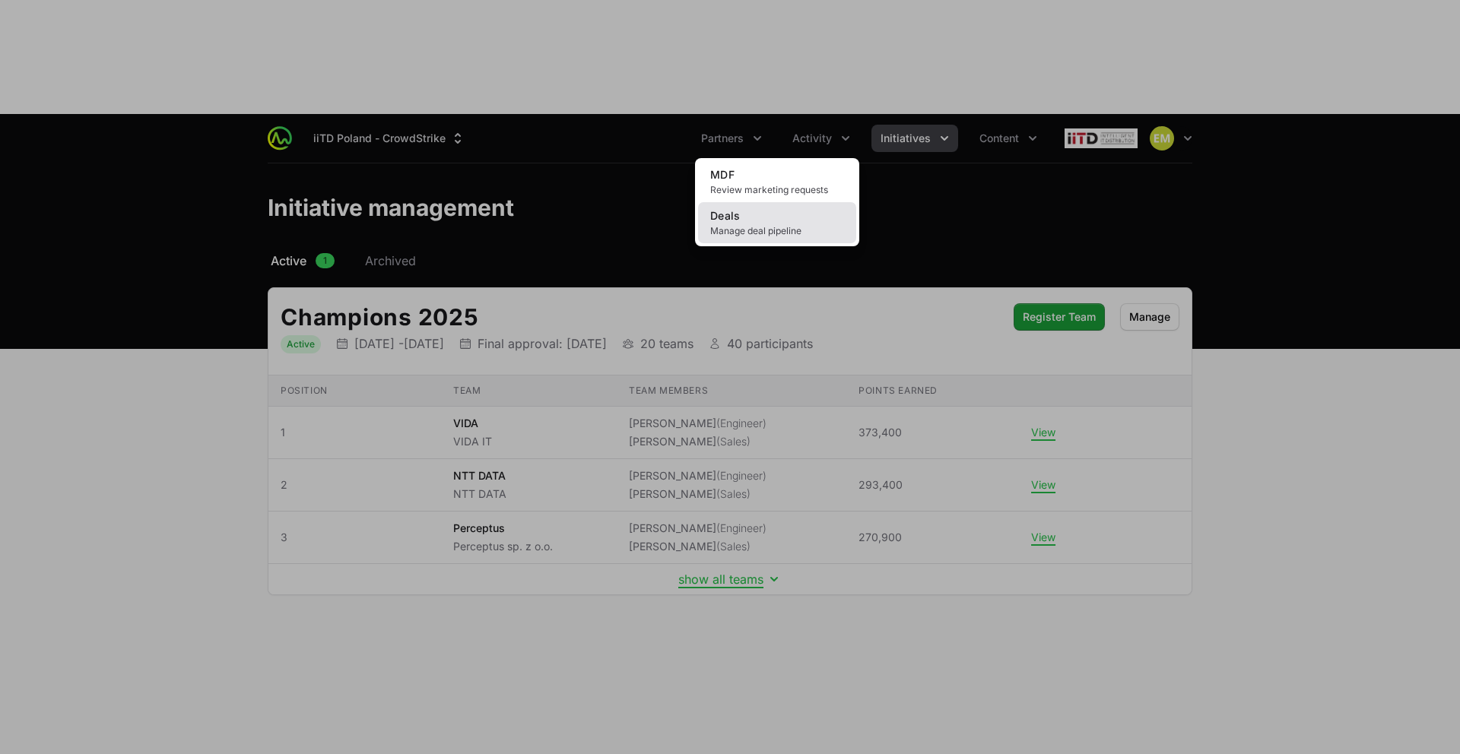
click at [741, 202] on link "Deals Manage deal pipeline" at bounding box center [777, 222] width 158 height 41
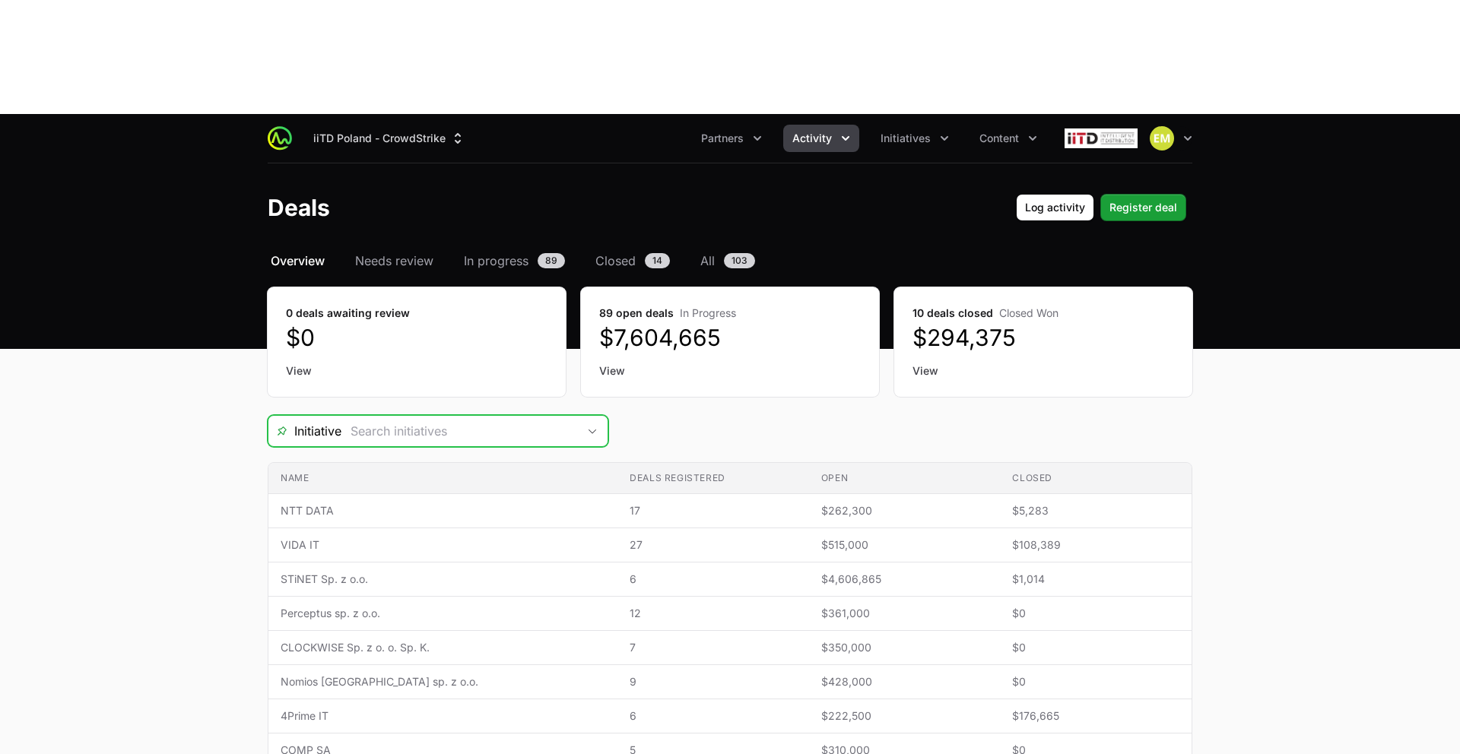
click at [530, 416] on input "Deals Filters" at bounding box center [459, 431] width 236 height 30
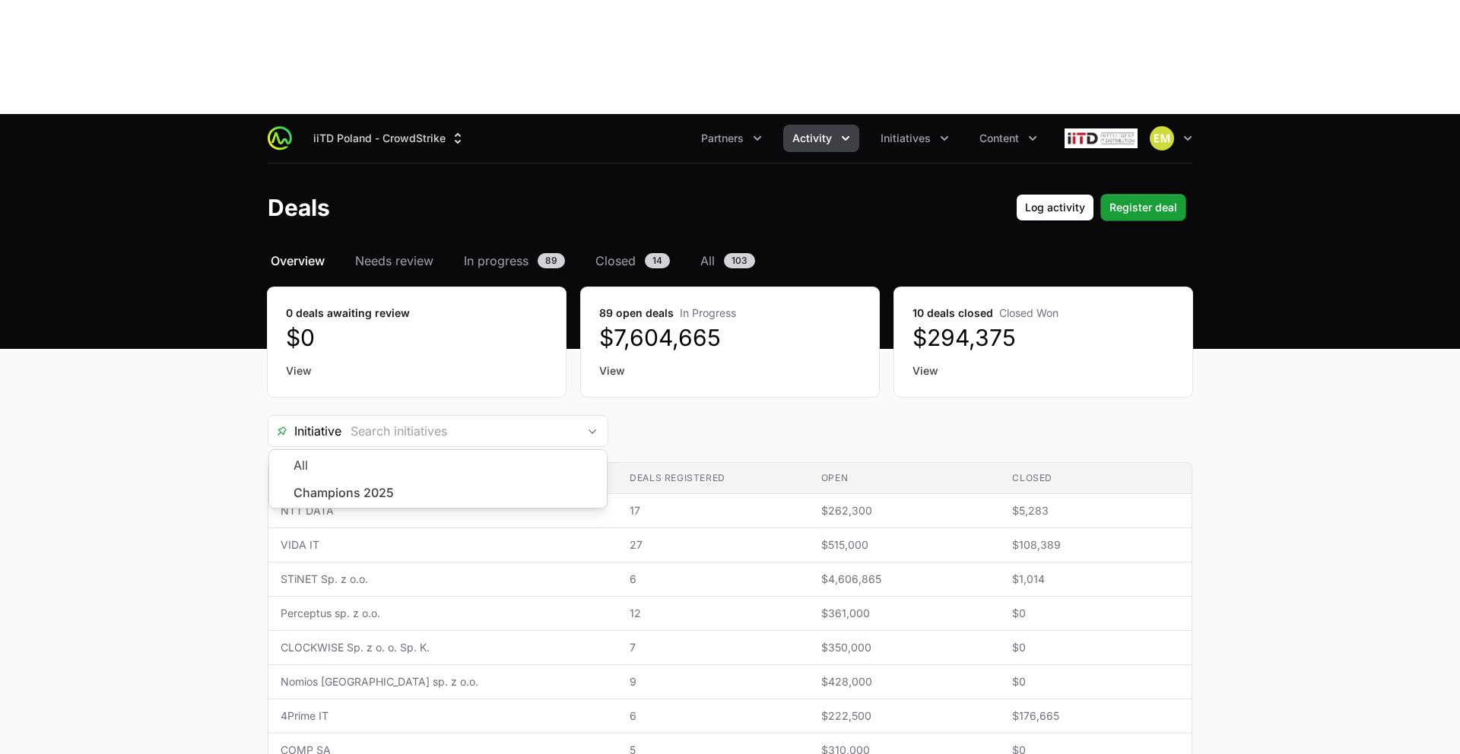
click at [716, 415] on div "Initiative All Champions 2025" at bounding box center [730, 431] width 925 height 32
